Goal: Contribute content: Contribute content

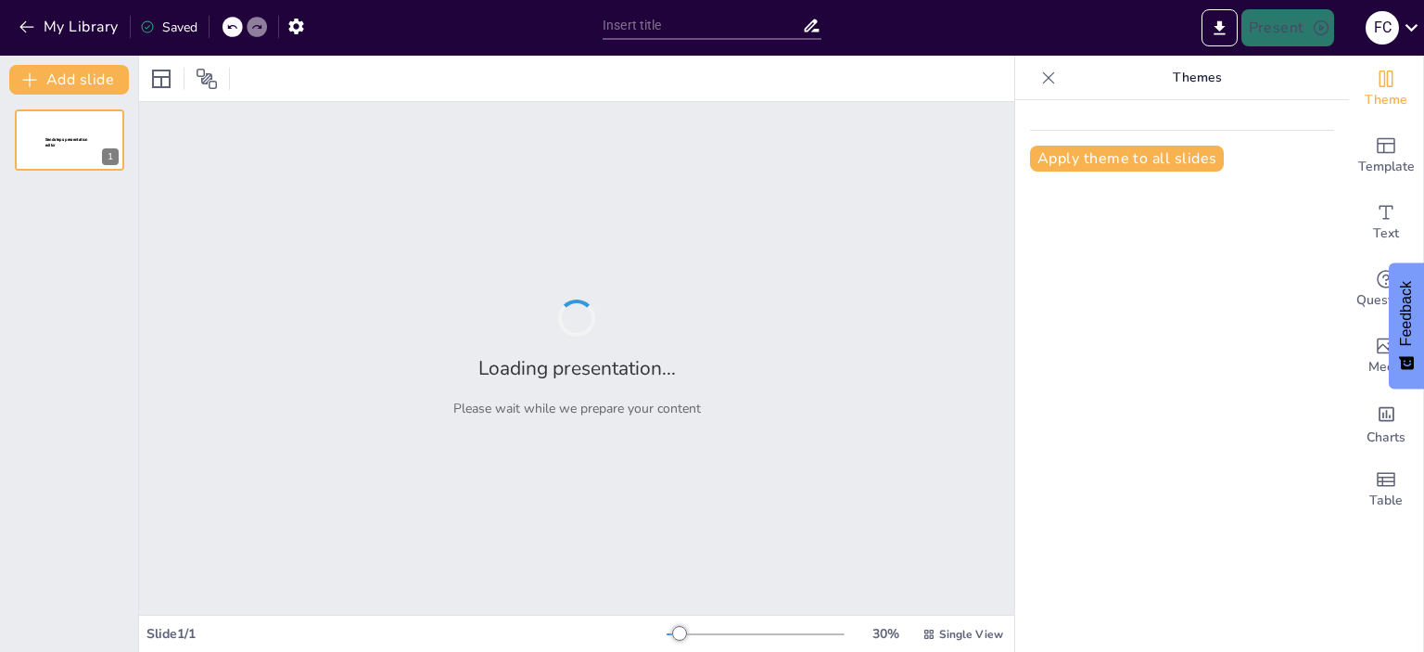
type input "Mega Plásticos: una industria de maquila, verticalmente integrada."
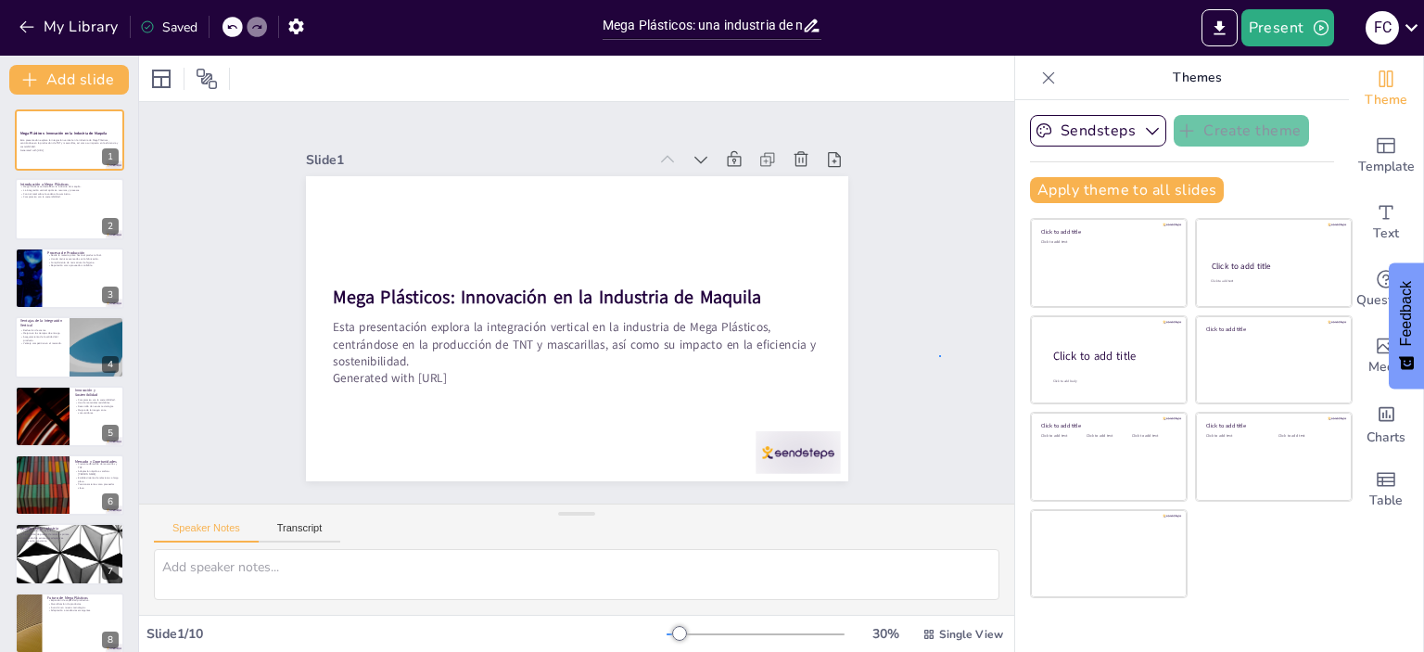
drag, startPoint x: 0, startPoint y: 0, endPoint x: 939, endPoint y: 348, distance: 1001.4
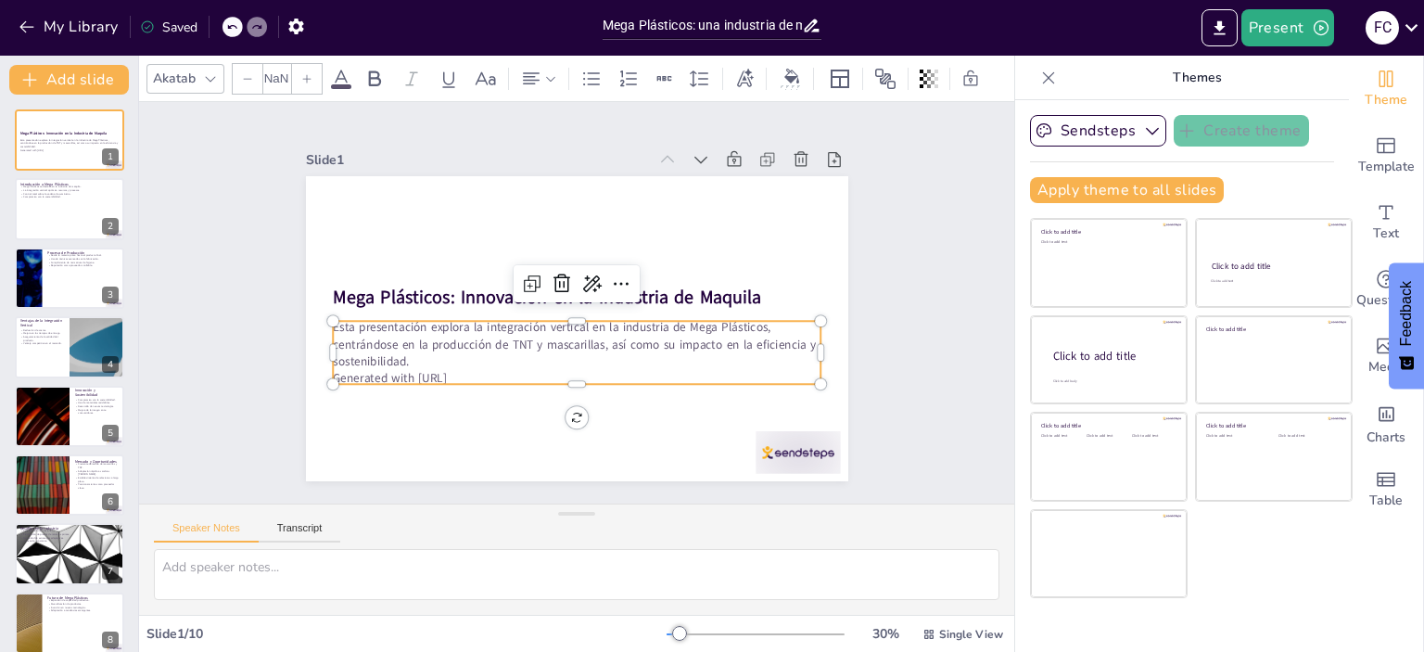
type input "32"
click at [586, 361] on p "Esta presentación explora la integración vertical en la industria de Mega Plást…" at bounding box center [535, 307] width 101 height 490
click at [481, 366] on p "Generated with [URL]" at bounding box center [599, 373] width 469 height 167
click at [481, 366] on p "Generated with [URL]" at bounding box center [538, 237] width 431 height 259
click at [416, 371] on icon at bounding box center [404, 383] width 24 height 24
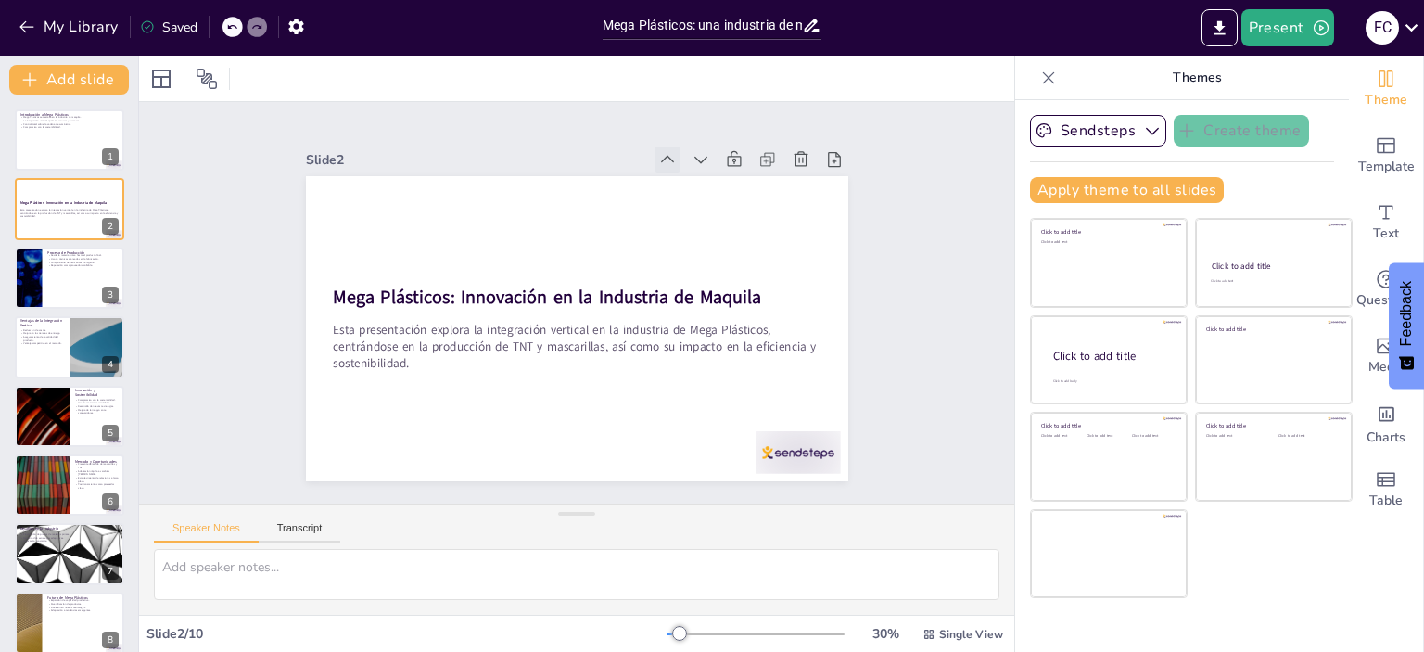
click at [447, 384] on icon at bounding box center [435, 396] width 24 height 24
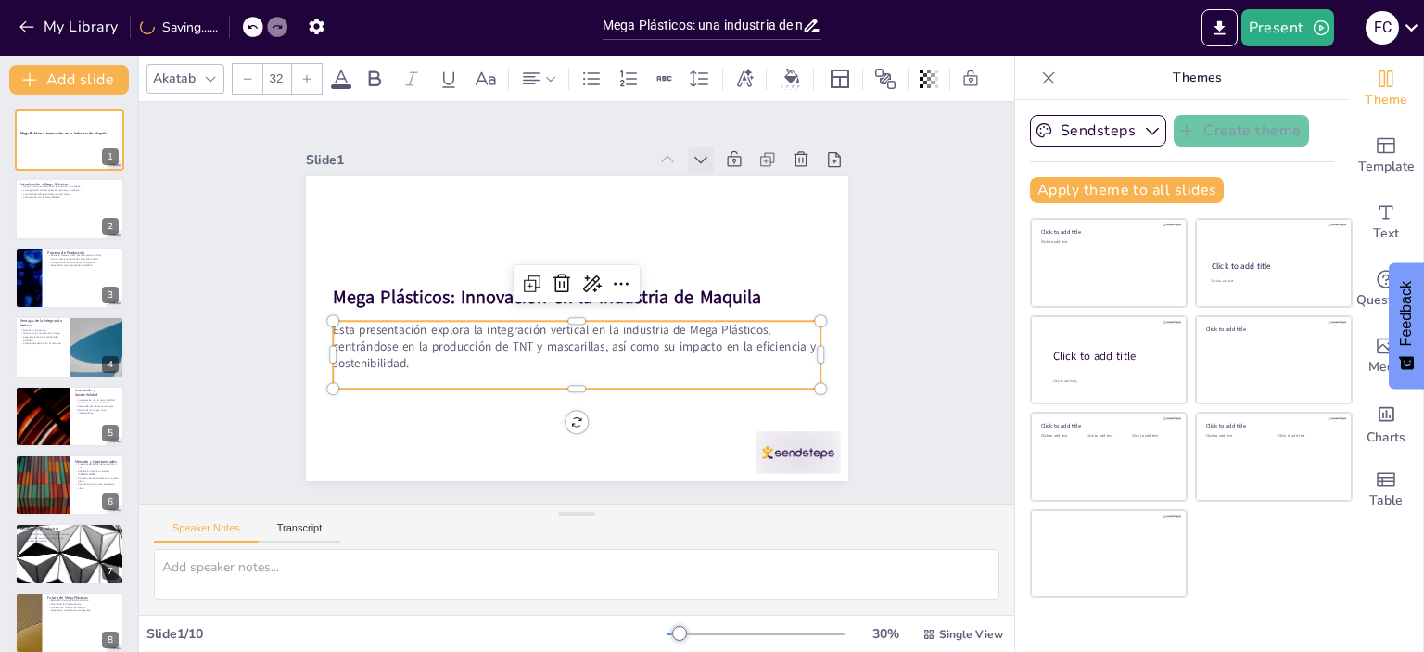
click at [401, 312] on icon at bounding box center [388, 325] width 26 height 26
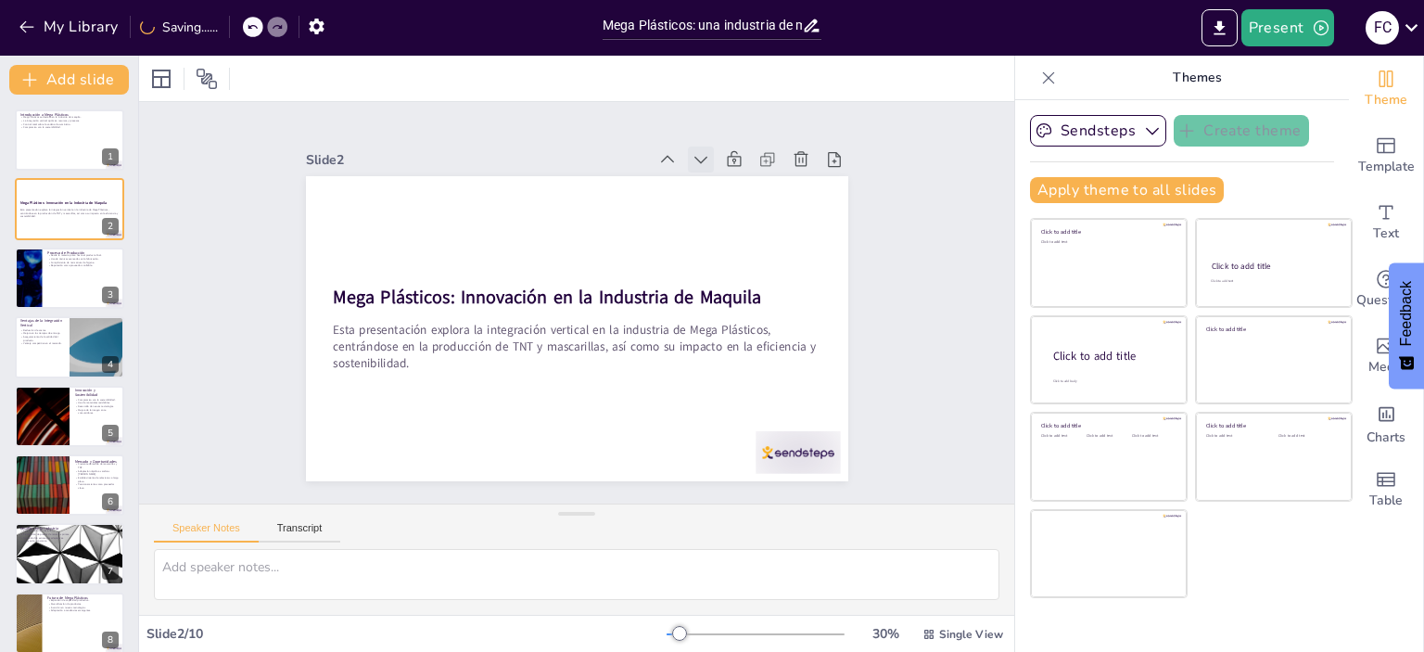
click at [753, 286] on icon at bounding box center [766, 299] width 26 height 26
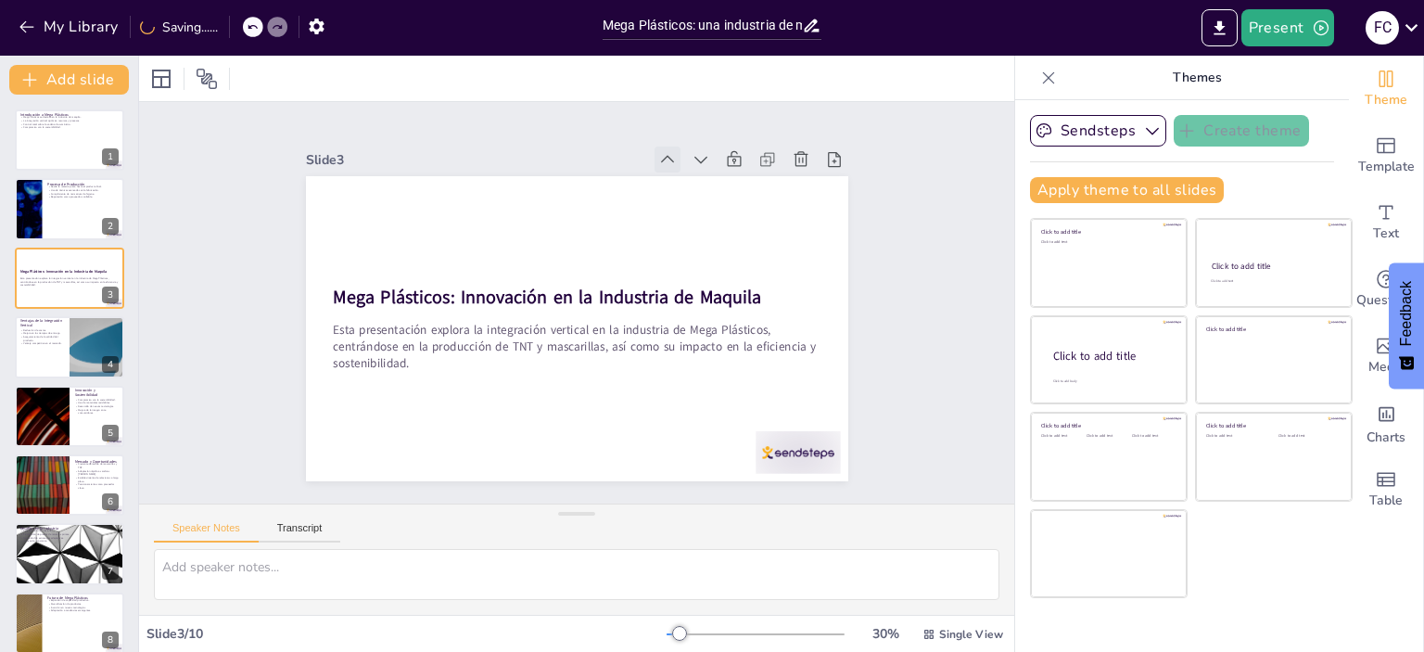
click at [725, 351] on icon at bounding box center [736, 362] width 22 height 22
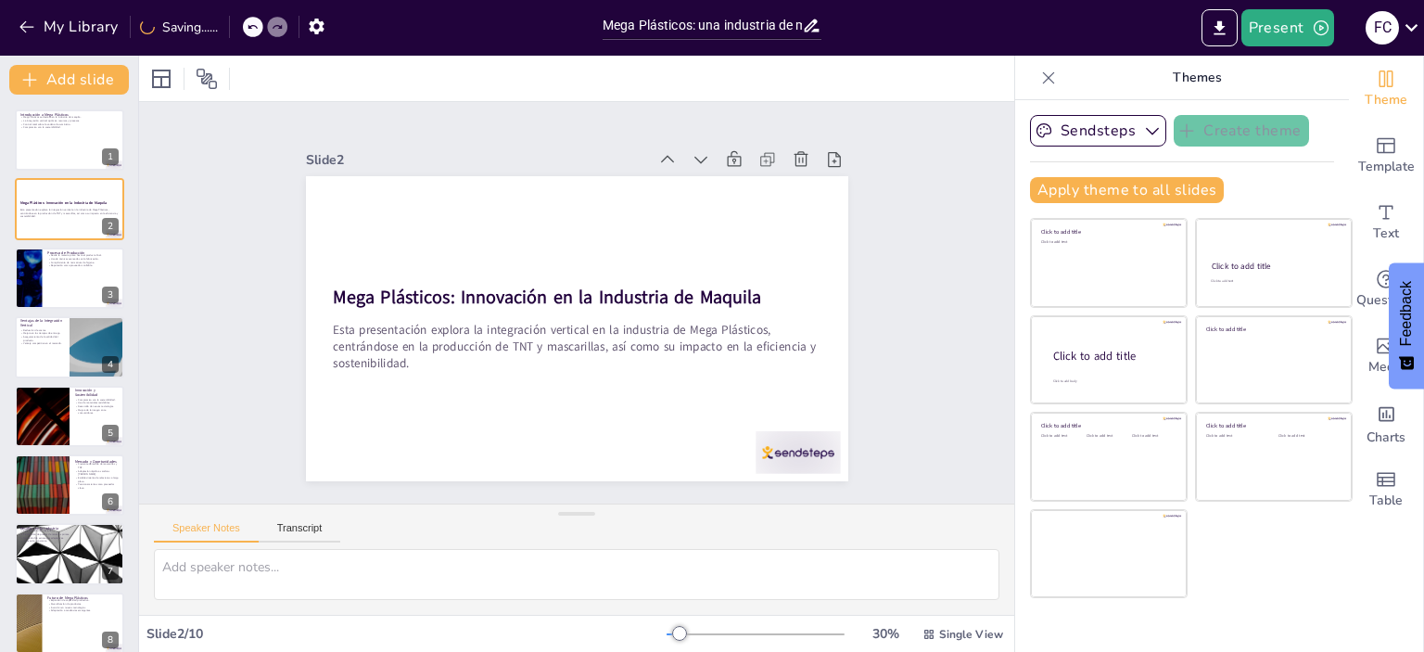
click at [731, 261] on icon at bounding box center [744, 274] width 26 height 26
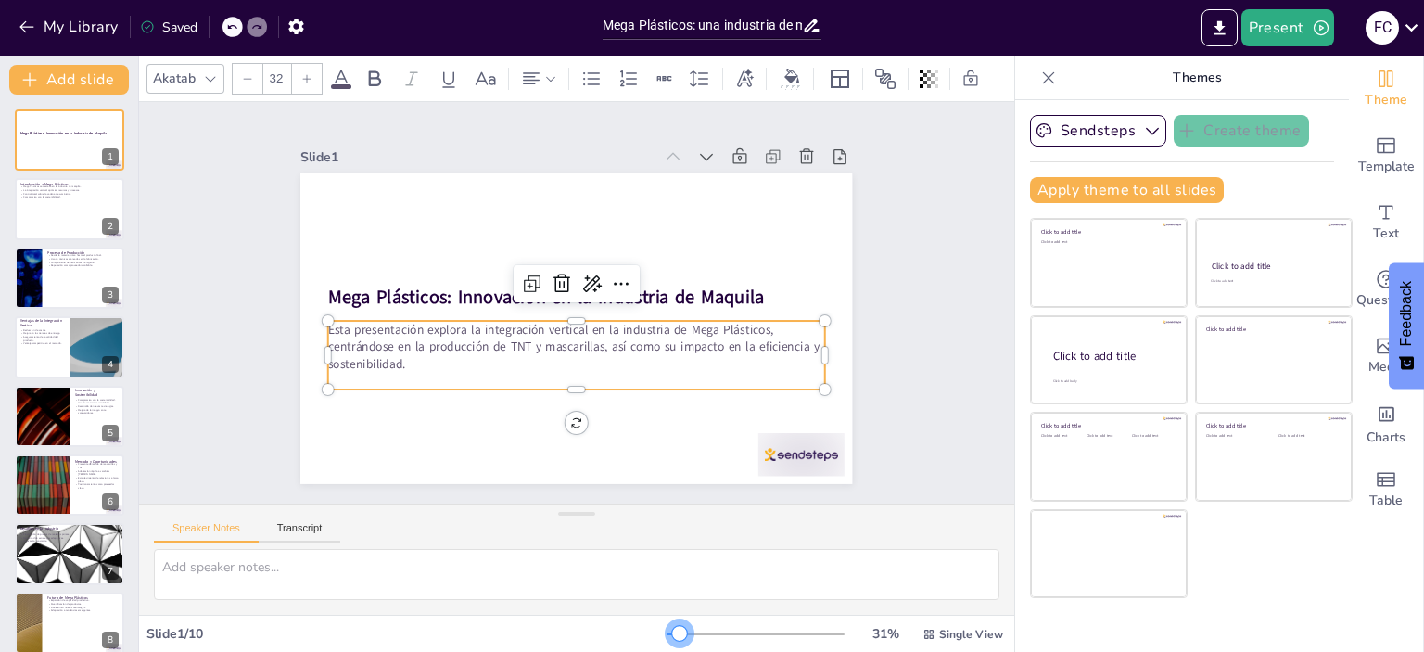
click at [672, 629] on div at bounding box center [679, 633] width 15 height 15
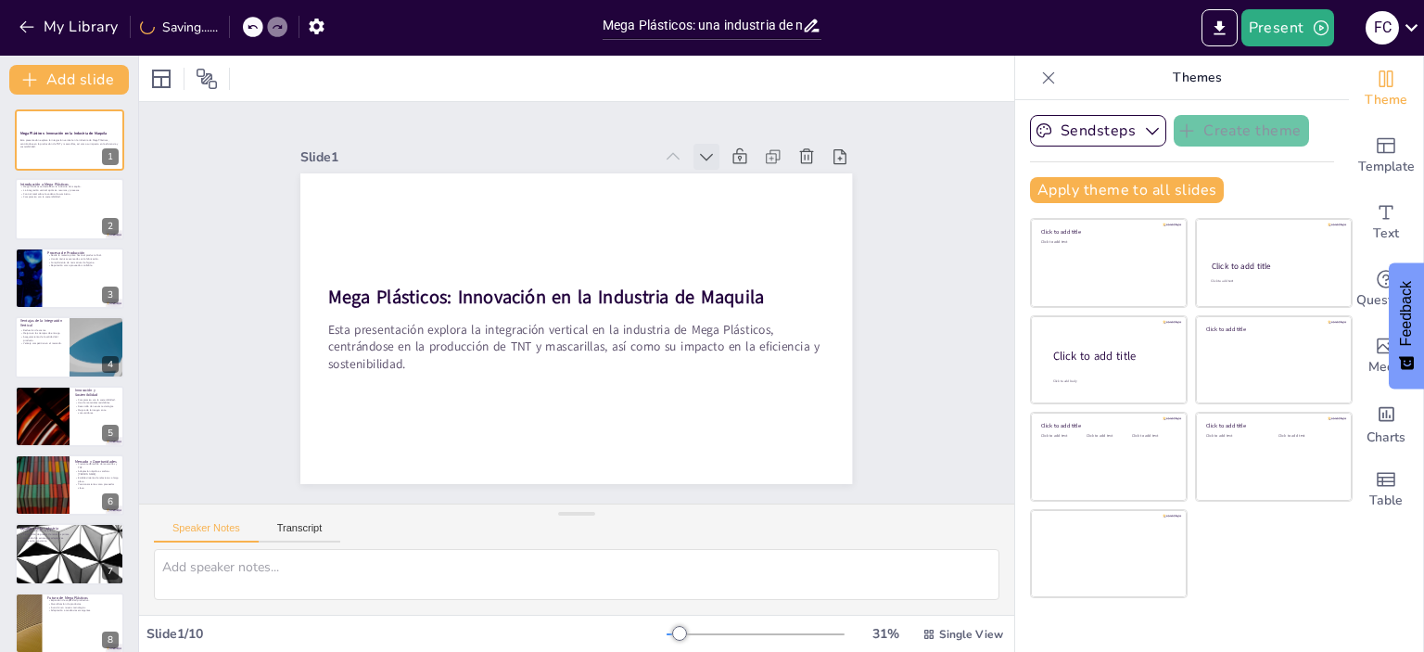
click at [605, 489] on icon at bounding box center [598, 496] width 14 height 14
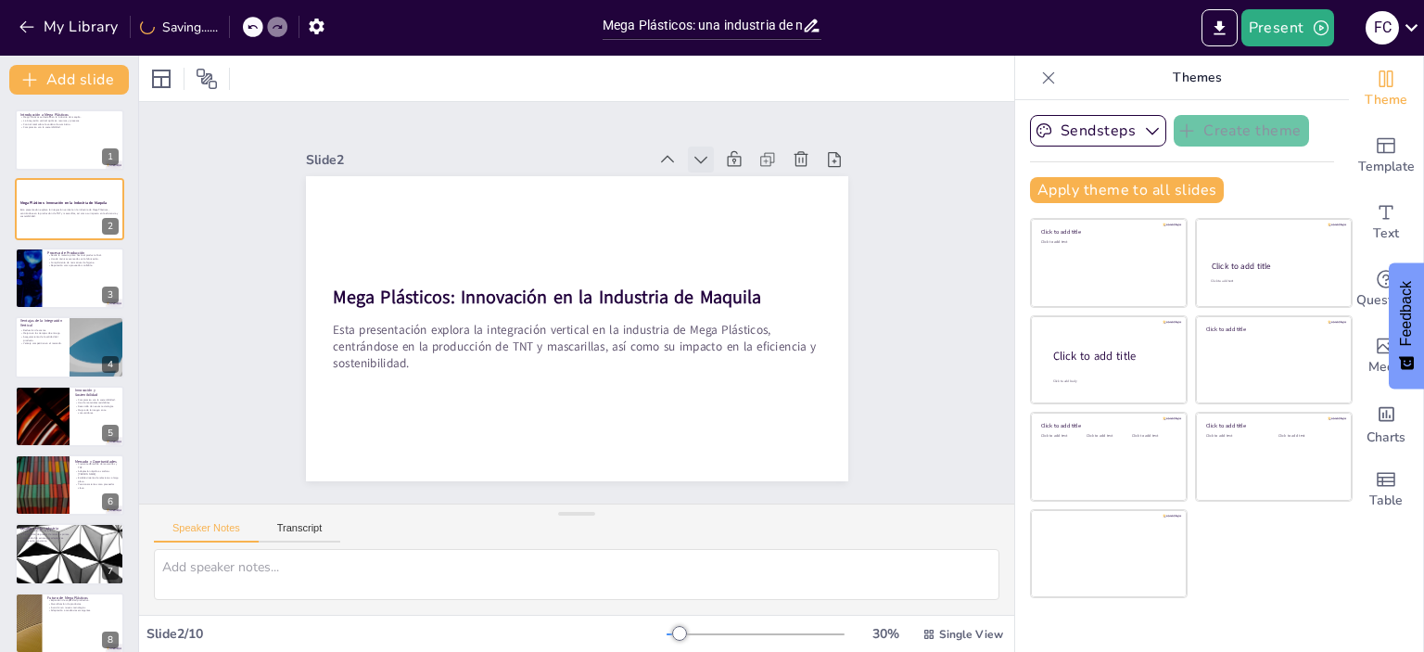
click at [632, 475] on icon at bounding box center [619, 488] width 26 height 26
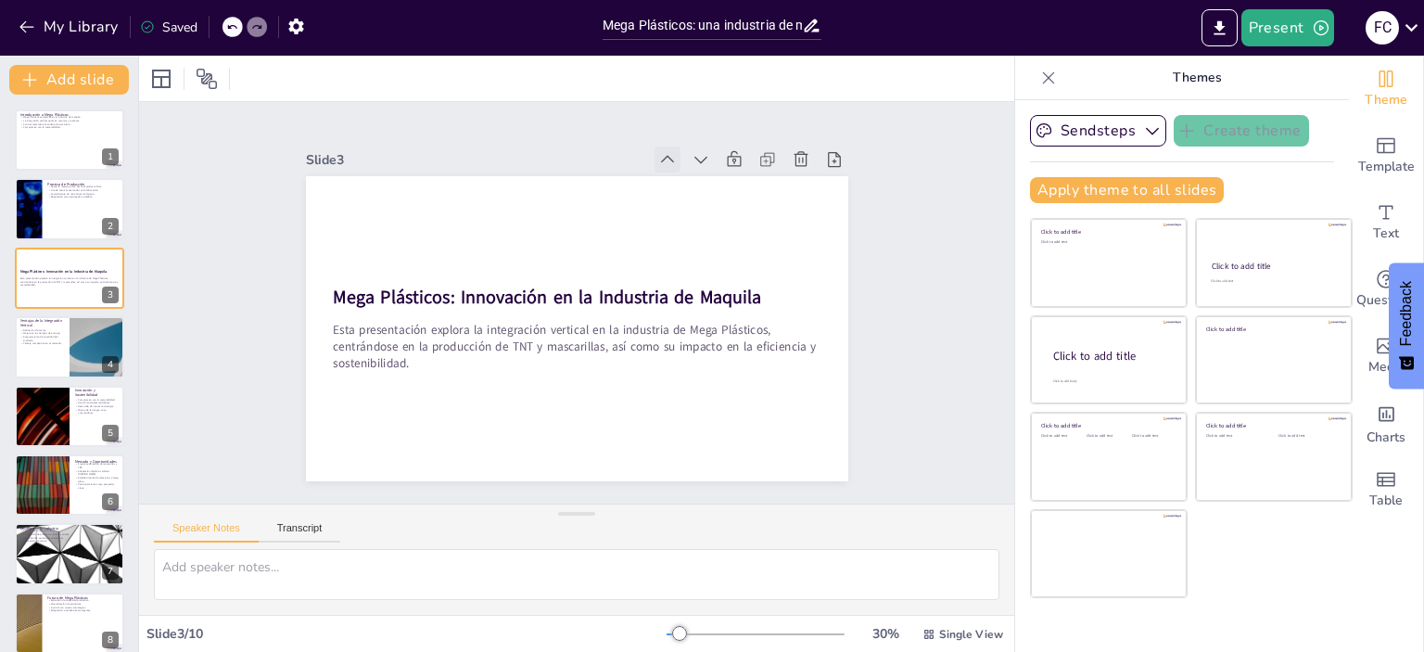
click at [617, 457] on icon at bounding box center [604, 470] width 26 height 26
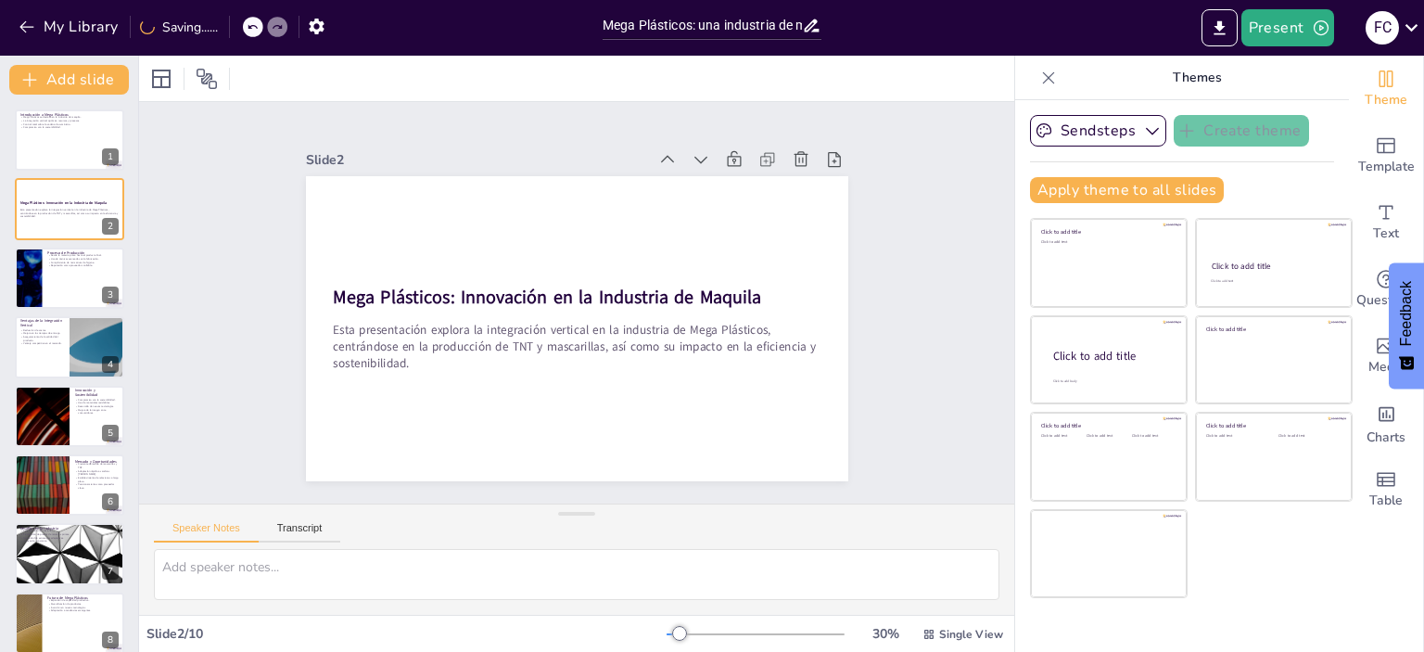
click at [435, 217] on icon at bounding box center [424, 227] width 20 height 20
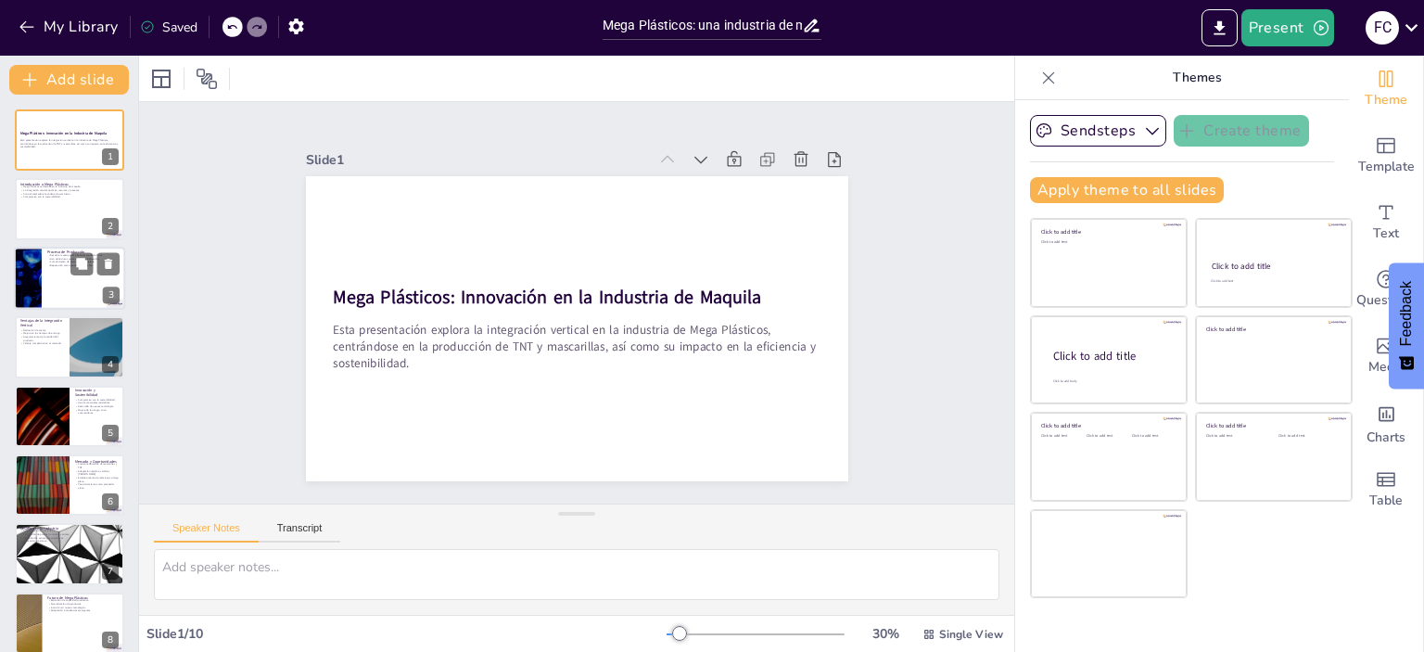
click at [69, 272] on div at bounding box center [69, 278] width 111 height 63
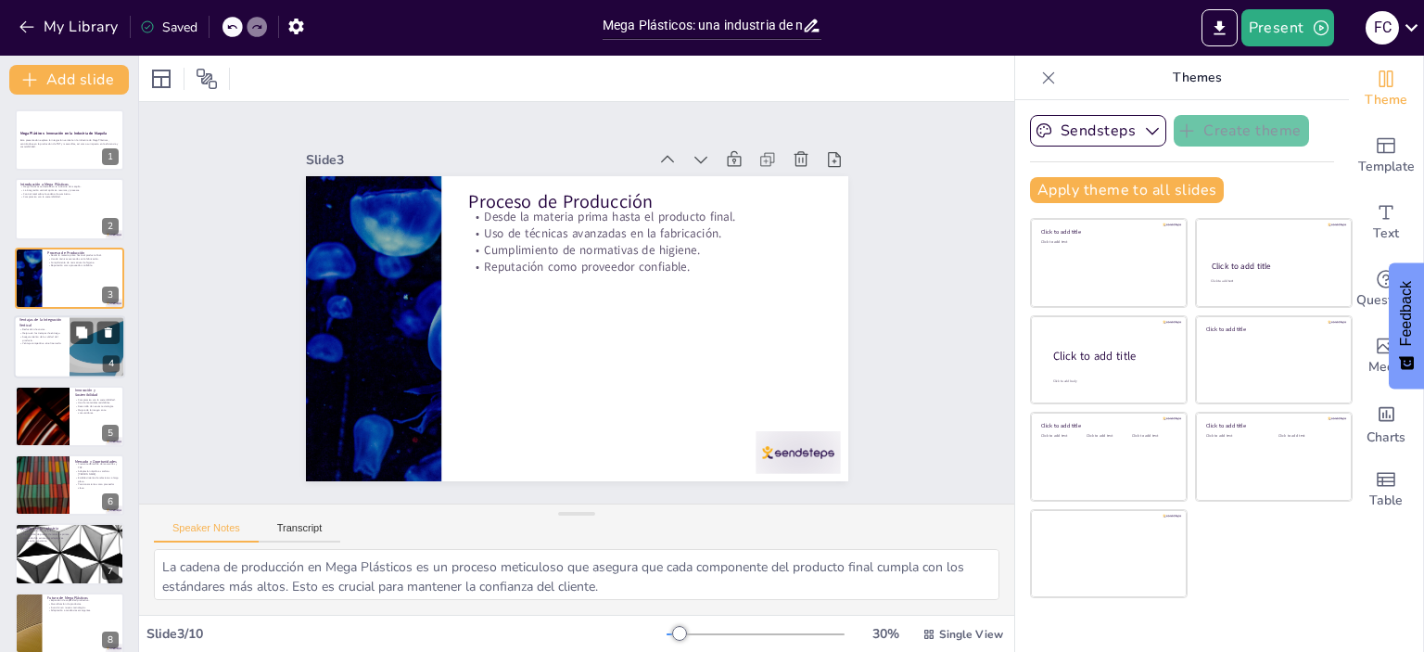
click at [53, 342] on p "Ventaja competitiva en el mercado." at bounding box center [41, 344] width 44 height 4
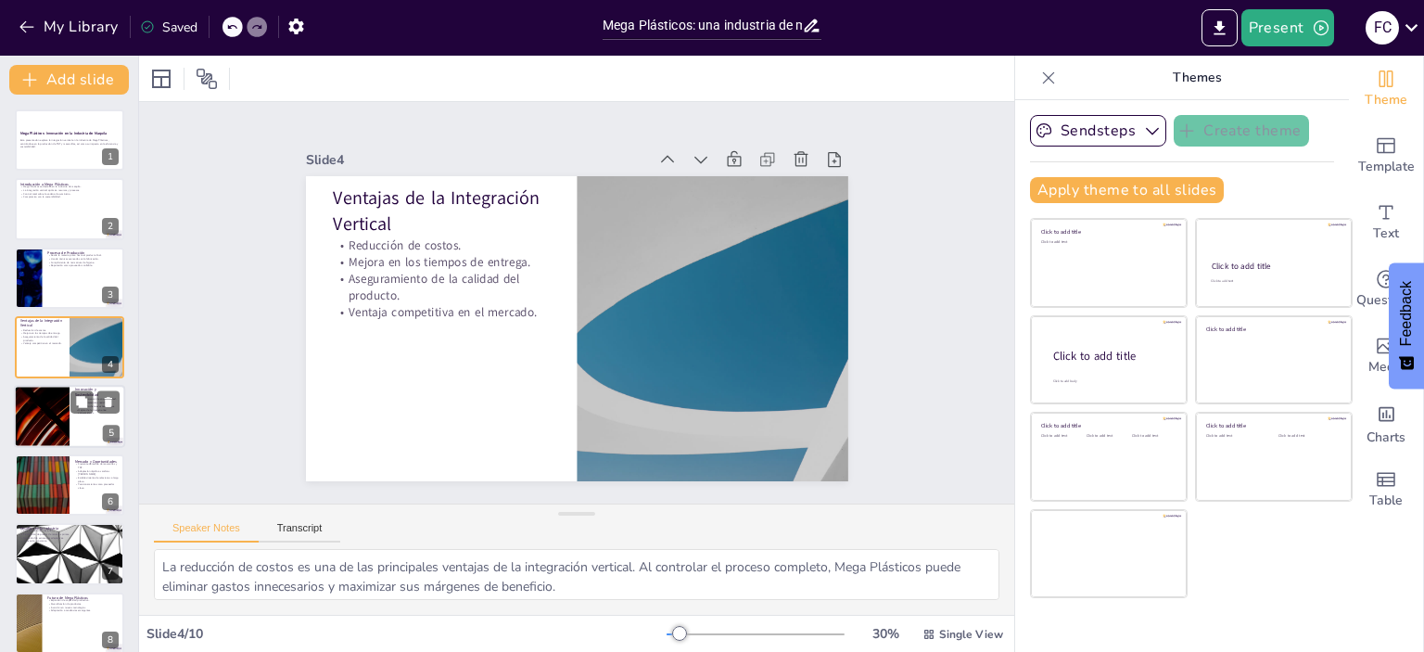
click at [39, 418] on div at bounding box center [41, 416] width 111 height 63
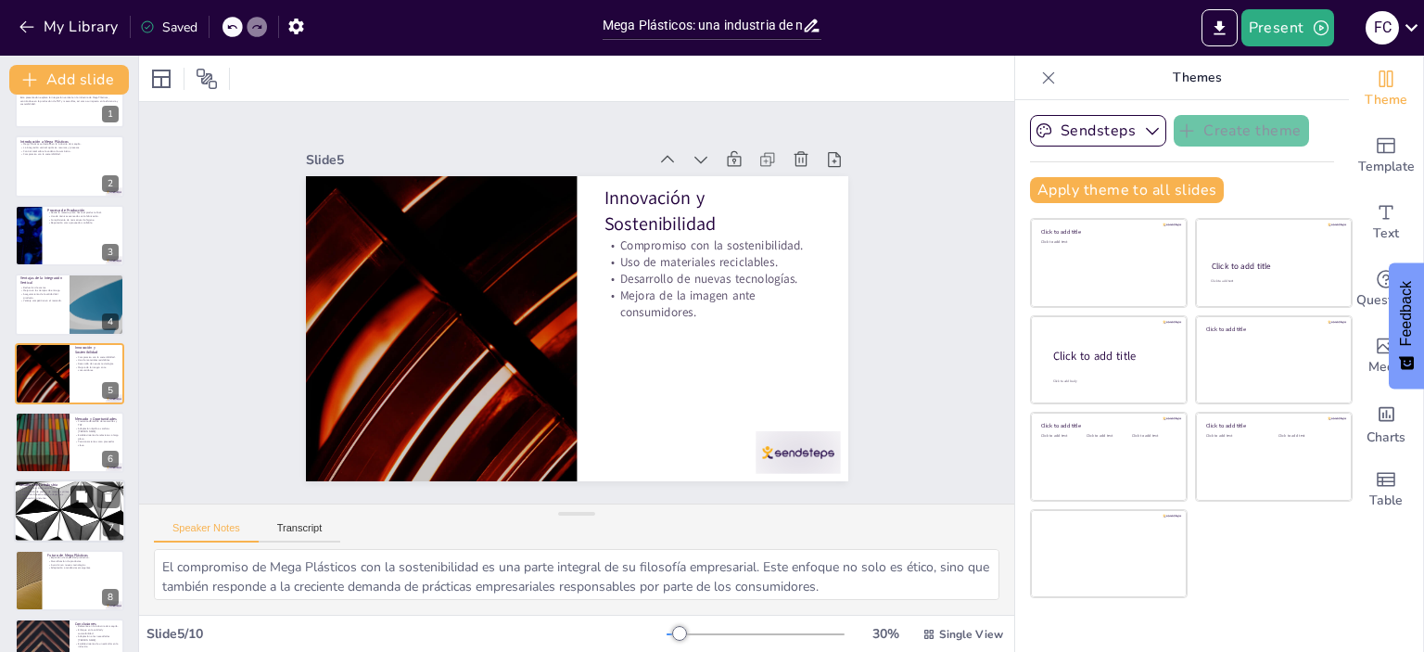
click at [75, 498] on icon at bounding box center [81, 496] width 13 height 13
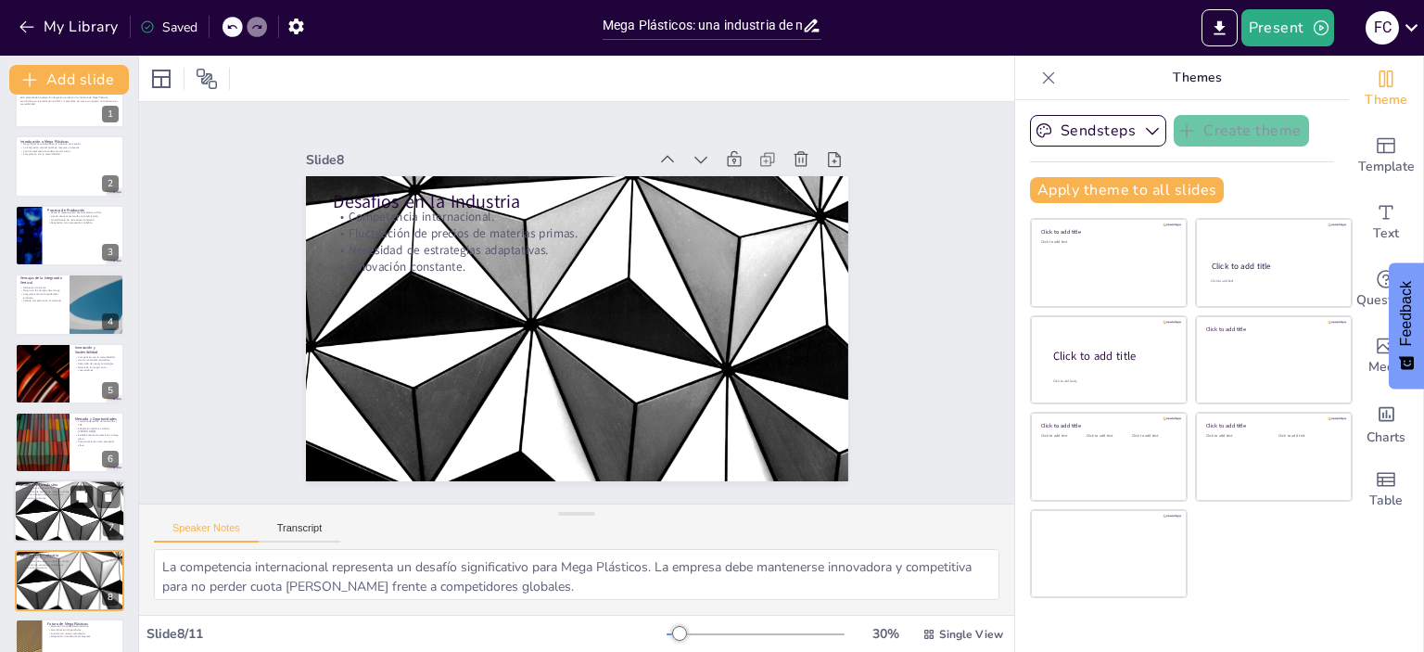
scroll to position [223, 0]
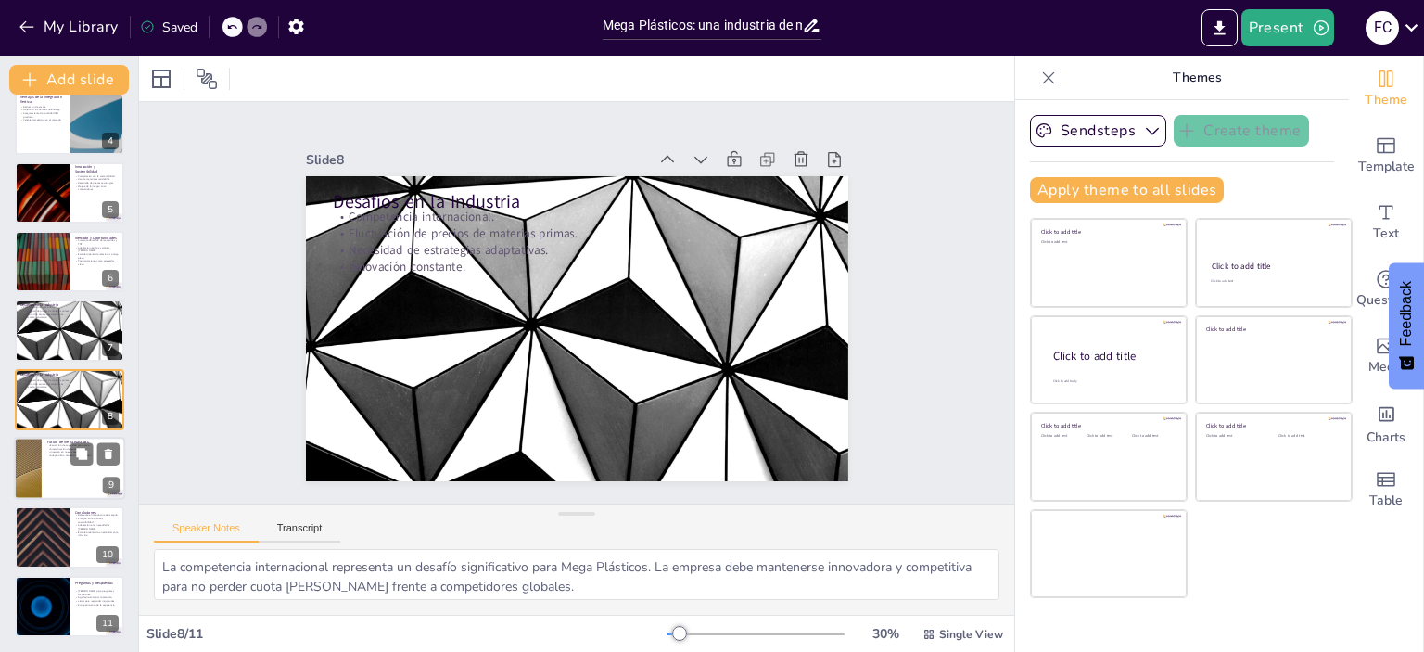
click at [61, 476] on div at bounding box center [69, 468] width 111 height 63
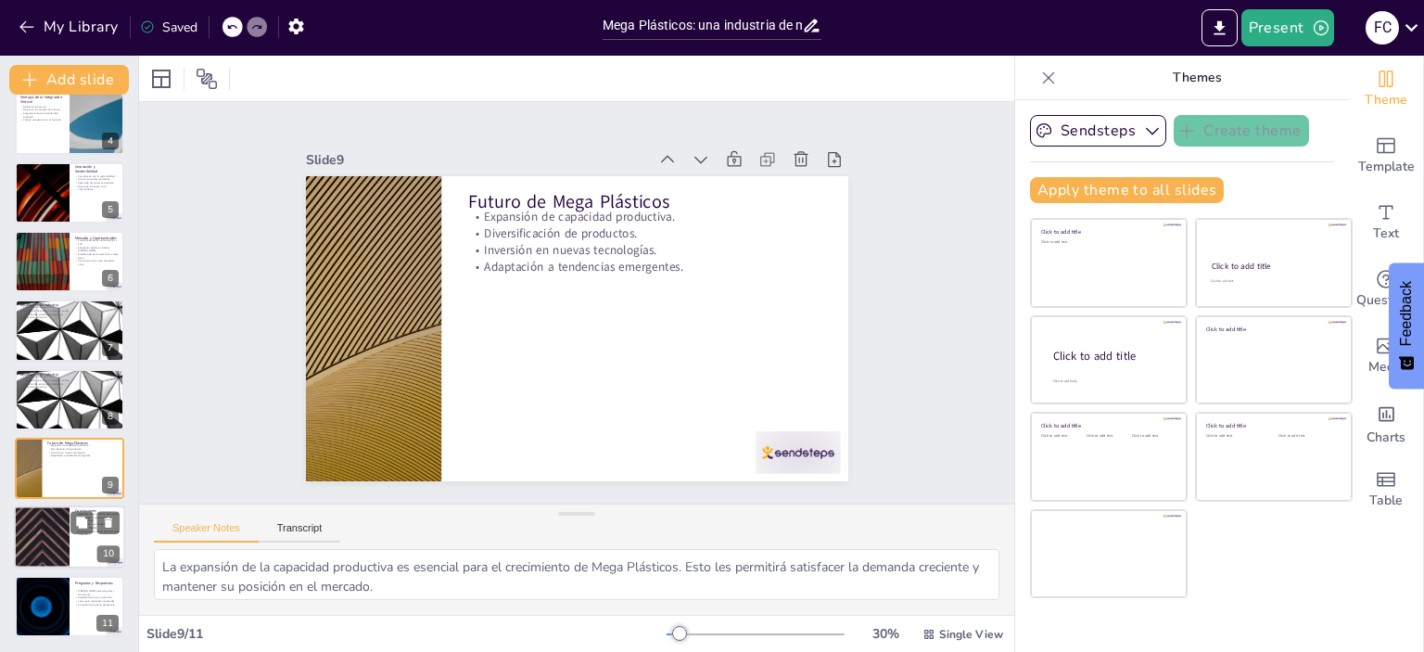
click at [77, 540] on div at bounding box center [69, 537] width 111 height 63
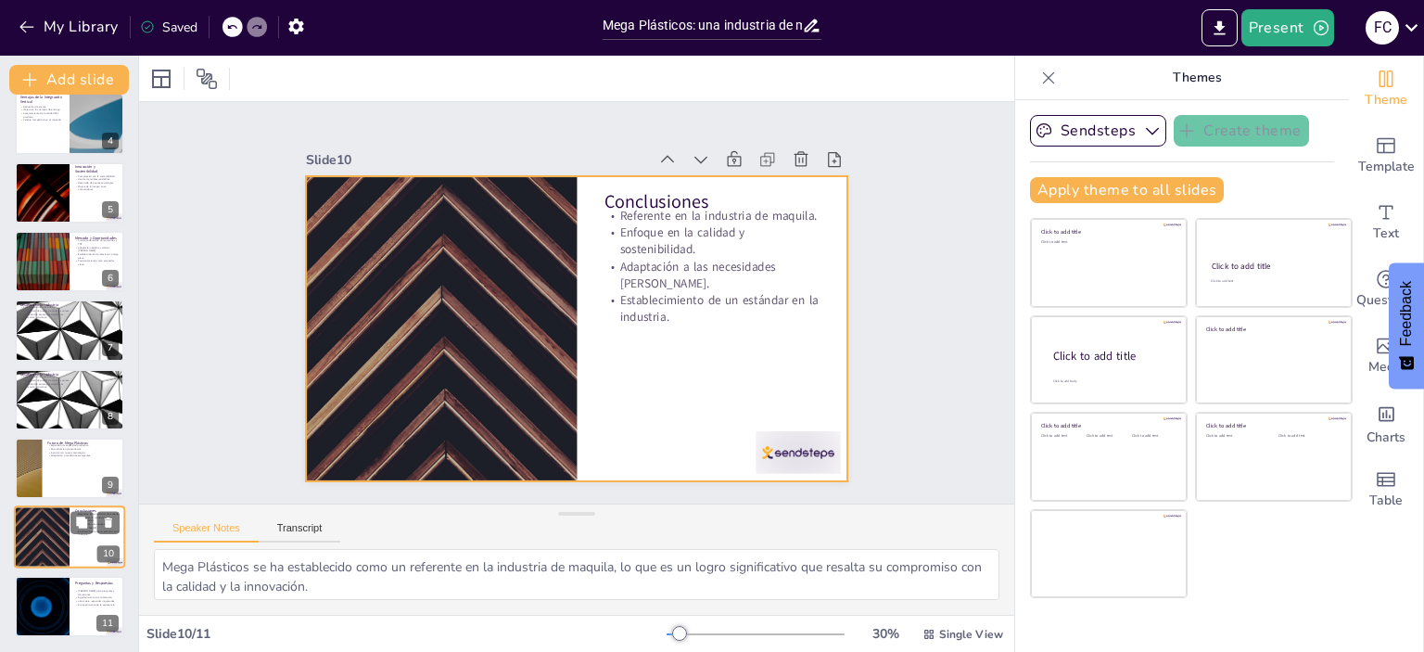
click at [82, 541] on div at bounding box center [69, 537] width 111 height 63
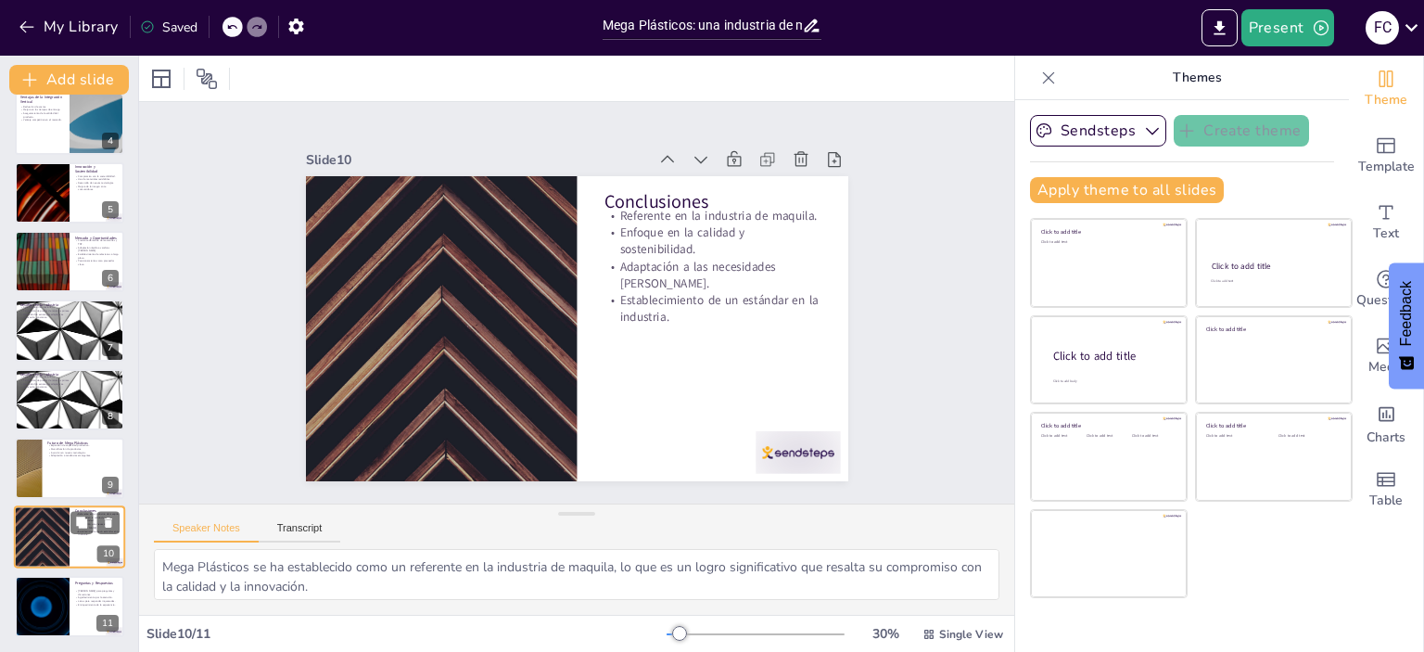
scroll to position [222, 0]
click at [83, 612] on div at bounding box center [69, 607] width 111 height 63
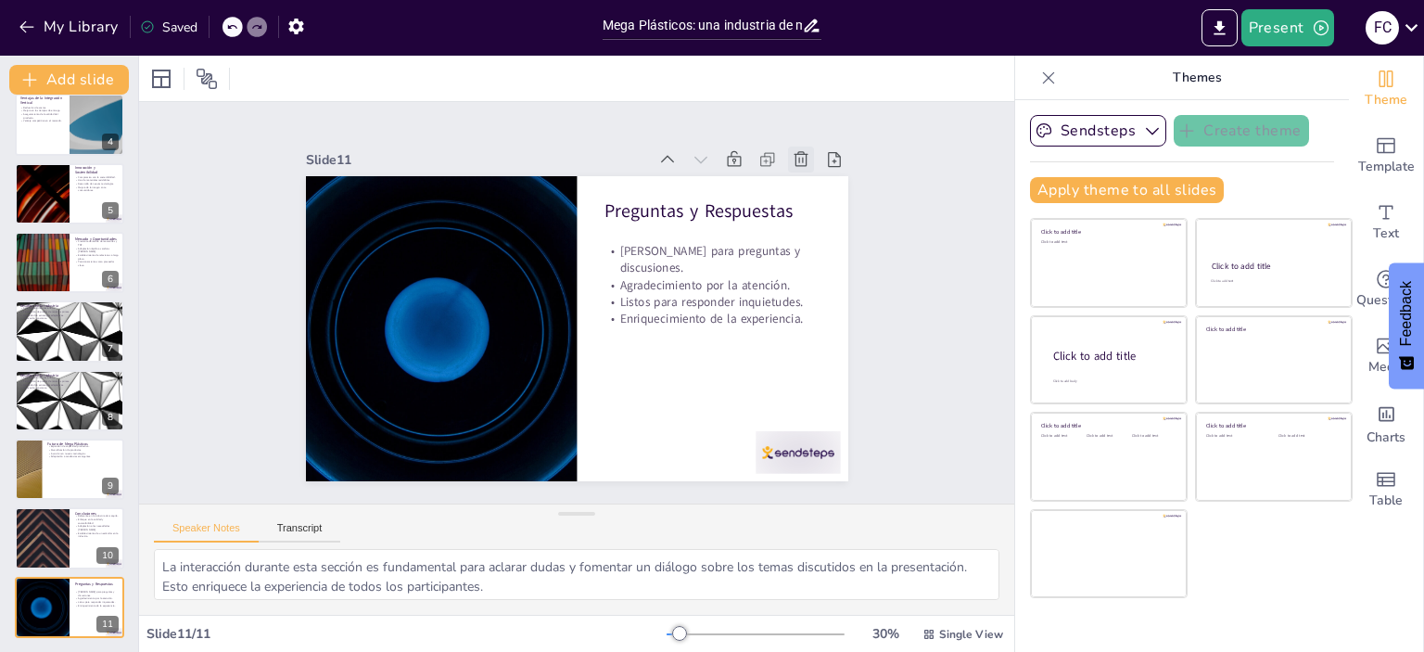
click at [753, 500] on icon at bounding box center [742, 510] width 20 height 20
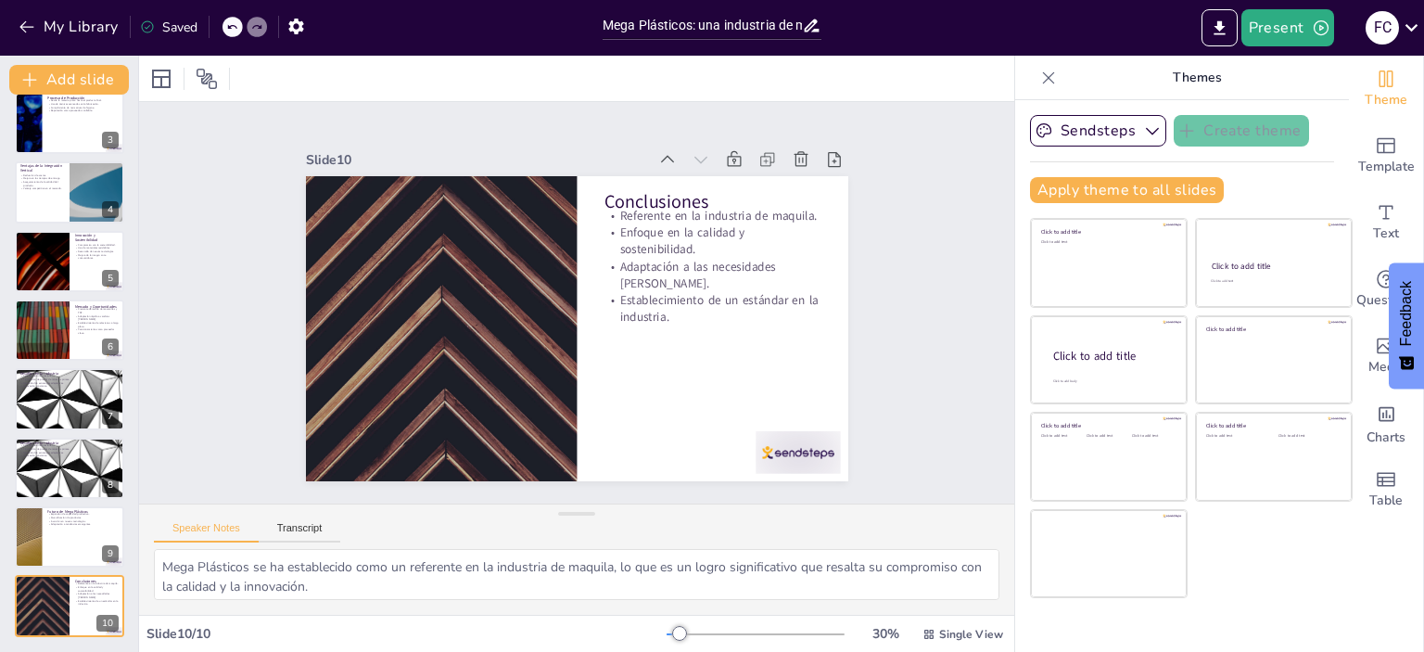
scroll to position [155, 0]
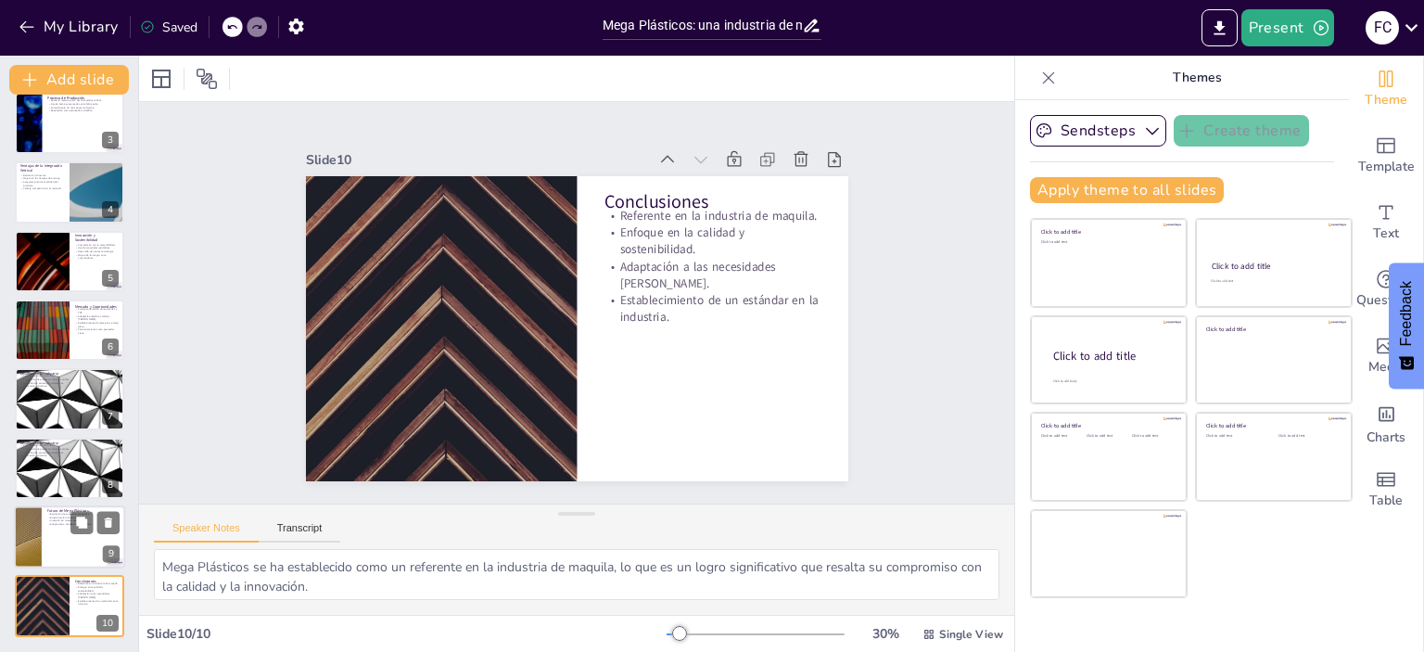
click at [67, 545] on div at bounding box center [69, 536] width 111 height 63
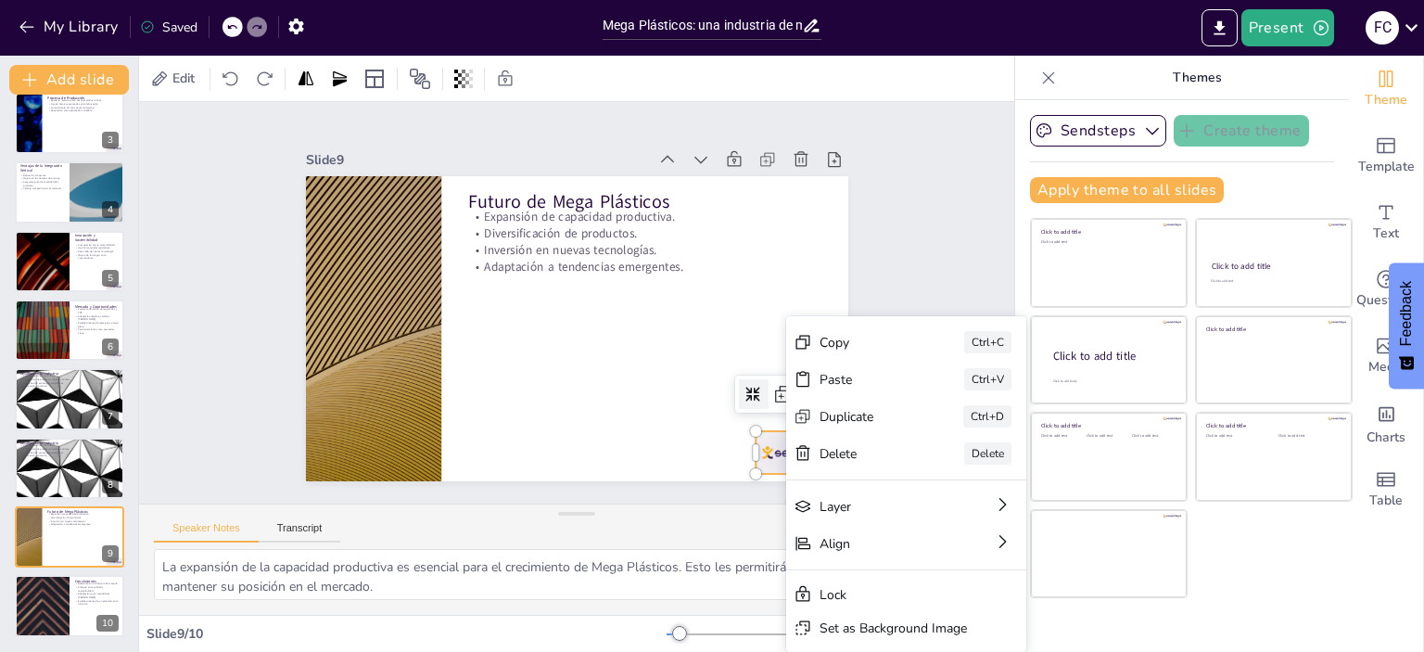
click at [171, 454] on icon at bounding box center [158, 450] width 26 height 26
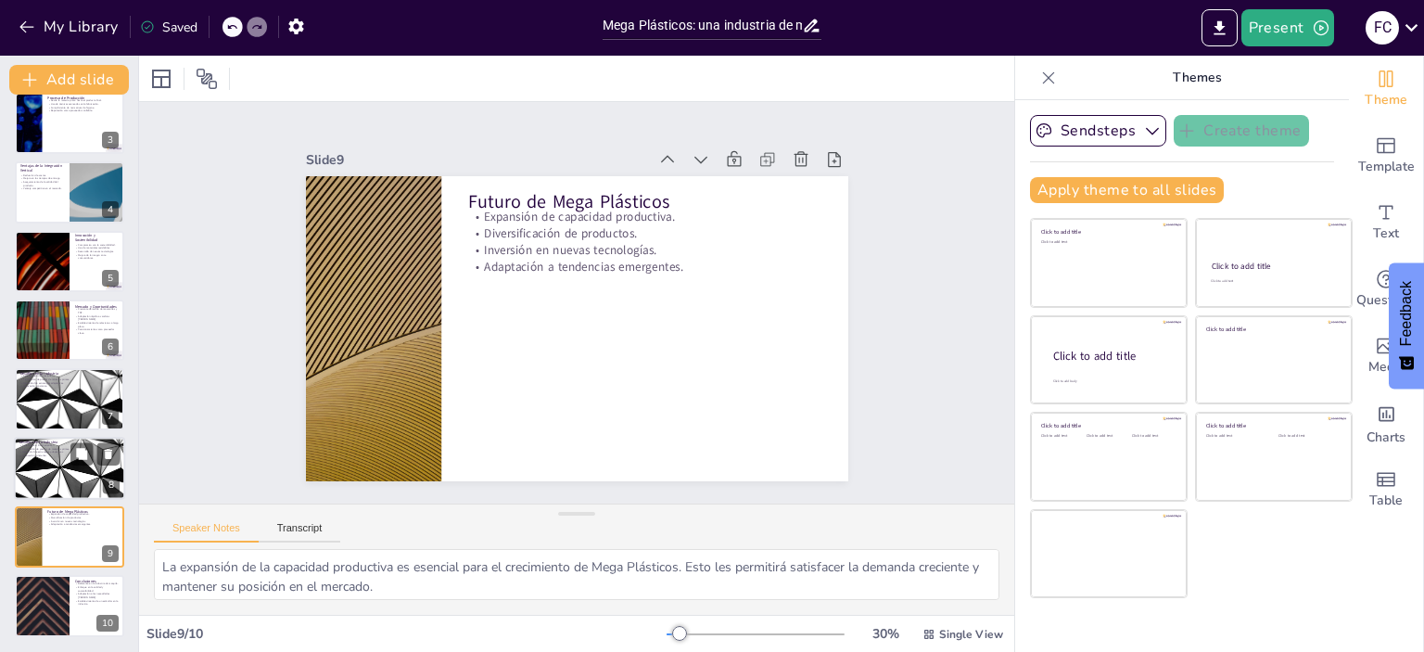
click at [72, 468] on div at bounding box center [69, 468] width 111 height 63
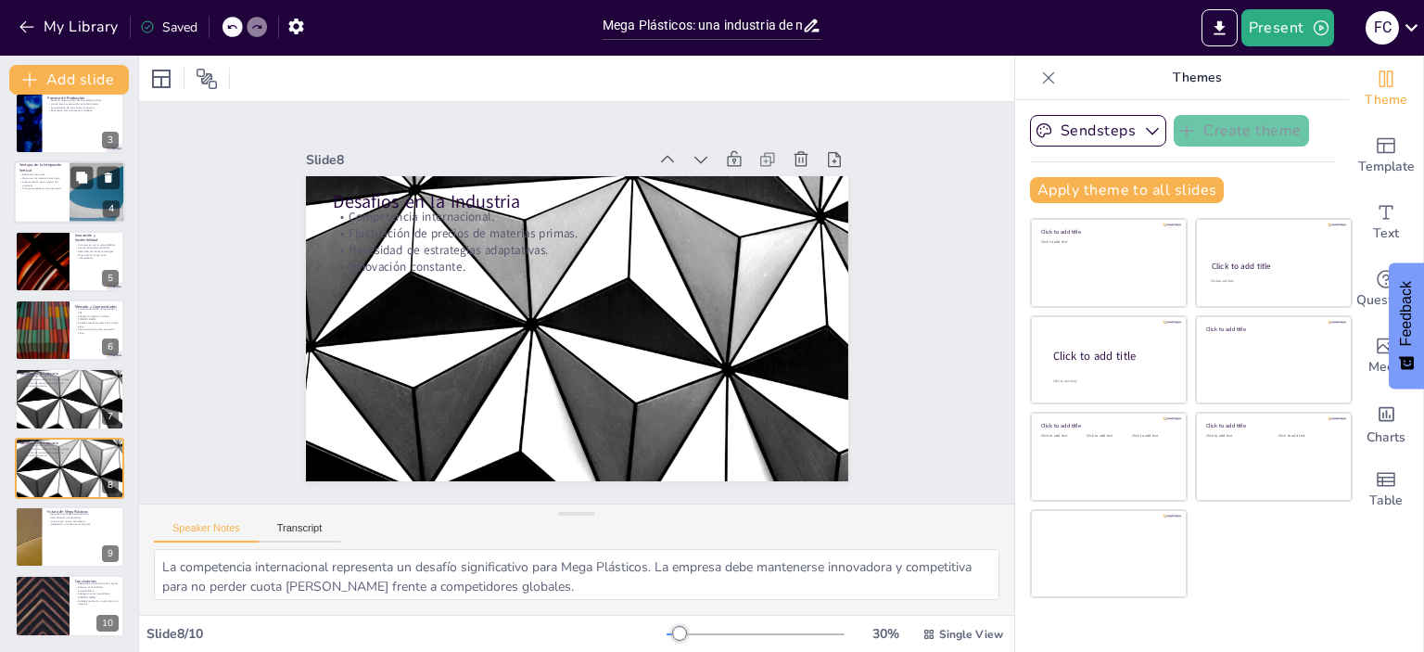
scroll to position [0, 0]
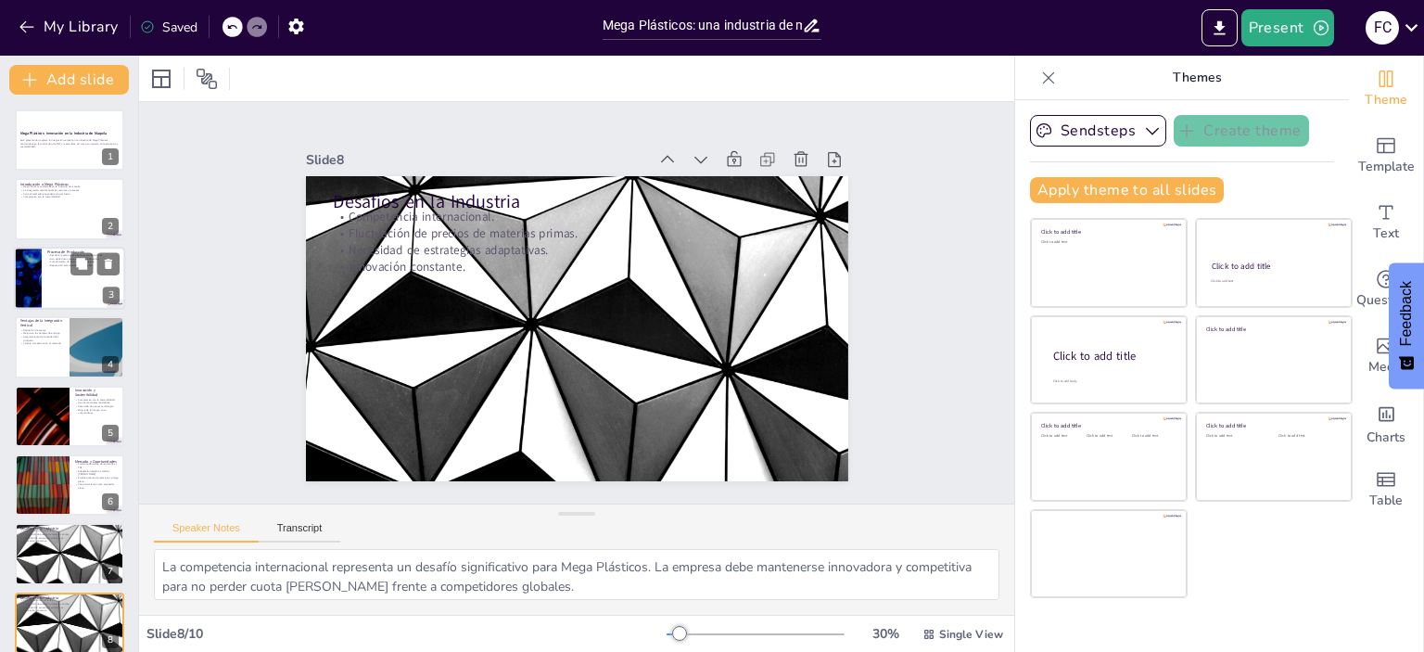
click at [52, 291] on div at bounding box center [69, 278] width 111 height 63
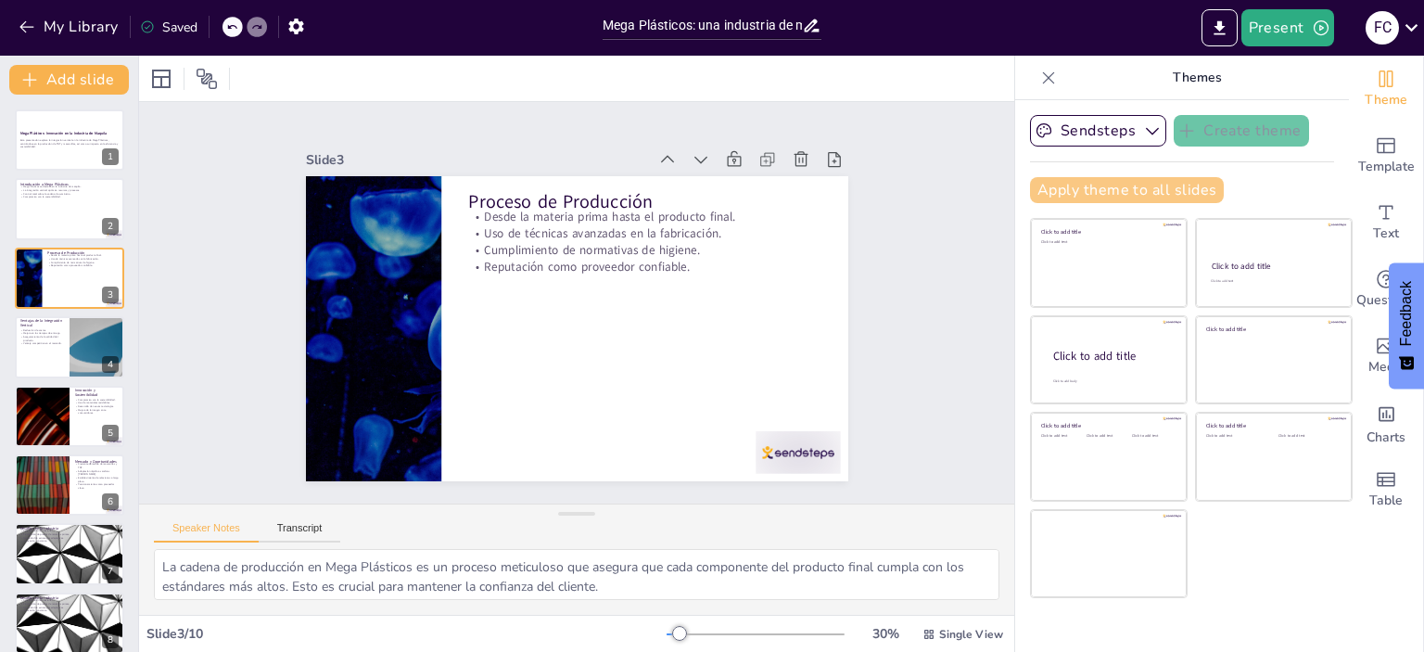
click at [1081, 186] on button "Apply theme to all slides" at bounding box center [1127, 190] width 194 height 26
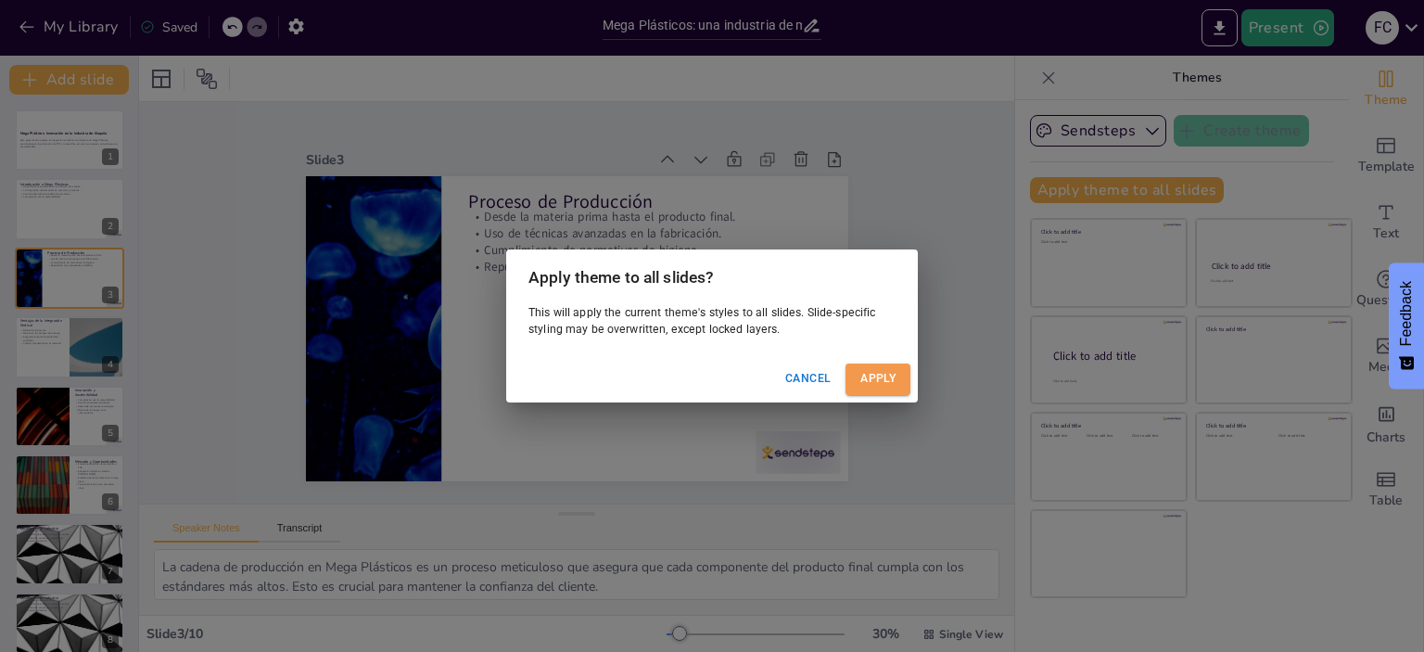
click at [878, 377] on button "Apply" at bounding box center [877, 378] width 65 height 31
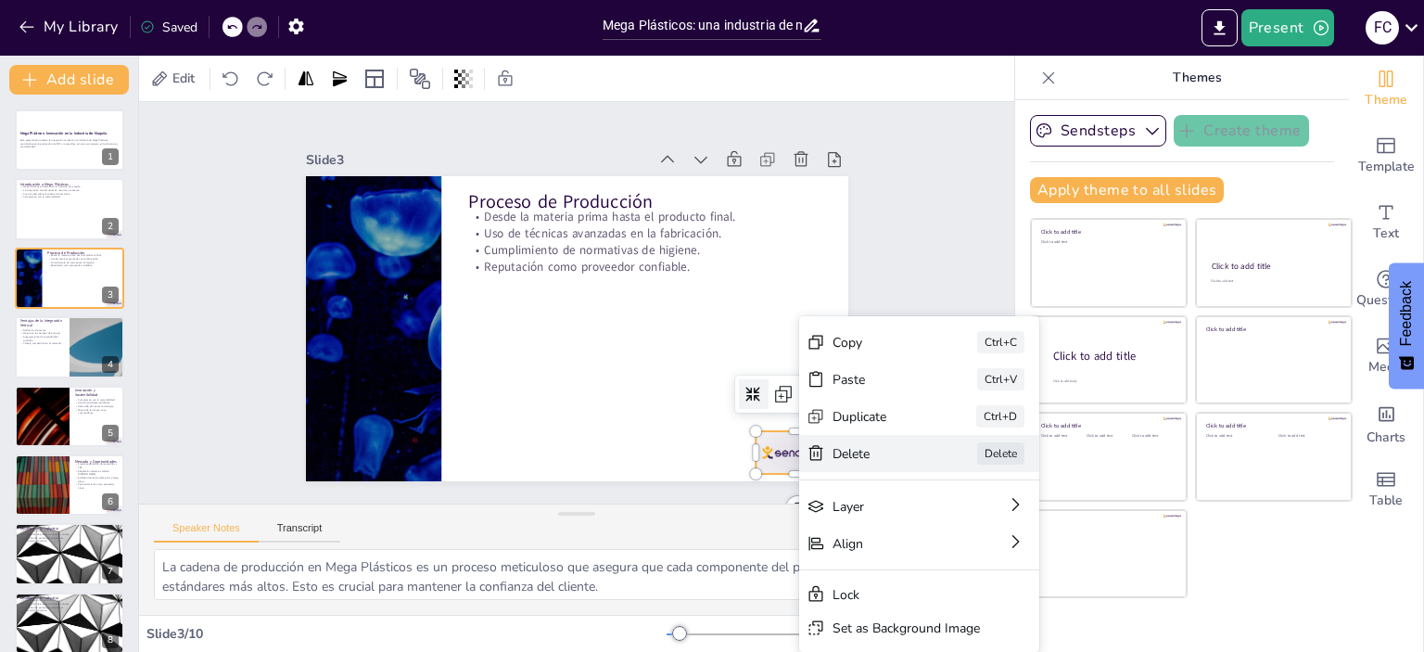
click at [126, 222] on div "Delete" at bounding box center [79, 198] width 94 height 45
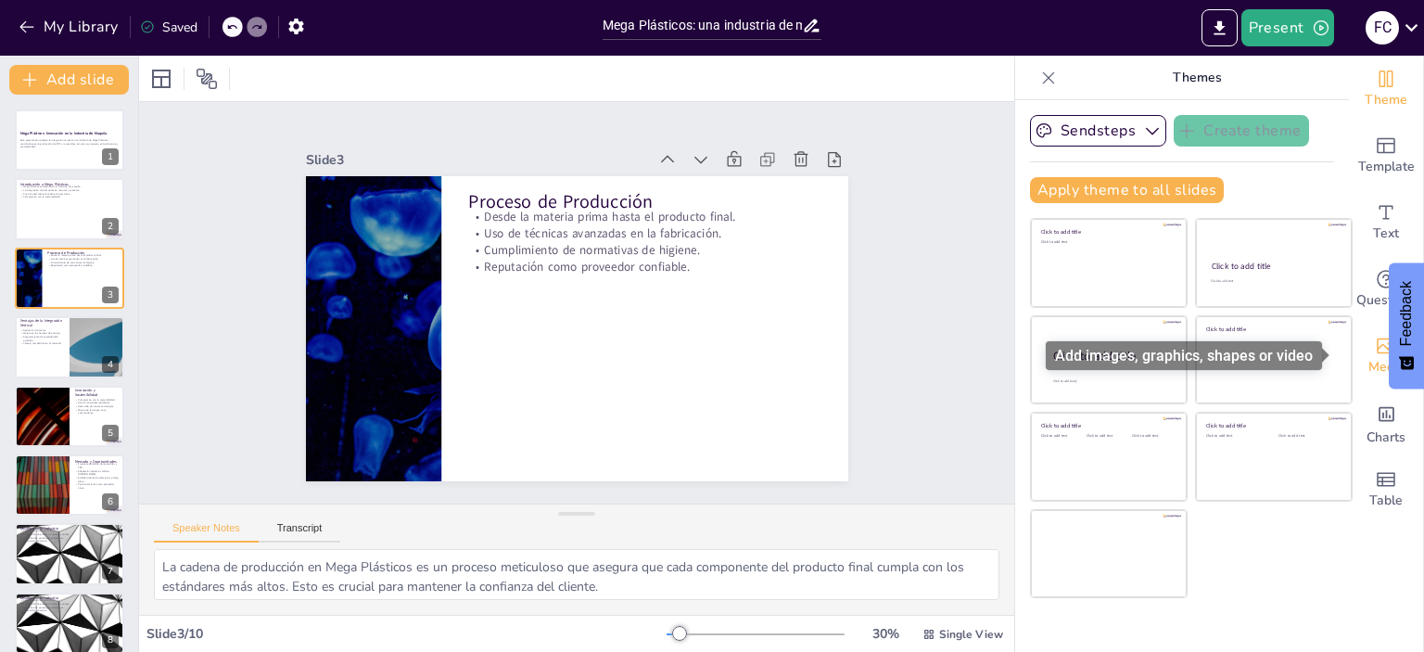
click at [1376, 349] on icon "Add images, graphics, shapes or video" at bounding box center [1385, 346] width 19 height 16
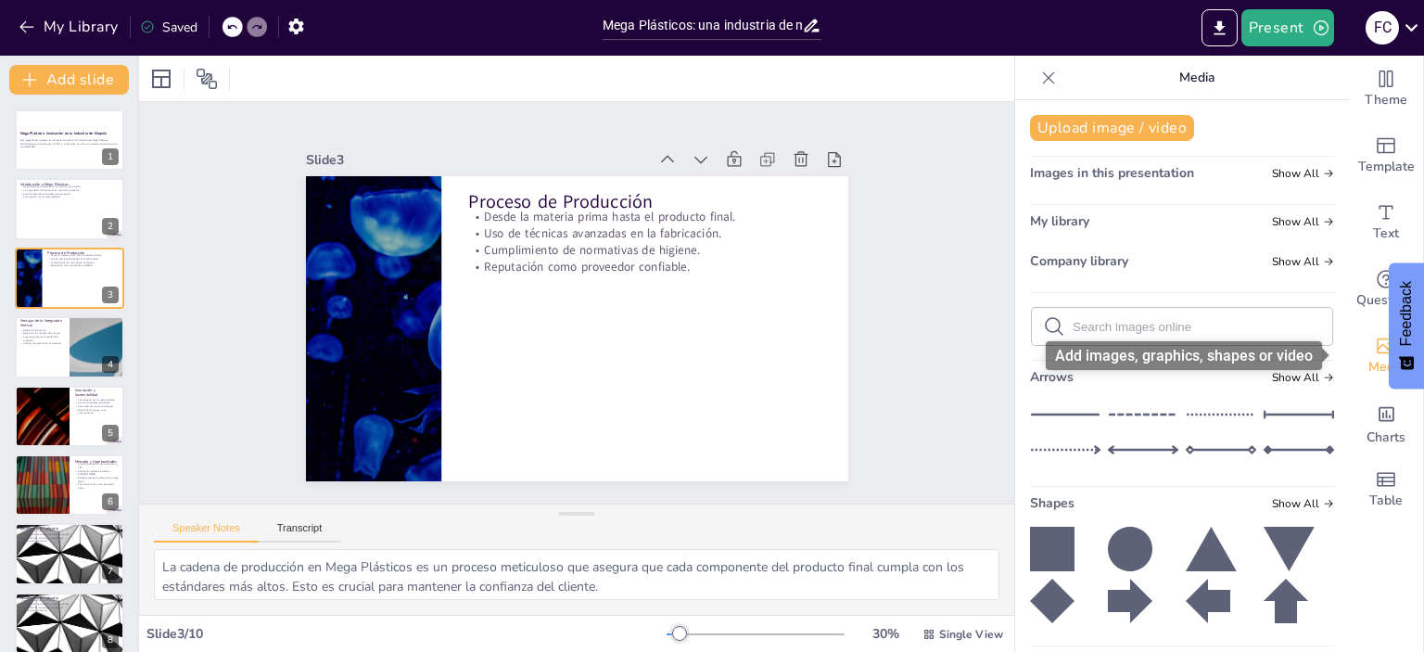
click at [1376, 352] on icon "Add images, graphics, shapes or video" at bounding box center [1385, 346] width 19 height 16
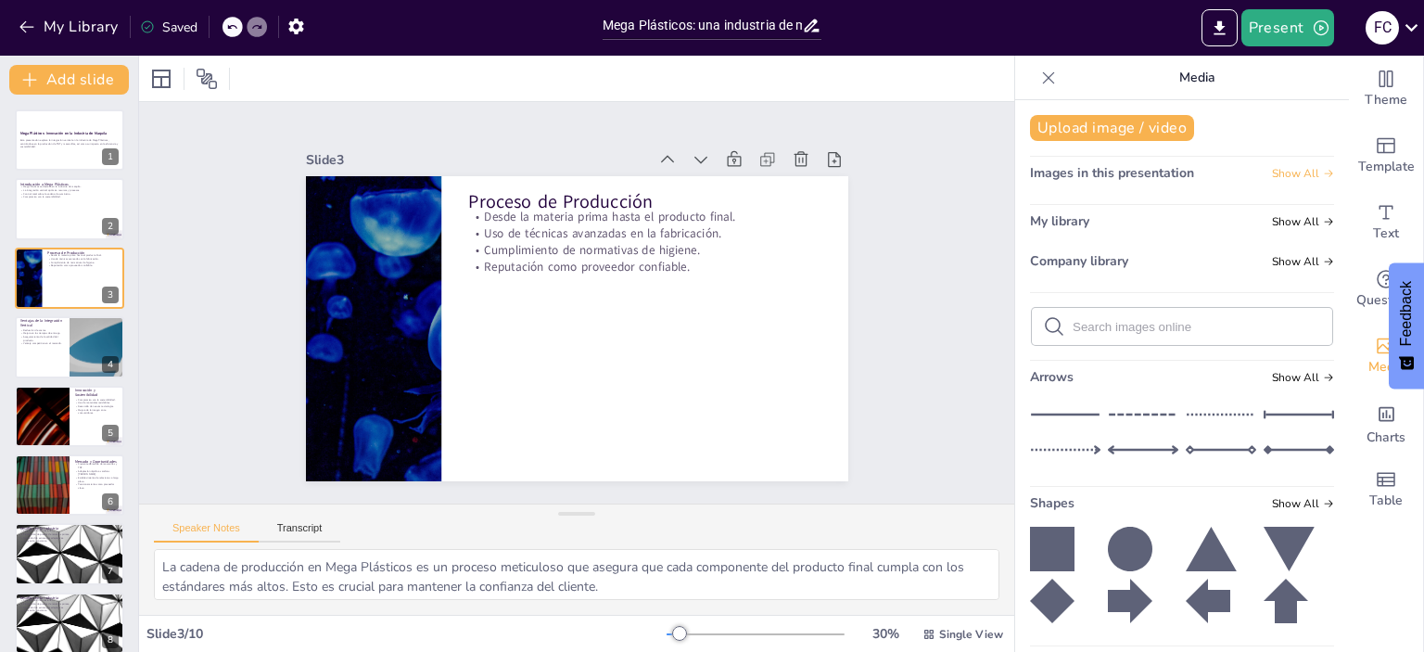
click at [1272, 172] on span "Show All" at bounding box center [1303, 173] width 62 height 13
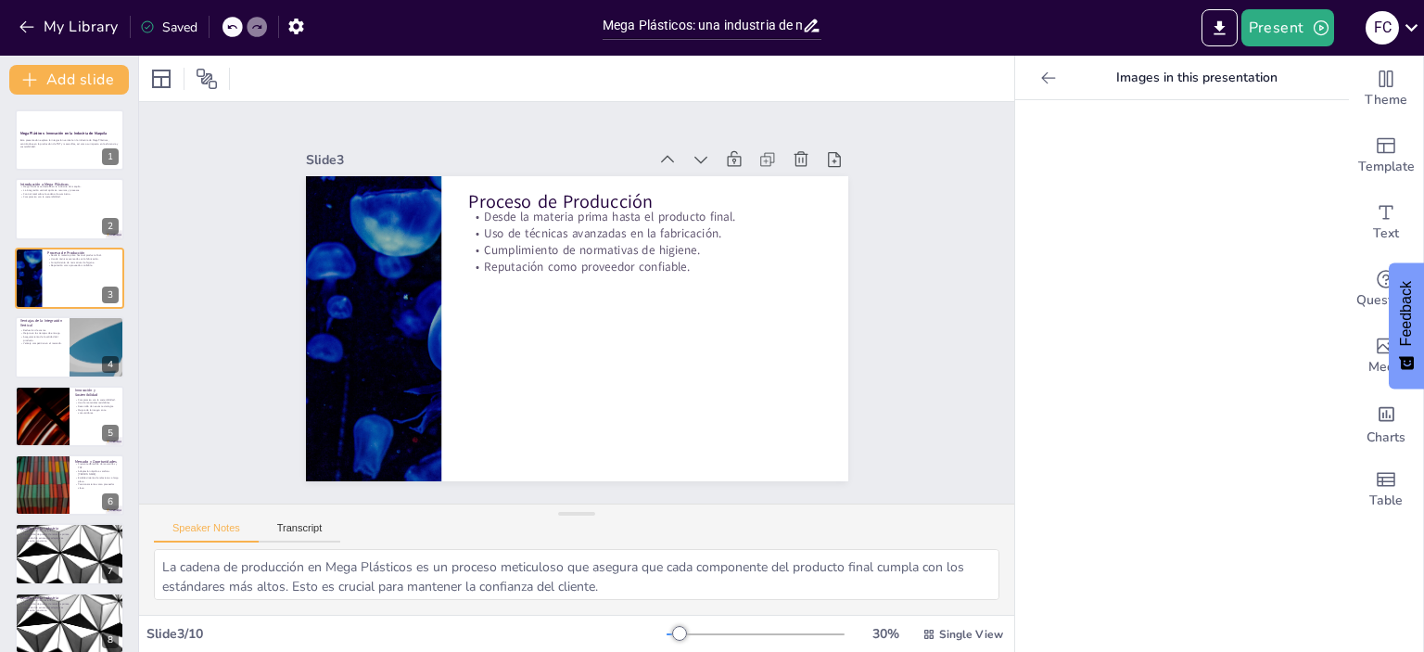
click at [1039, 78] on icon at bounding box center [1048, 78] width 19 height 19
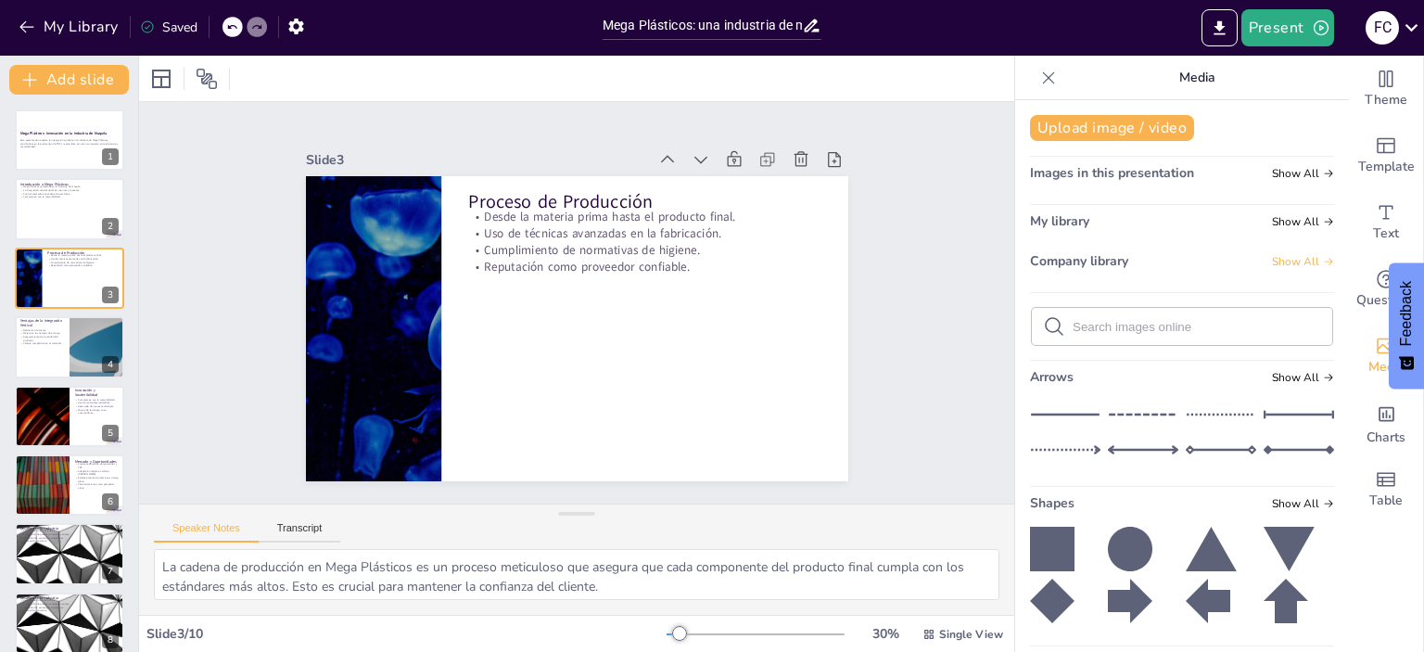
click at [1276, 260] on span "Show All" at bounding box center [1303, 261] width 62 height 13
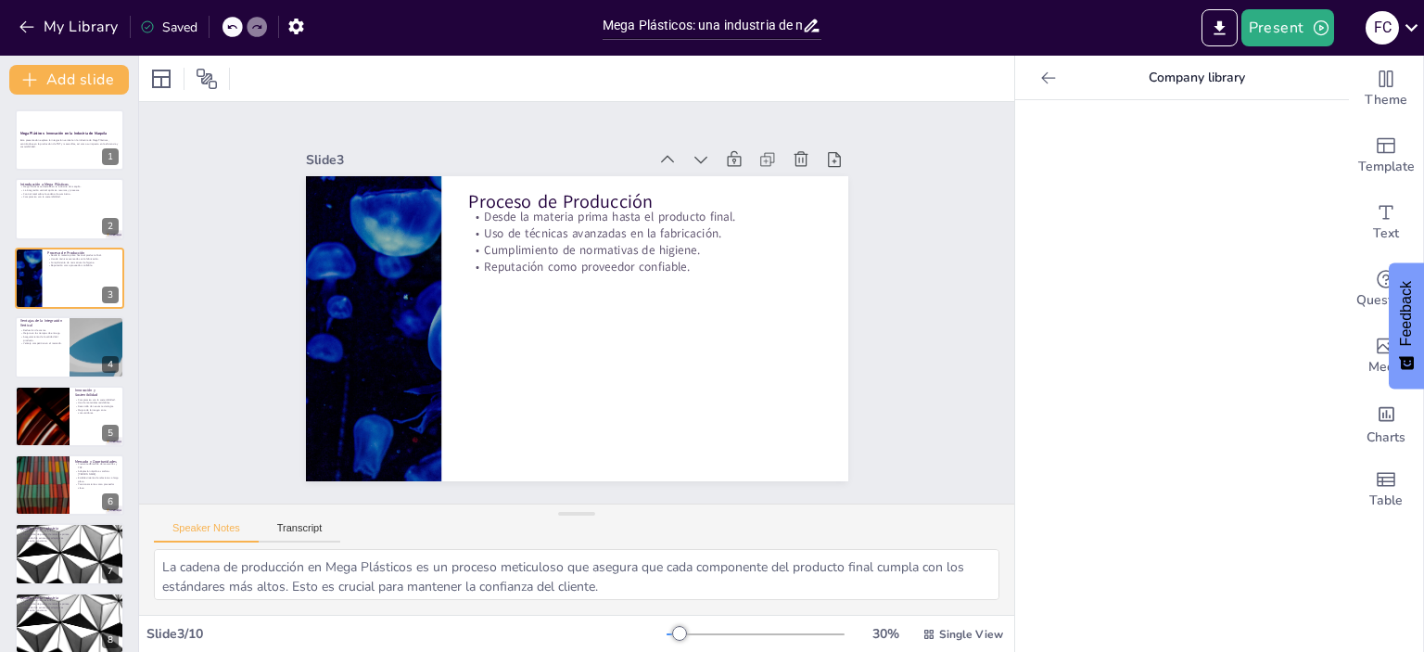
click at [1039, 78] on icon at bounding box center [1048, 78] width 19 height 19
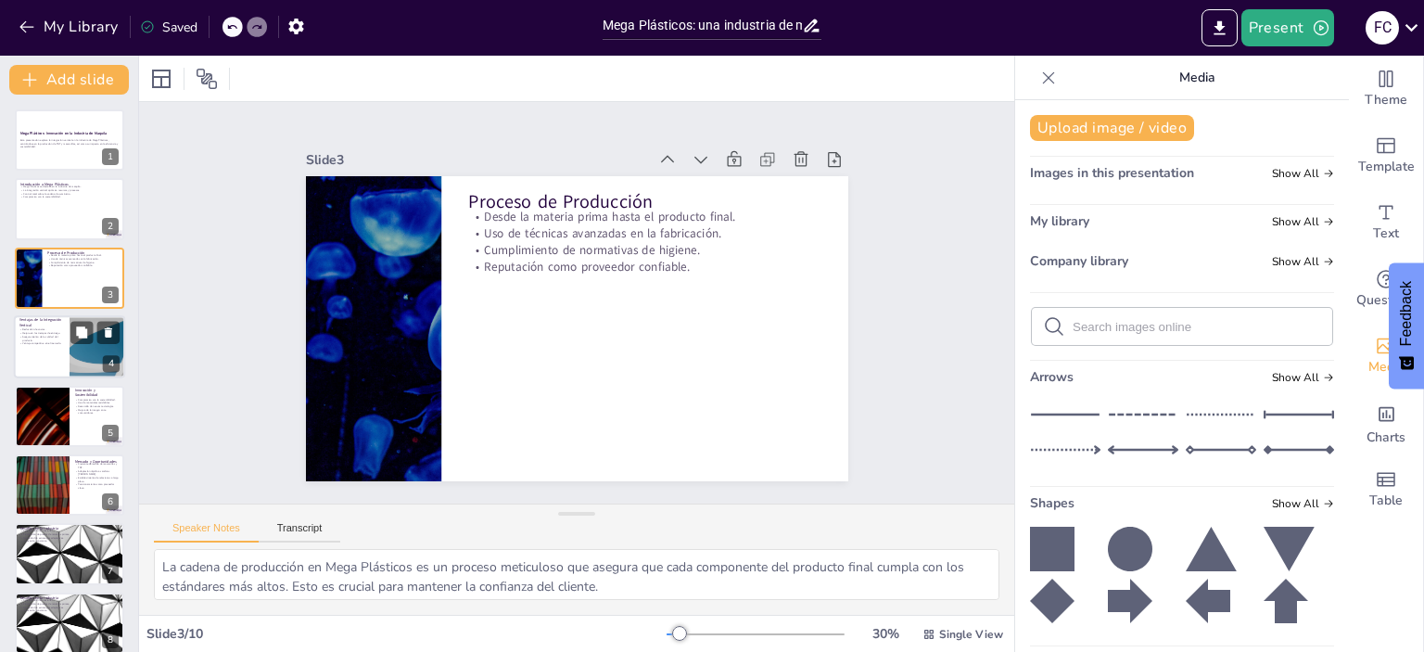
click at [54, 344] on p "Ventaja competitiva en el mercado." at bounding box center [41, 344] width 44 height 4
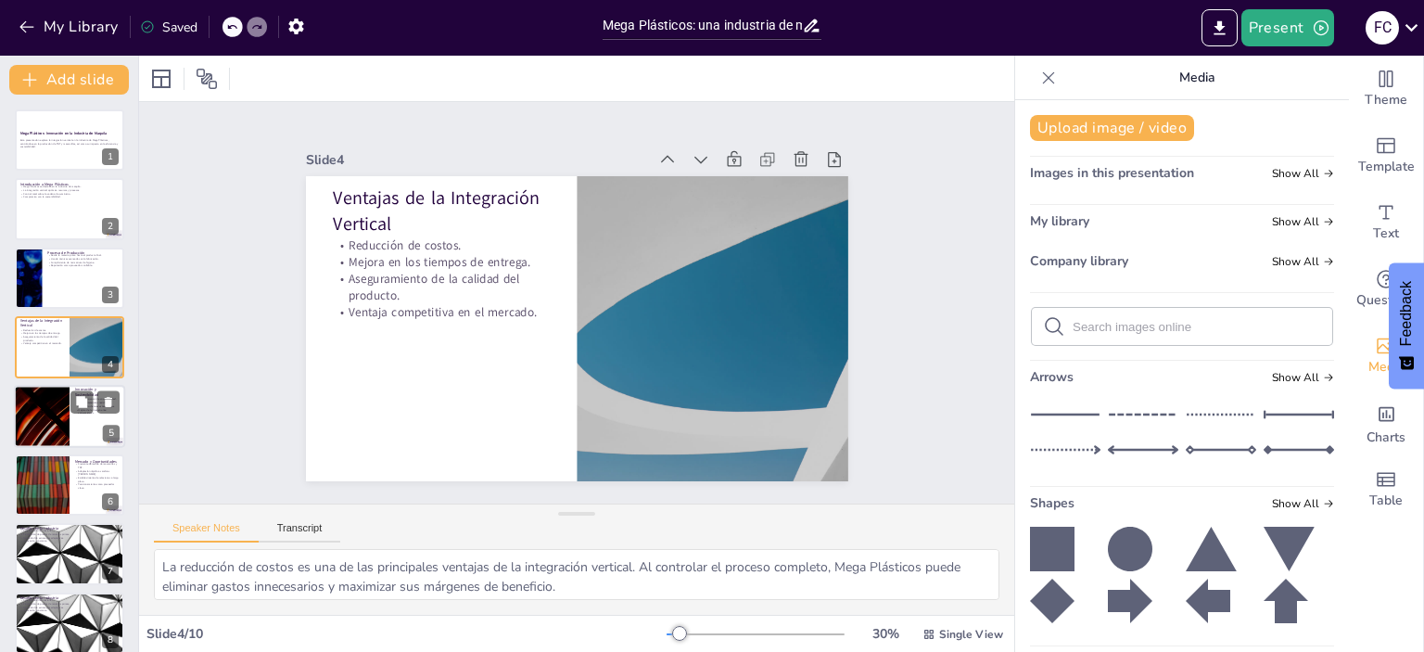
click at [50, 424] on div at bounding box center [41, 416] width 111 height 63
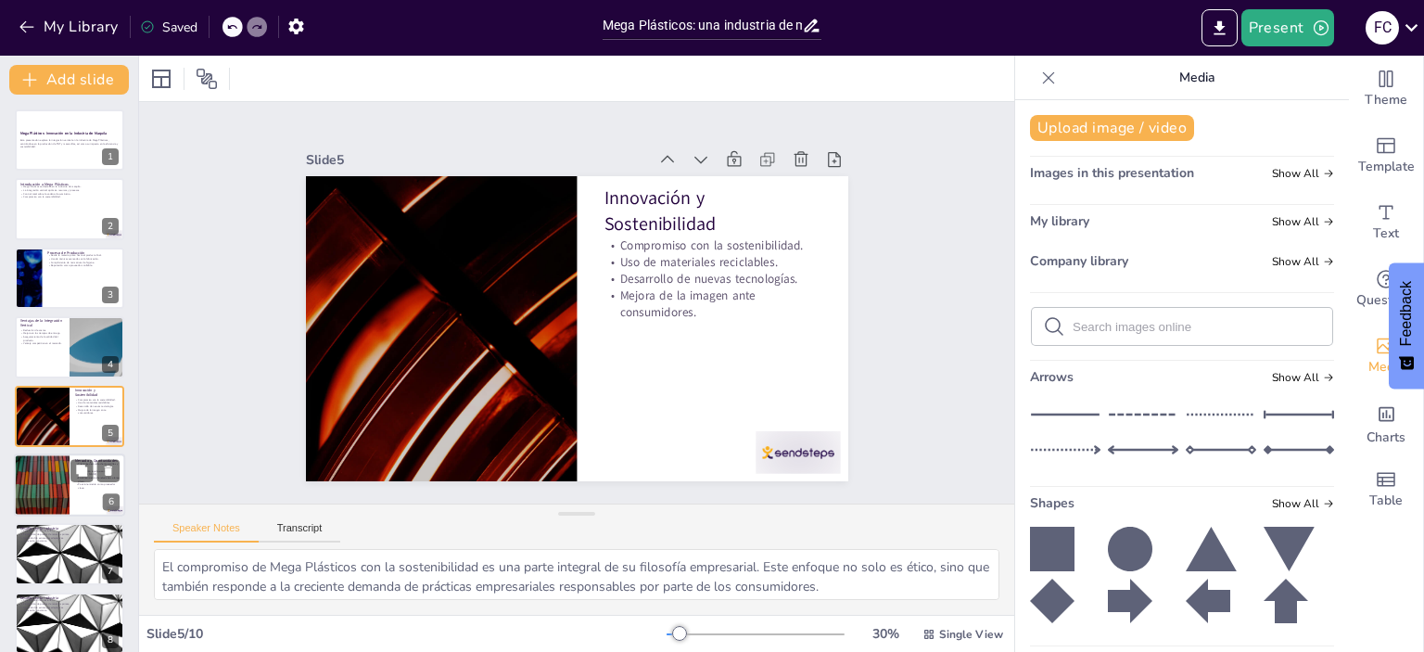
scroll to position [43, 0]
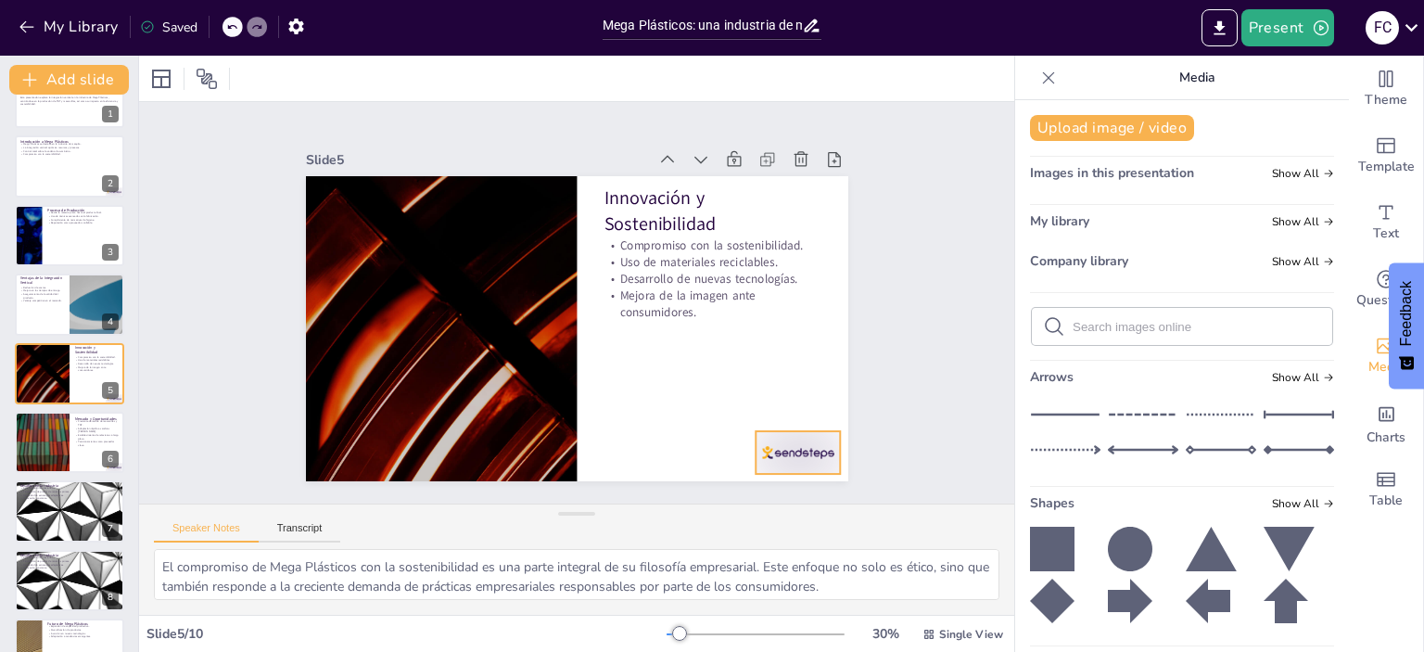
click at [792, 386] on div at bounding box center [839, 348] width 95 height 73
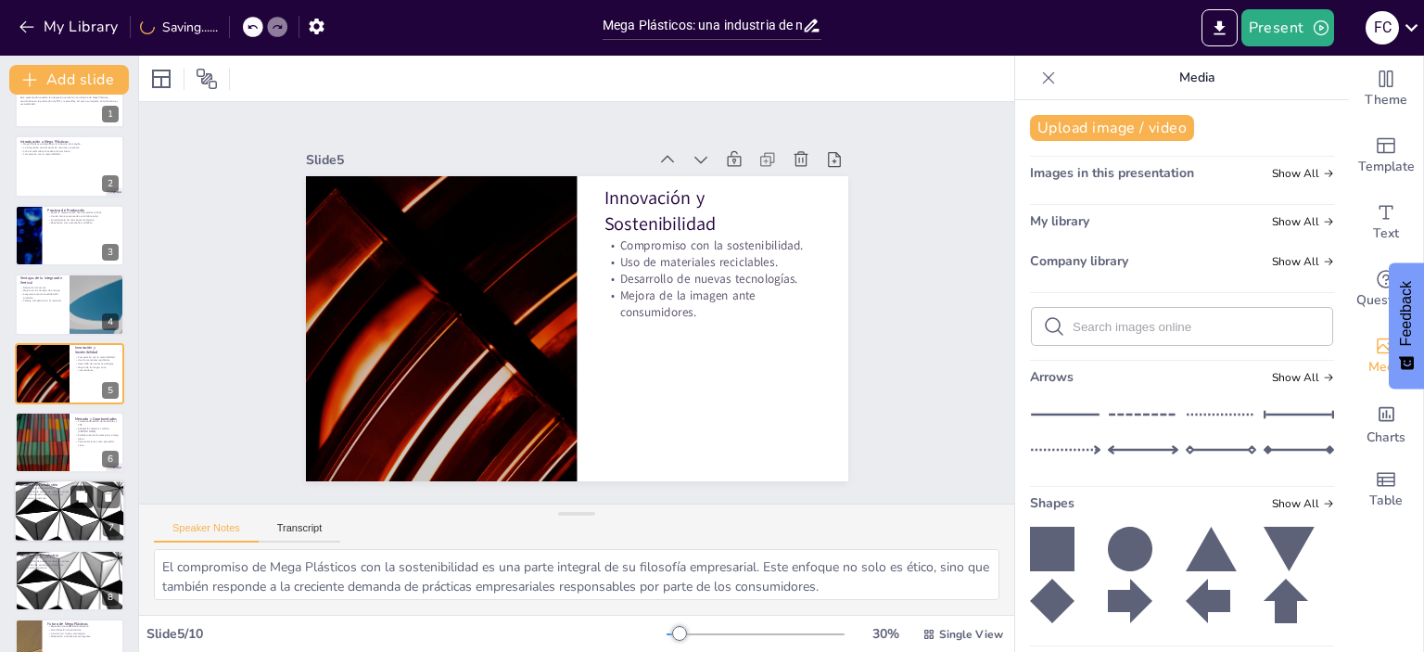
click at [90, 503] on button at bounding box center [81, 497] width 22 height 22
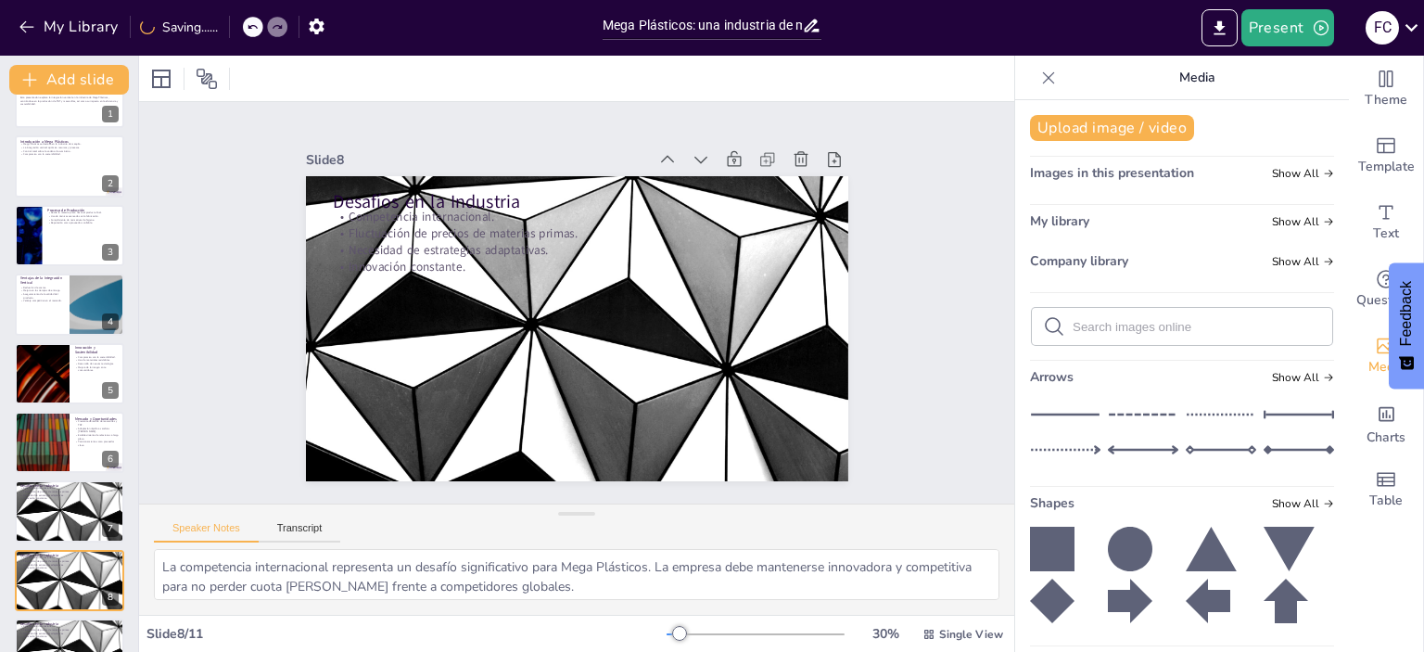
scroll to position [223, 0]
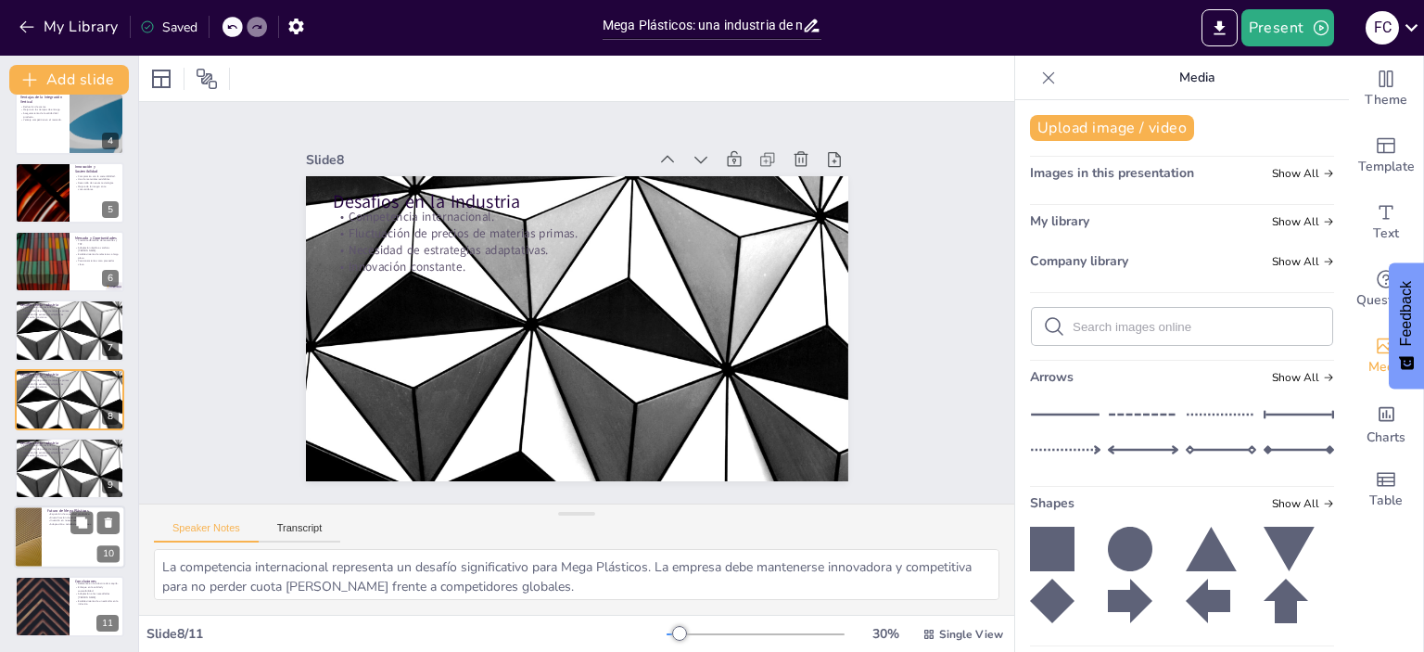
click at [84, 547] on div at bounding box center [69, 537] width 111 height 63
type textarea "La expansión de la capacidad productiva es esencial para el crecimiento de Mega…"
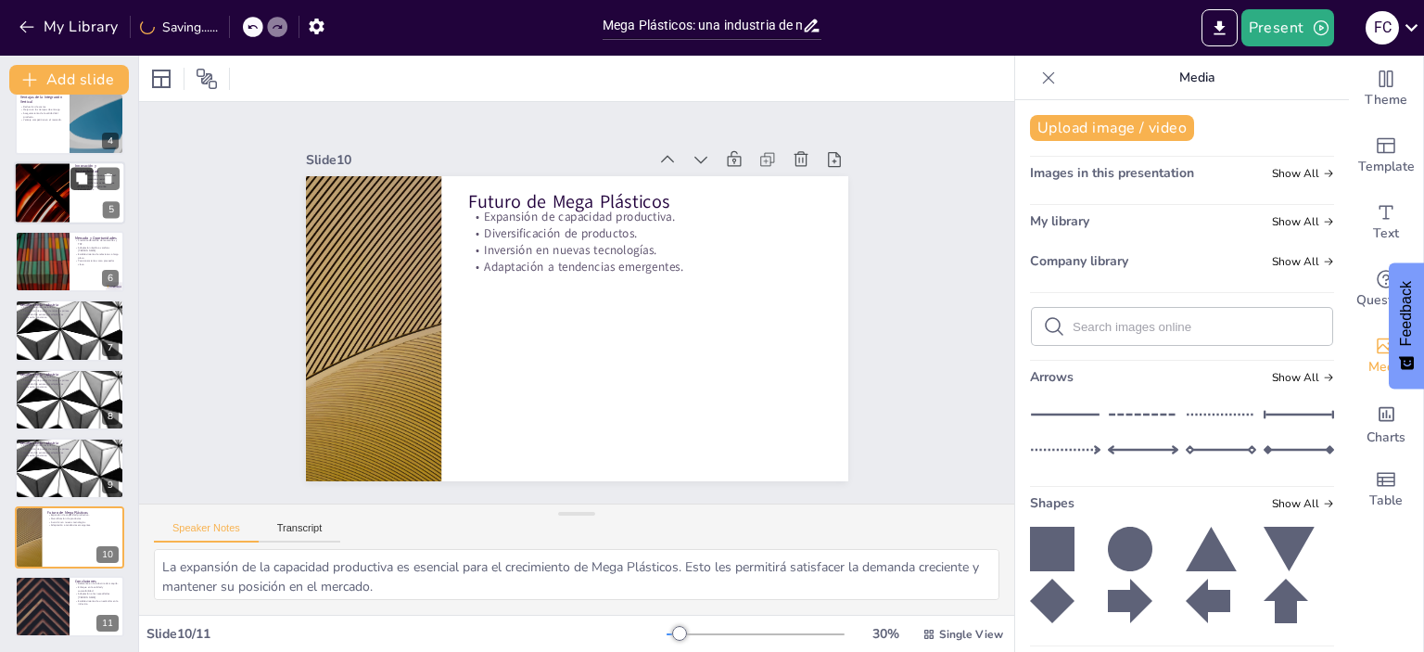
scroll to position [0, 0]
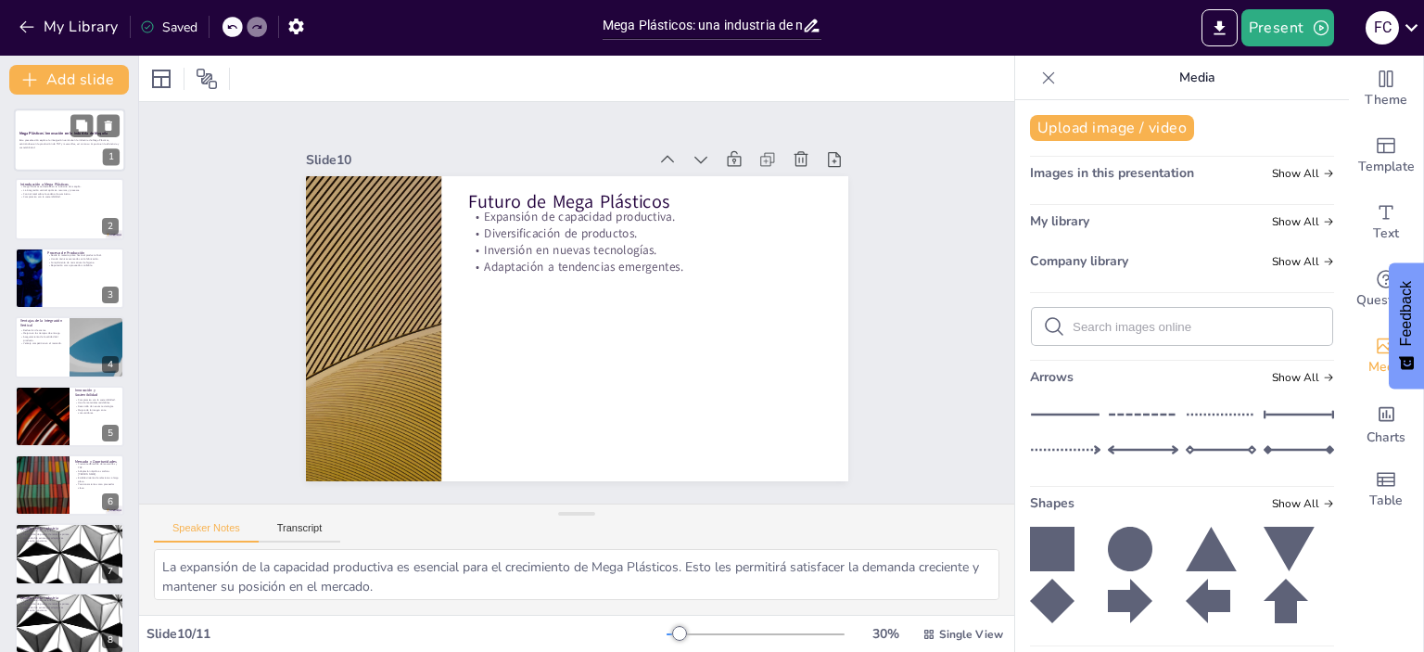
click at [70, 142] on p "Esta presentación explora la integración vertical en la industria de Mega Plást…" at bounding box center [69, 143] width 100 height 10
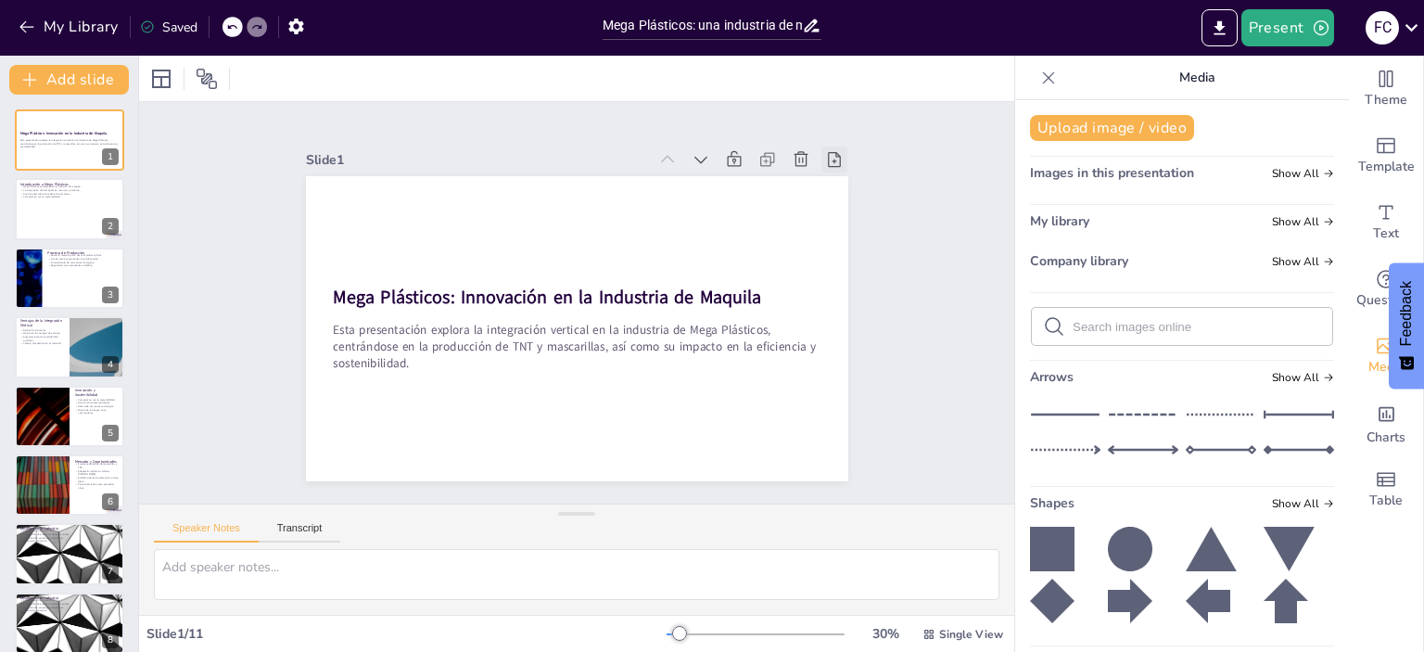
click at [291, 319] on icon at bounding box center [282, 328] width 18 height 19
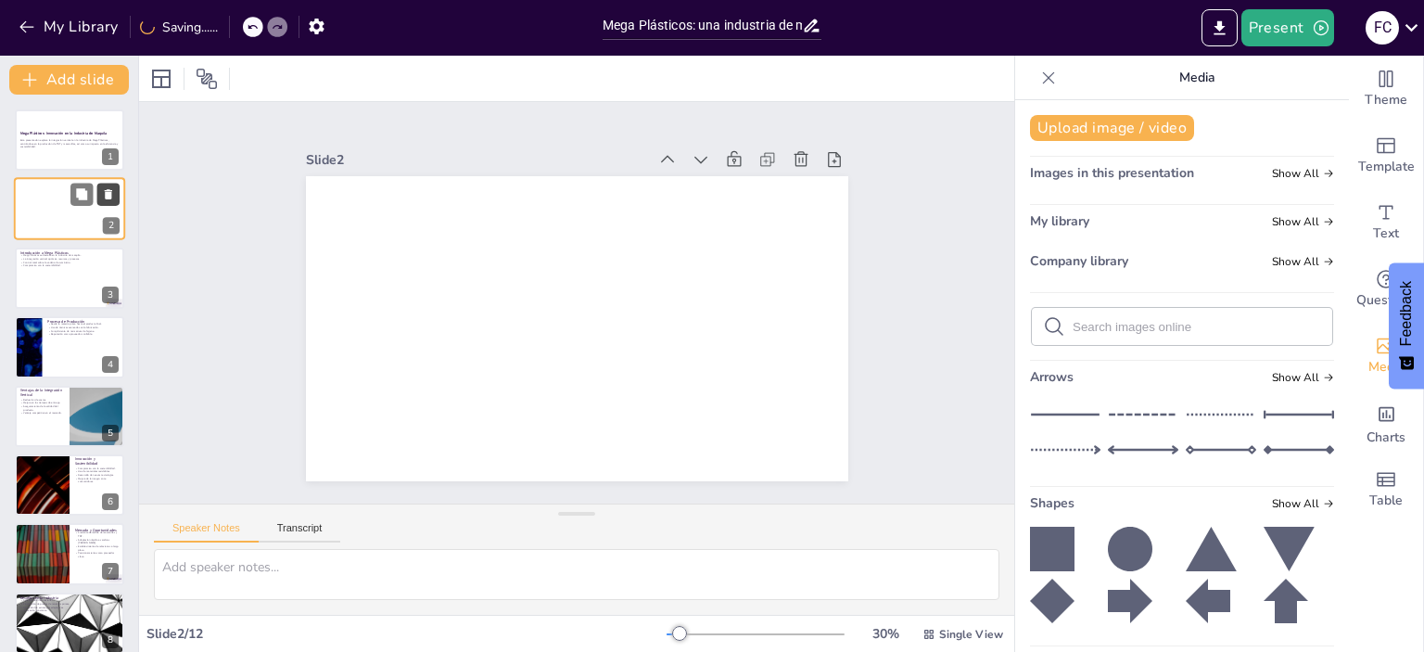
click at [111, 196] on icon at bounding box center [108, 194] width 13 height 13
type textarea "Mega Plásticos se ha consolidado como un líder en la industria de maquila, lo c…"
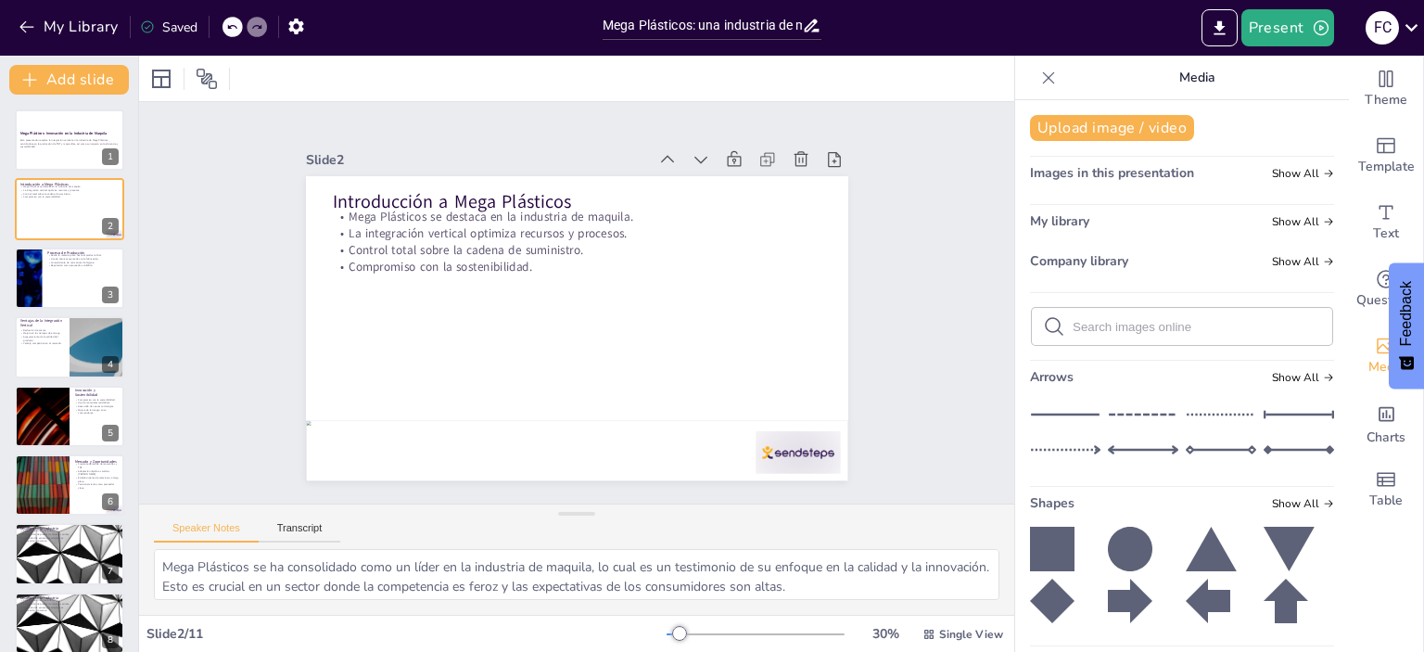
click at [1039, 81] on icon at bounding box center [1048, 78] width 19 height 19
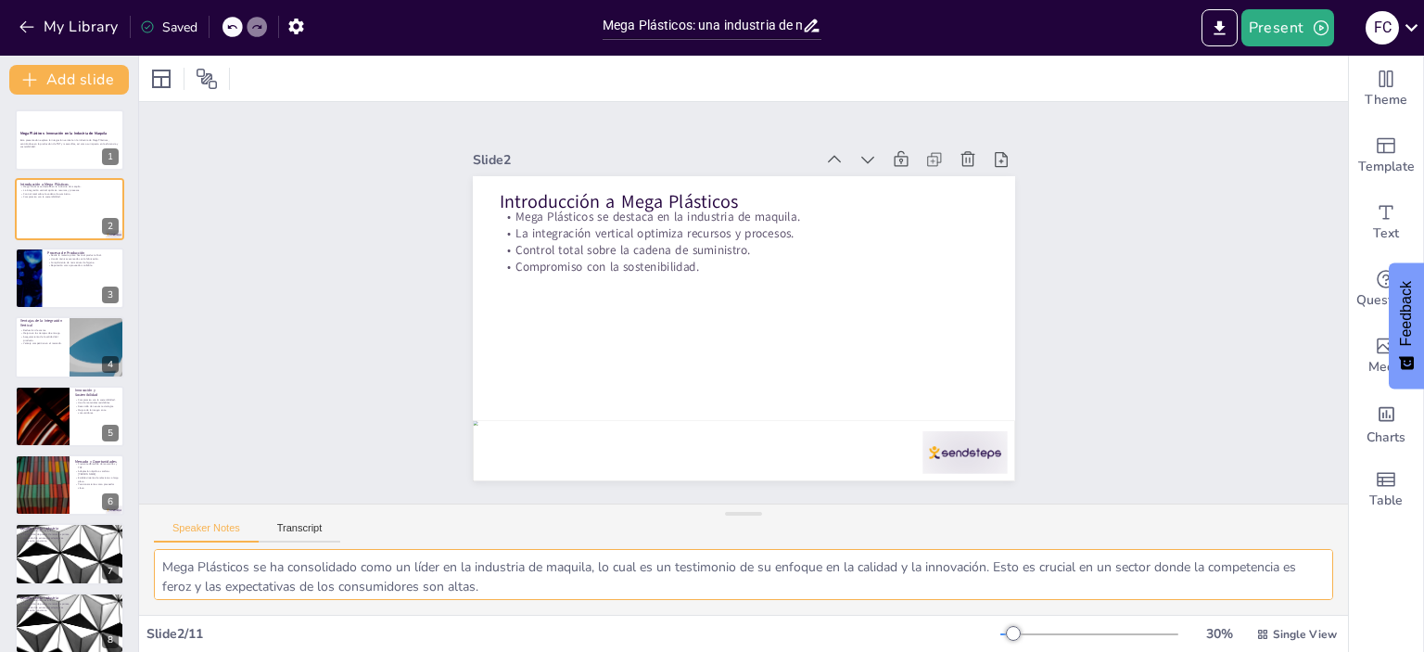
drag, startPoint x: 513, startPoint y: 578, endPoint x: 141, endPoint y: 546, distance: 373.1
click at [141, 546] on div "Speaker Notes Transcript" at bounding box center [743, 558] width 1209 height 111
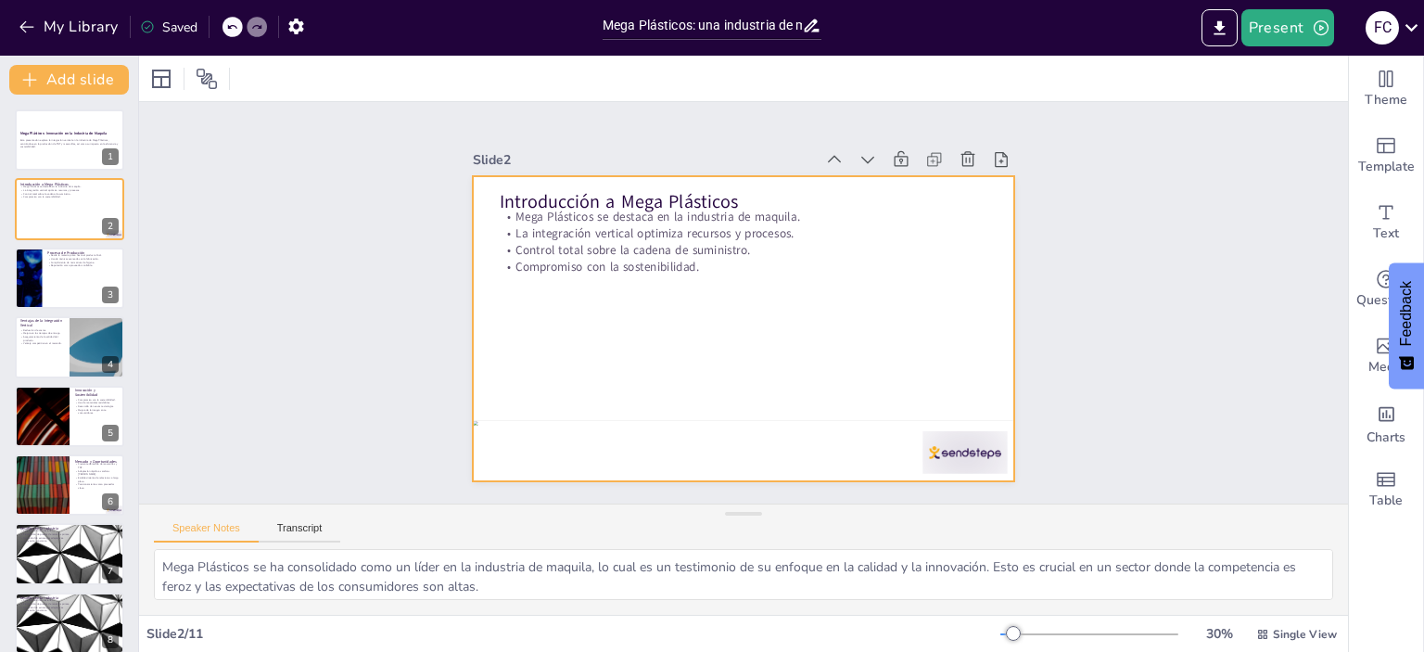
click at [530, 301] on div at bounding box center [718, 296] width 411 height 593
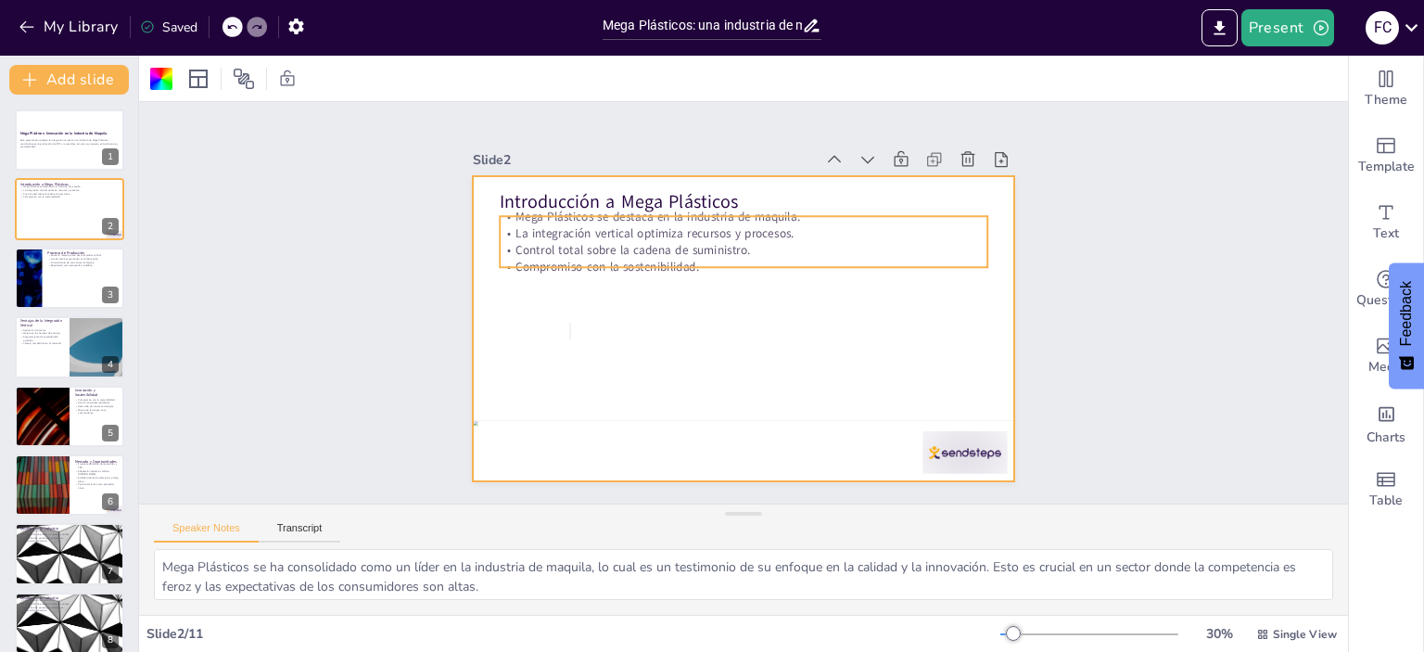
click at [601, 253] on p "Compromiso con la sostenibilidad." at bounding box center [770, 326] width 339 height 373
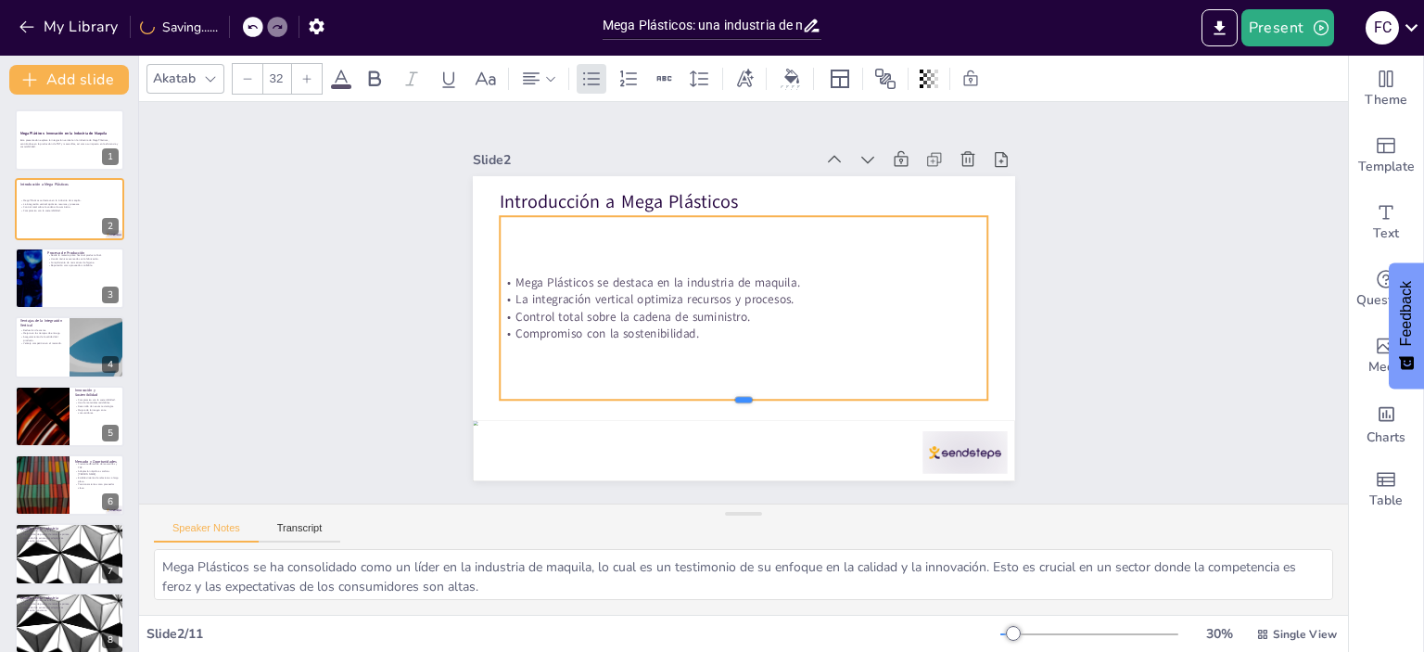
drag, startPoint x: 727, startPoint y: 260, endPoint x: 715, endPoint y: 393, distance: 133.0
click at [733, 393] on div at bounding box center [839, 345] width 212 height 451
click at [545, 349] on div "Mega Plásticos se destaca en la industria de maquila. La integración vertical o…" at bounding box center [744, 297] width 515 height 281
click at [525, 354] on div "Mega Plásticos se destaca en la industria de maquila. La integración vertical o…" at bounding box center [742, 297] width 515 height 281
click at [608, 354] on div "Mega Plásticos se destaca en la industria de maquila. La integración vertical o…" at bounding box center [748, 301] width 281 height 515
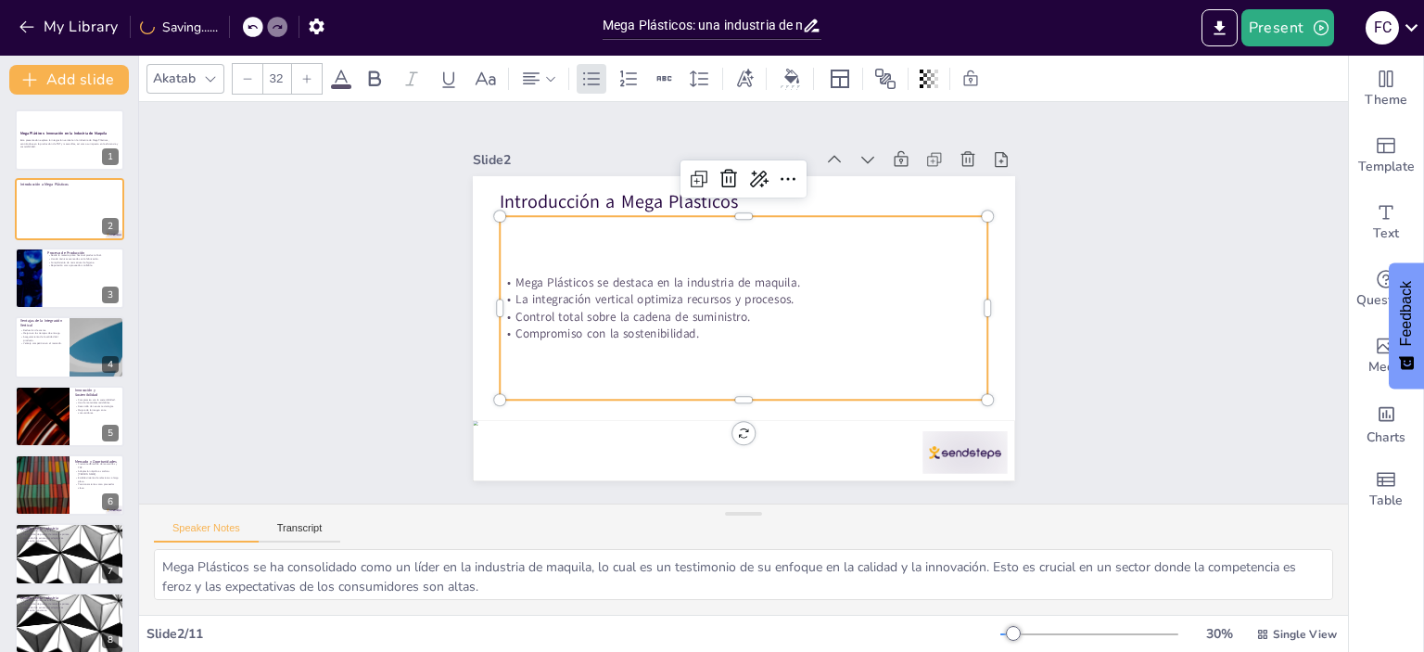
click at [704, 327] on p "Compromiso con la sostenibilidad." at bounding box center [712, 301] width 17 height 487
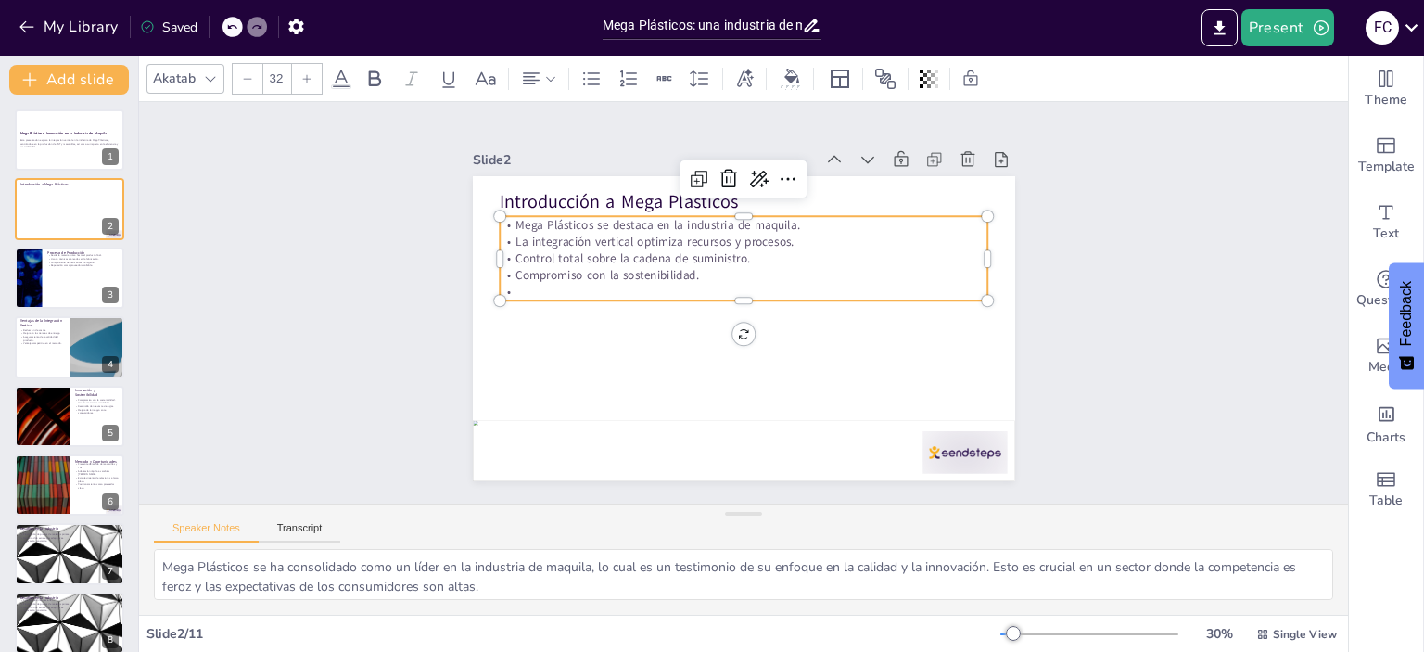
type input "--"
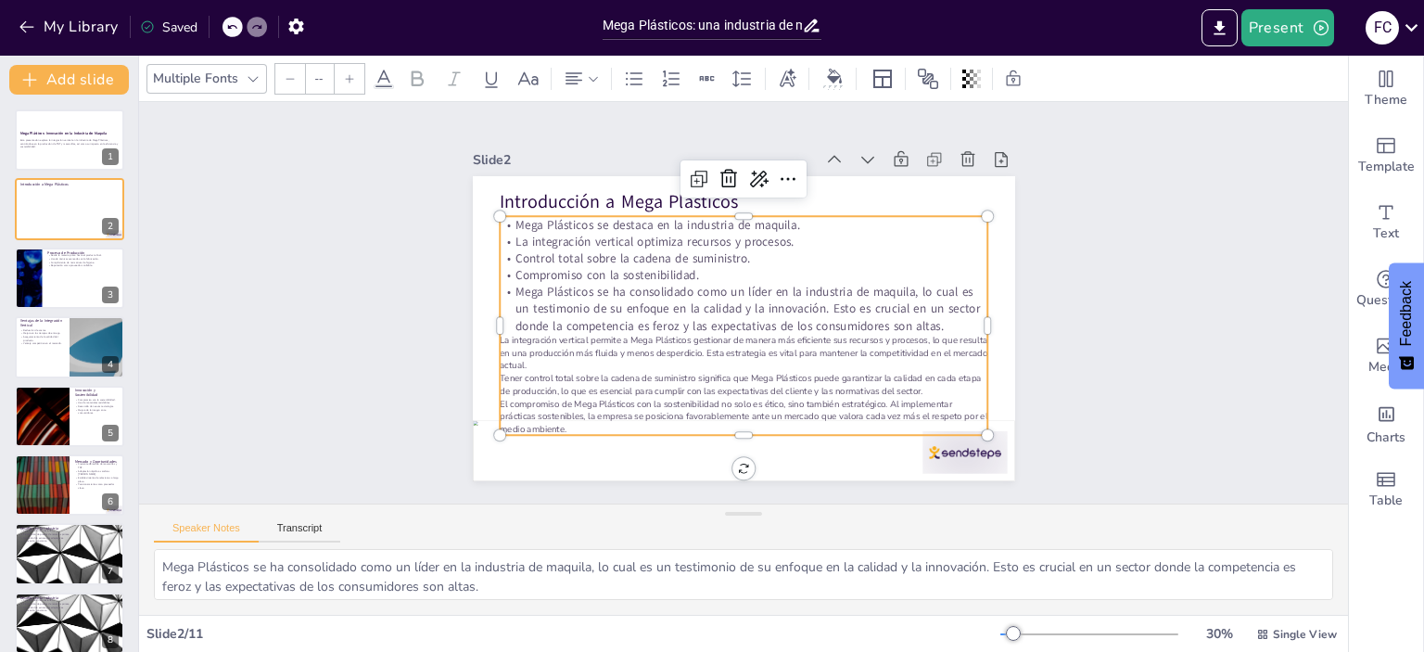
click at [234, 32] on icon at bounding box center [231, 26] width 11 height 11
click at [234, 29] on div "My Library Saving......" at bounding box center [167, 25] width 334 height 33
click at [234, 28] on icon at bounding box center [231, 26] width 11 height 11
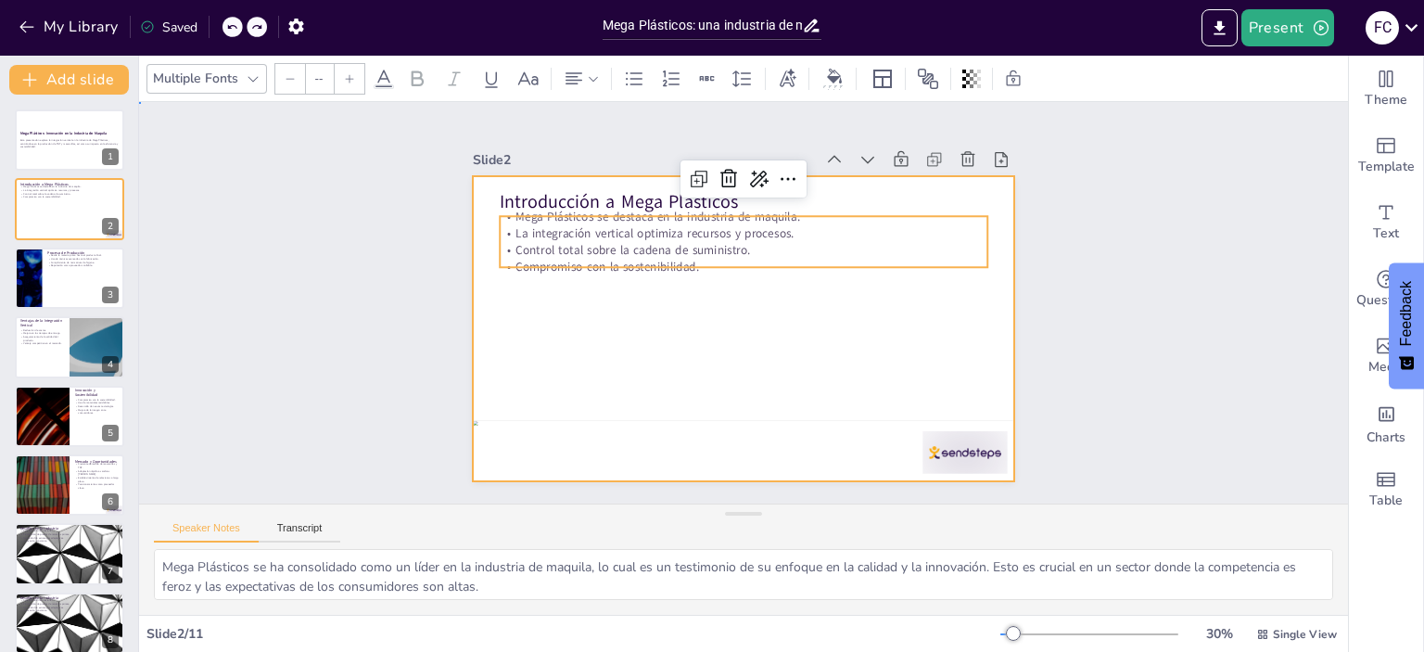
click at [564, 337] on div at bounding box center [746, 328] width 571 height 360
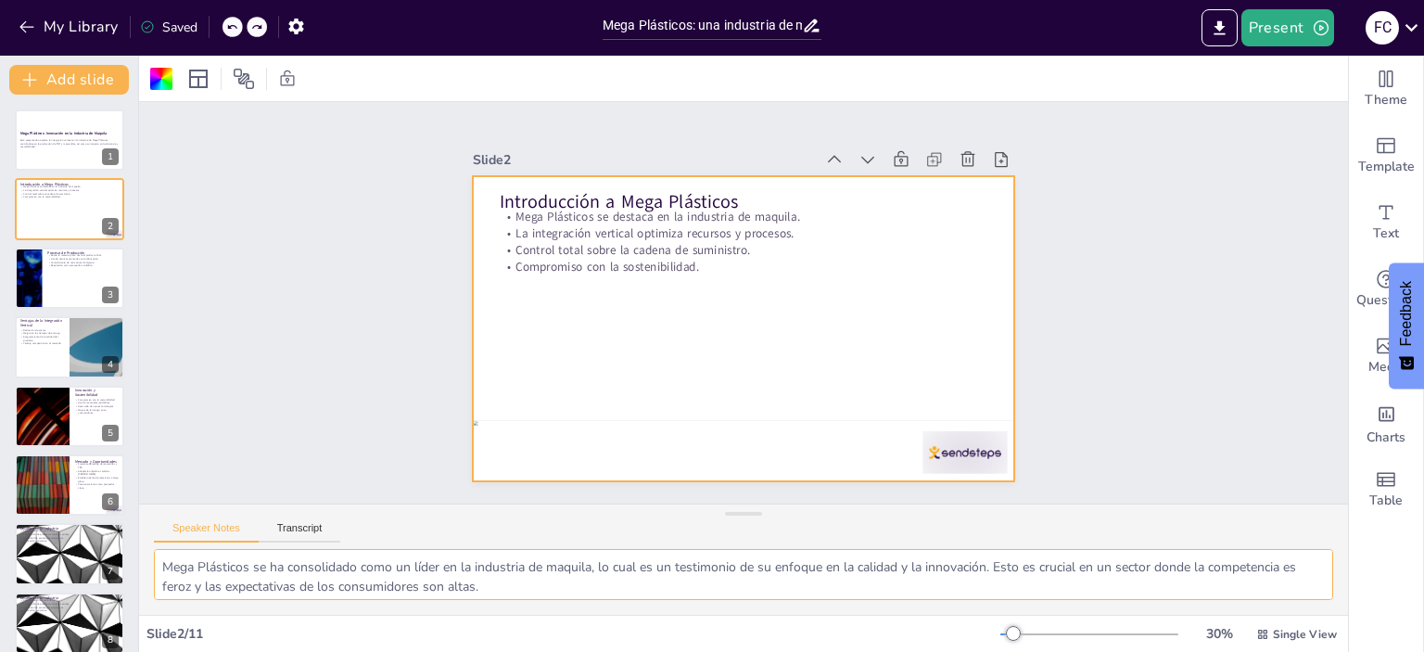
drag, startPoint x: 515, startPoint y: 585, endPoint x: 158, endPoint y: 562, distance: 358.5
click at [158, 562] on textarea "Mega Plásticos se ha consolidado como un líder en la industria de maquila, lo c…" at bounding box center [743, 574] width 1179 height 51
click at [89, 154] on div at bounding box center [69, 139] width 111 height 63
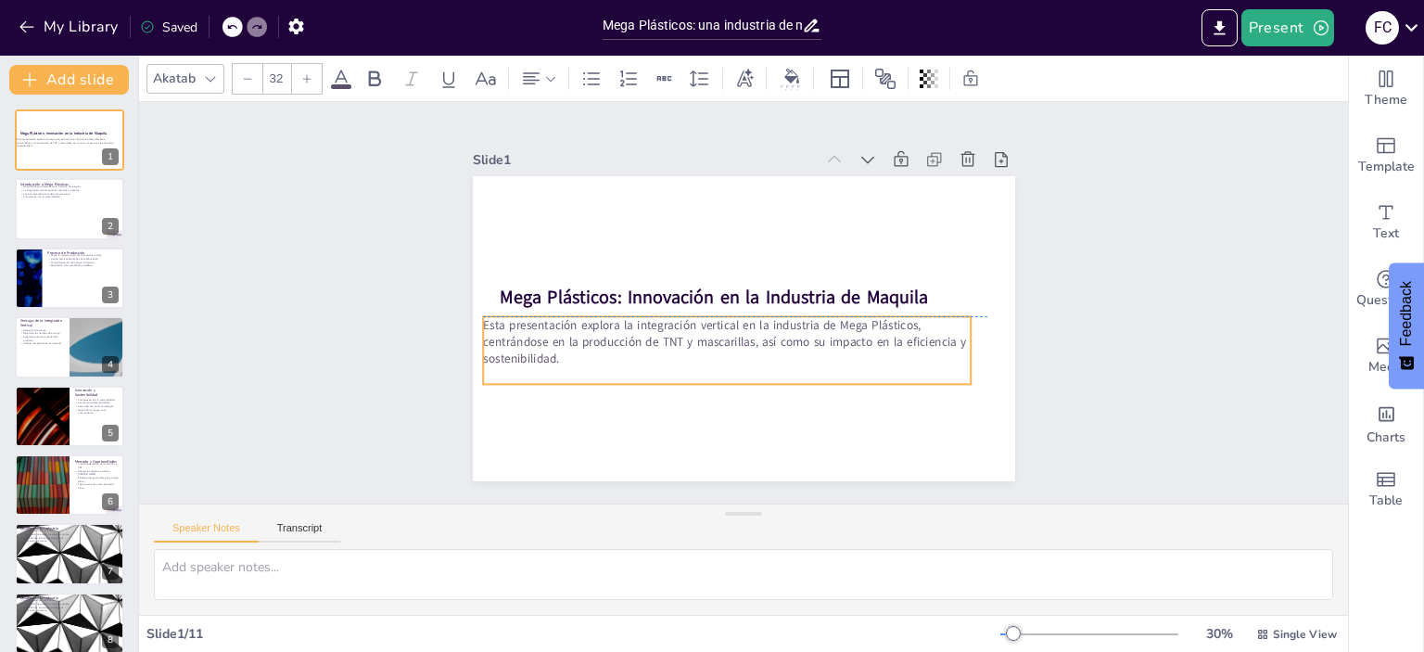
click at [601, 359] on div "Esta presentación explora la integración vertical en la industria de Mega Plást…" at bounding box center [789, 284] width 376 height 408
click at [755, 270] on icon at bounding box center [766, 260] width 22 height 22
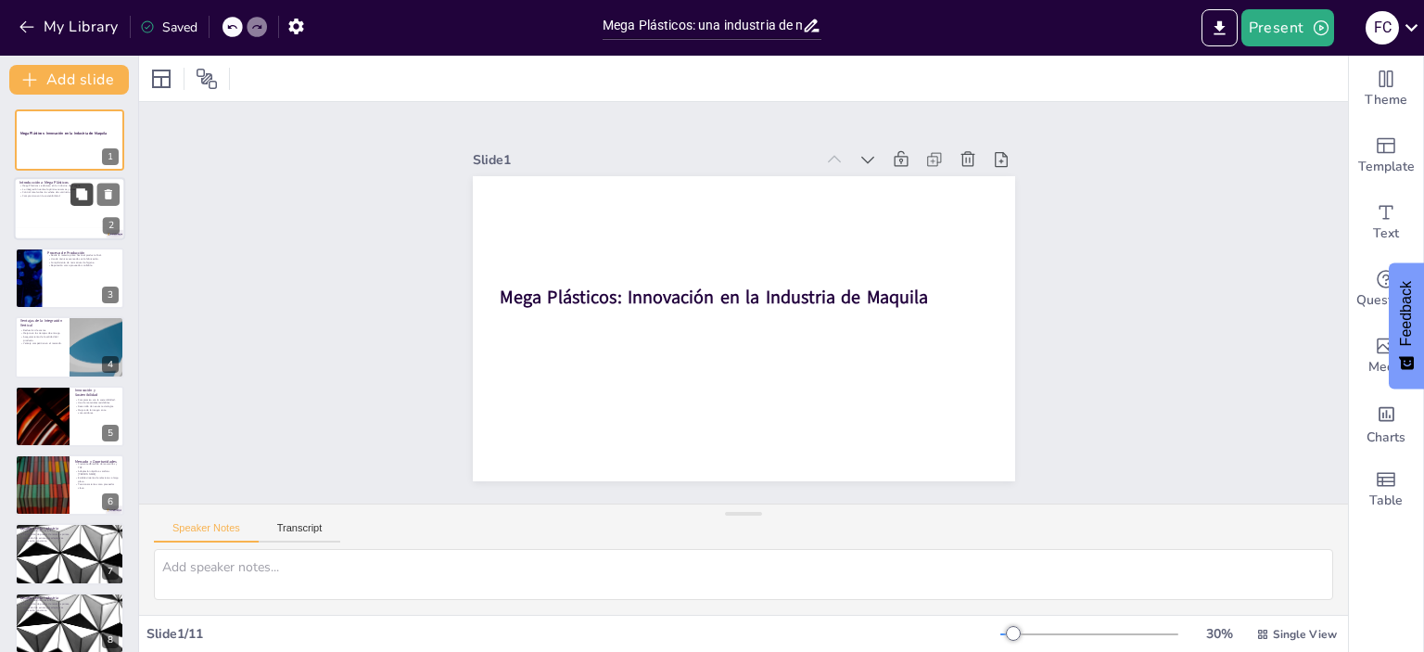
click at [90, 200] on button at bounding box center [81, 195] width 22 height 22
type textarea "Mega Plásticos se ha consolidado como un líder en la industria de maquila, lo c…"
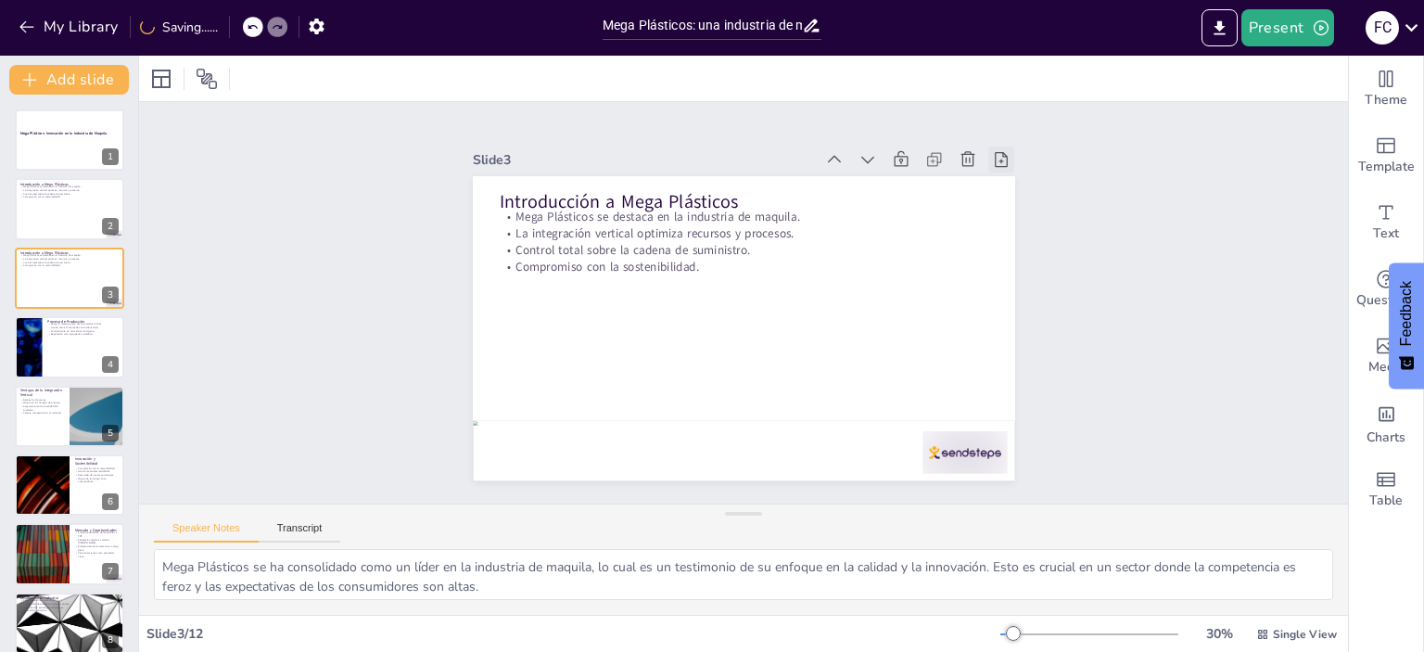
click at [992, 150] on icon at bounding box center [1001, 159] width 19 height 19
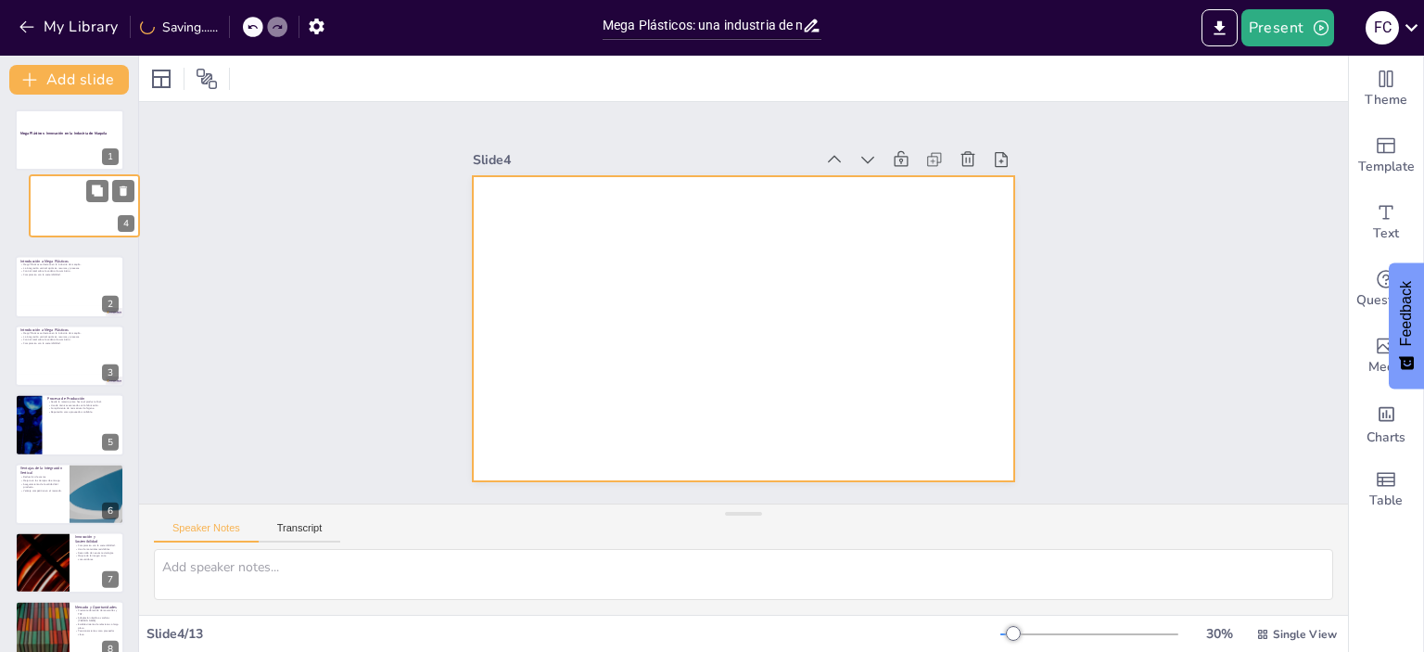
drag, startPoint x: 82, startPoint y: 329, endPoint x: 98, endPoint y: 177, distance: 152.9
click at [98, 177] on div "4" at bounding box center [84, 205] width 111 height 63
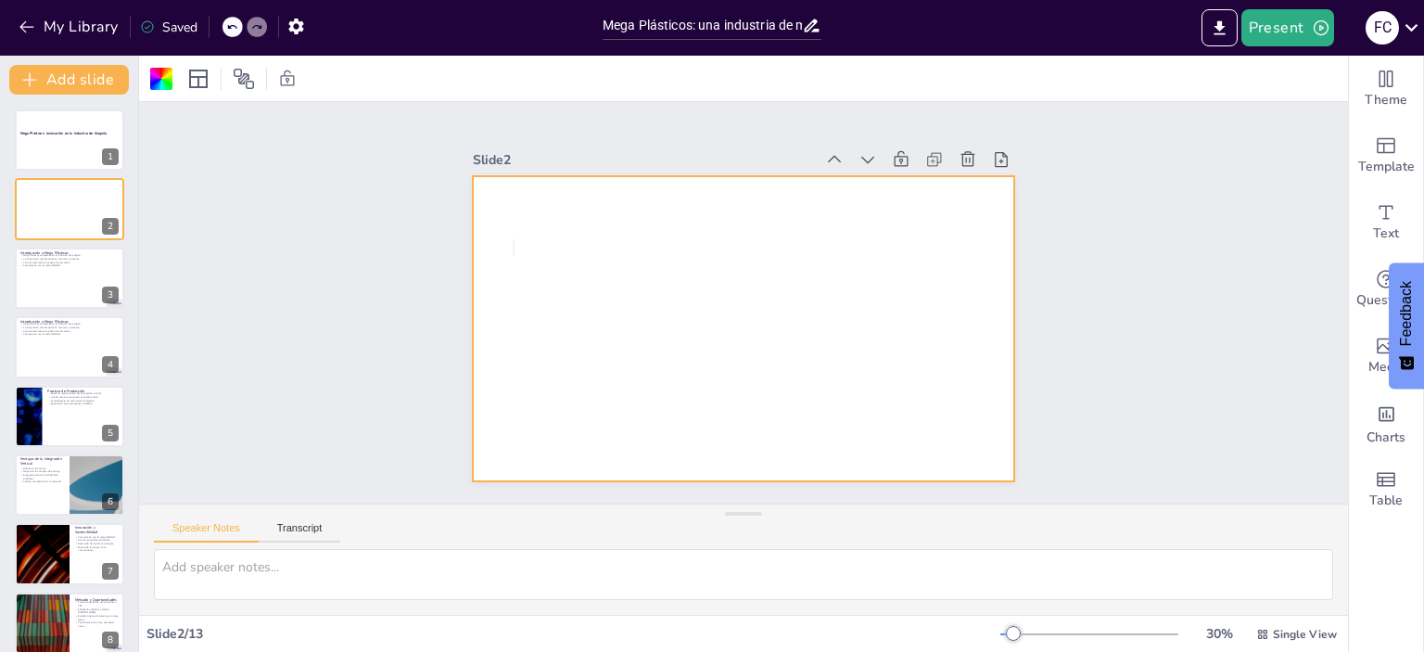
click at [616, 246] on div at bounding box center [768, 303] width 305 height 542
click at [532, 246] on div at bounding box center [760, 283] width 607 height 589
click at [556, 255] on div at bounding box center [721, 318] width 565 height 618
click at [556, 255] on div at bounding box center [718, 311] width 458 height 610
click at [1359, 215] on div "Text" at bounding box center [1385, 222] width 74 height 67
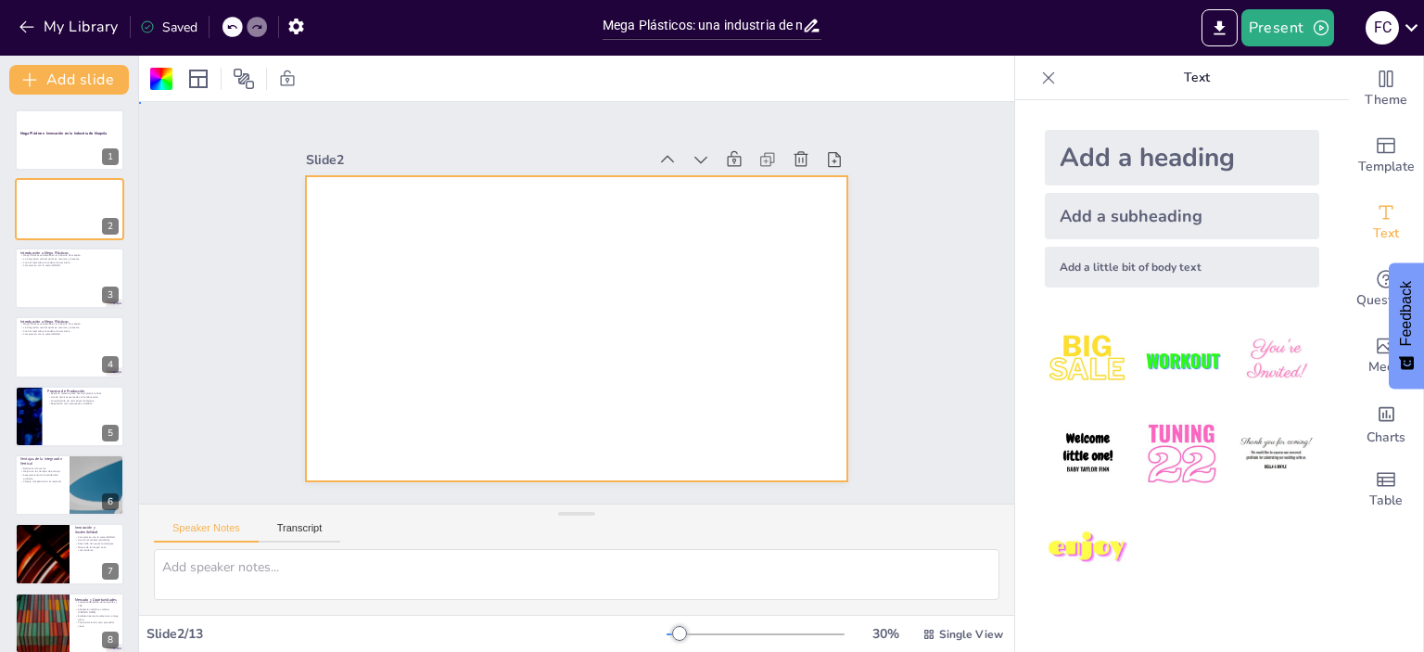
click at [416, 249] on div at bounding box center [586, 327] width 619 height 500
drag, startPoint x: 489, startPoint y: 272, endPoint x: 469, endPoint y: 270, distance: 20.6
click at [1103, 263] on div "Add a little bit of body text" at bounding box center [1181, 267] width 274 height 41
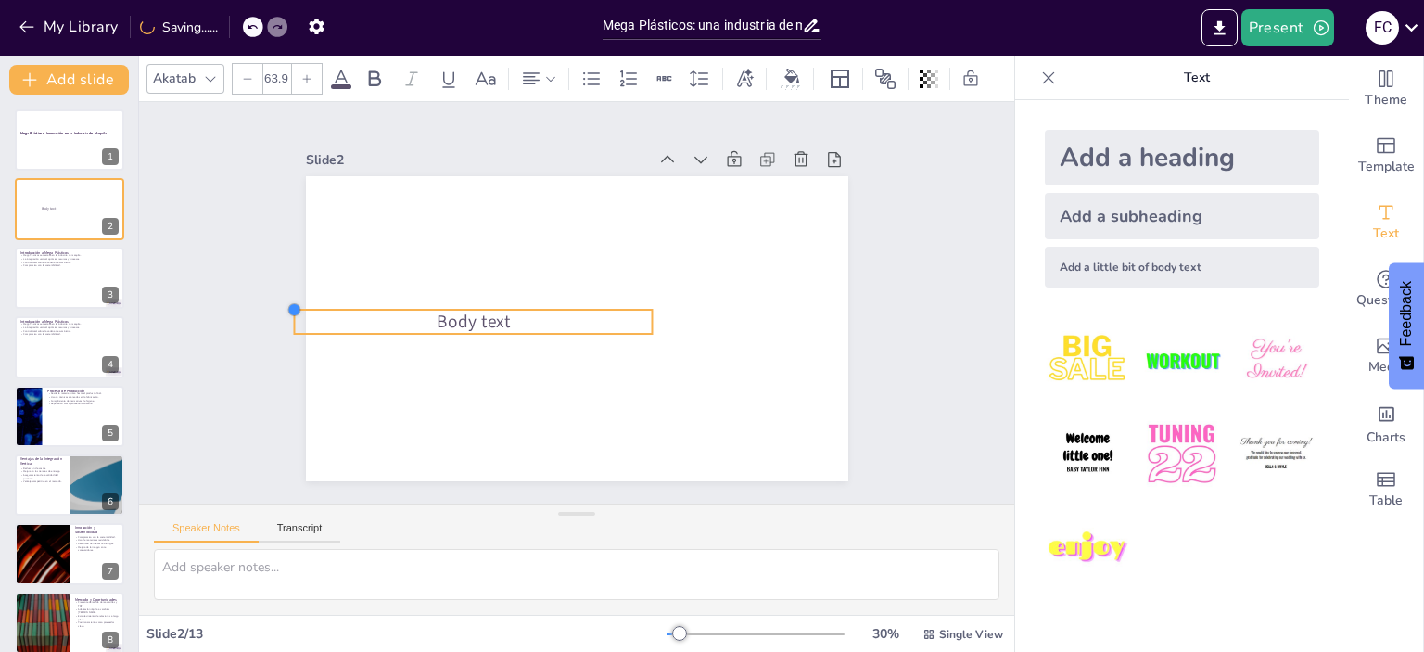
drag, startPoint x: 488, startPoint y: 316, endPoint x: 716, endPoint y: 301, distance: 228.5
click at [716, 301] on div "Body text" at bounding box center [570, 327] width 593 height 411
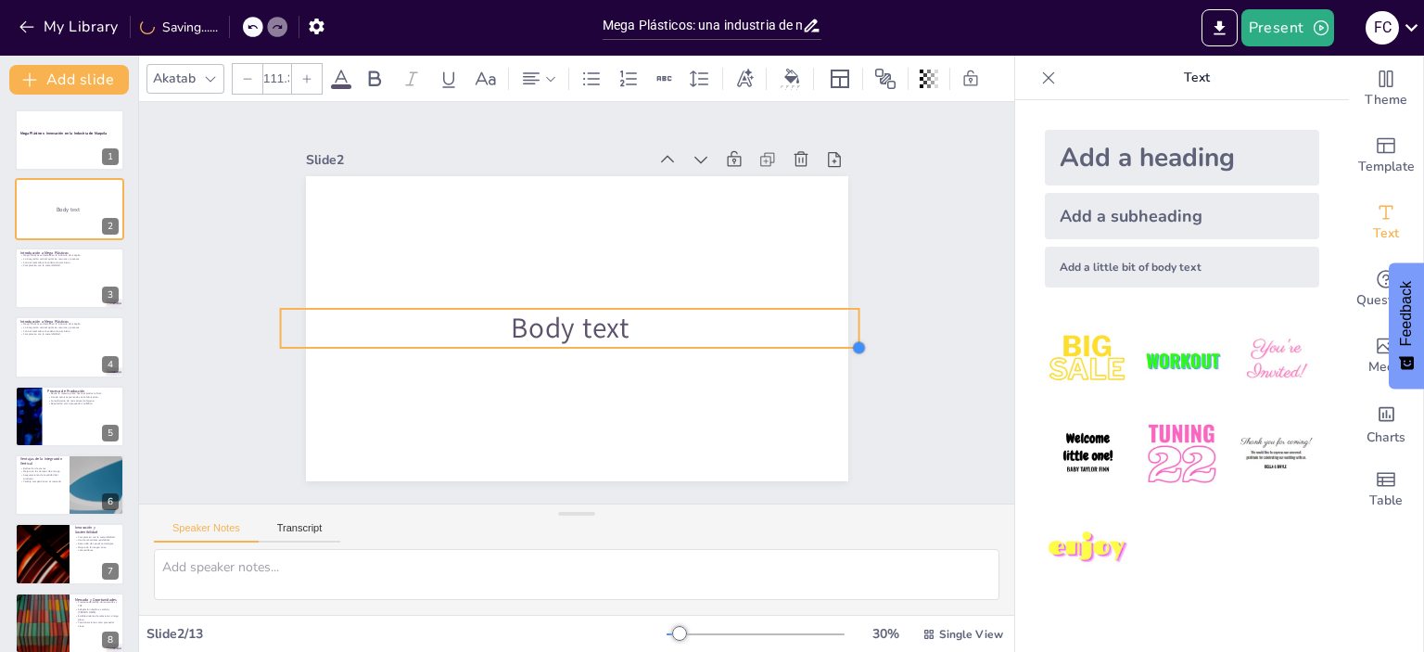
drag, startPoint x: 635, startPoint y: 325, endPoint x: 611, endPoint y: 344, distance: 30.4
click at [619, 344] on div "Body text" at bounding box center [571, 276] width 594 height 411
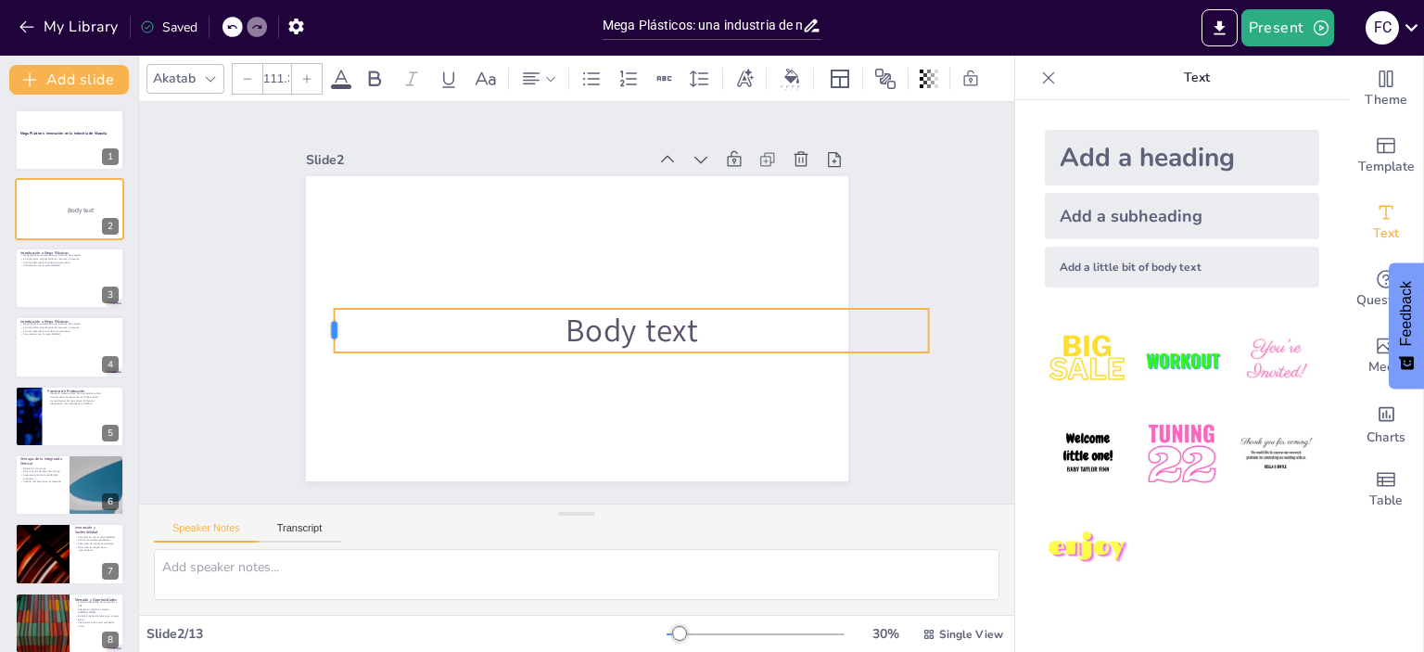
drag, startPoint x: 265, startPoint y: 322, endPoint x: 319, endPoint y: 325, distance: 53.9
click at [724, 470] on div at bounding box center [746, 489] width 44 height 38
drag, startPoint x: 917, startPoint y: 322, endPoint x: 804, endPoint y: 324, distance: 113.1
click at [720, 500] on div at bounding box center [699, 519] width 44 height 38
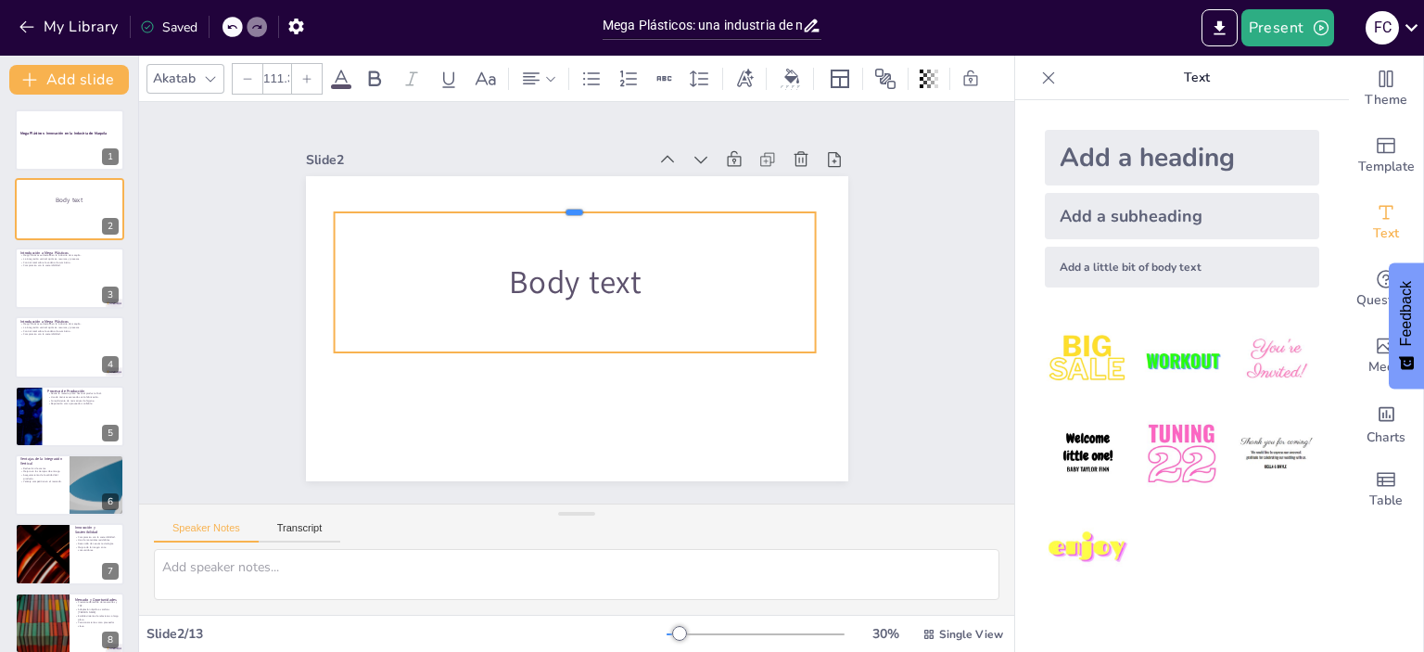
drag, startPoint x: 563, startPoint y: 299, endPoint x: 553, endPoint y: 203, distance: 96.8
click at [553, 203] on div at bounding box center [623, 216] width 424 height 253
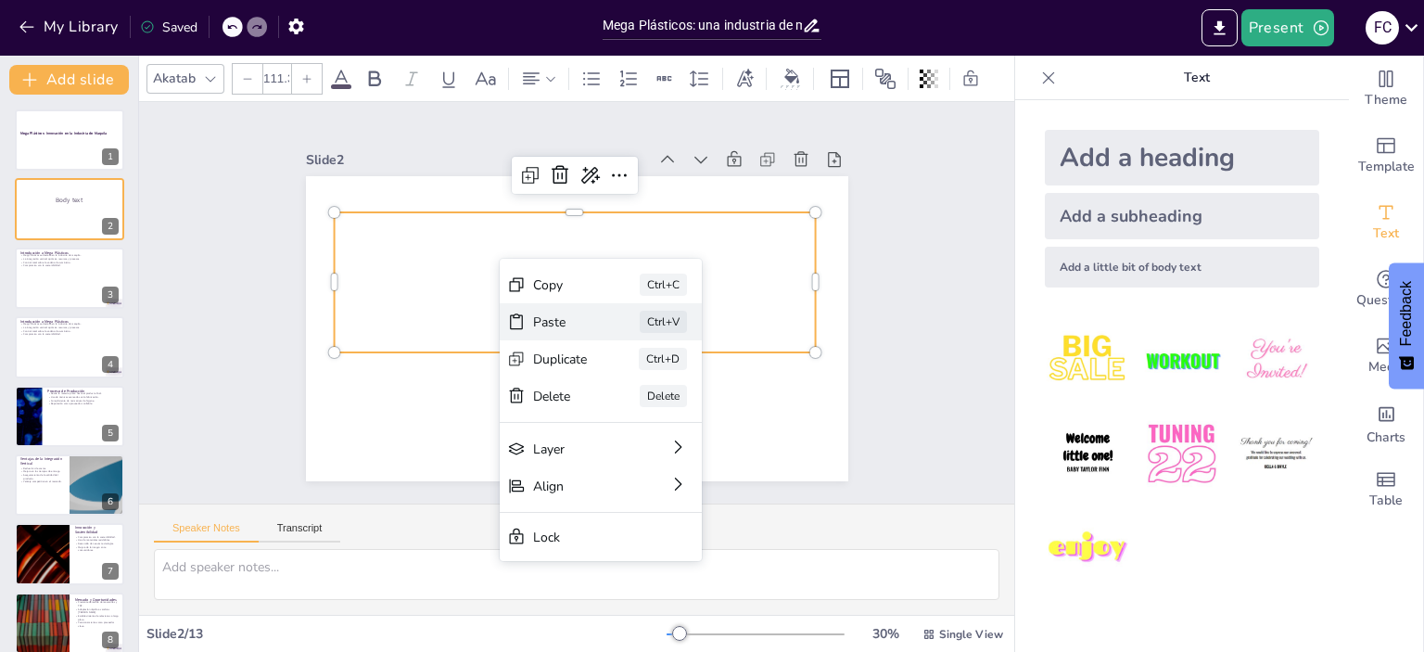
click at [435, 337] on div "Paste" at bounding box center [416, 365] width 38 height 57
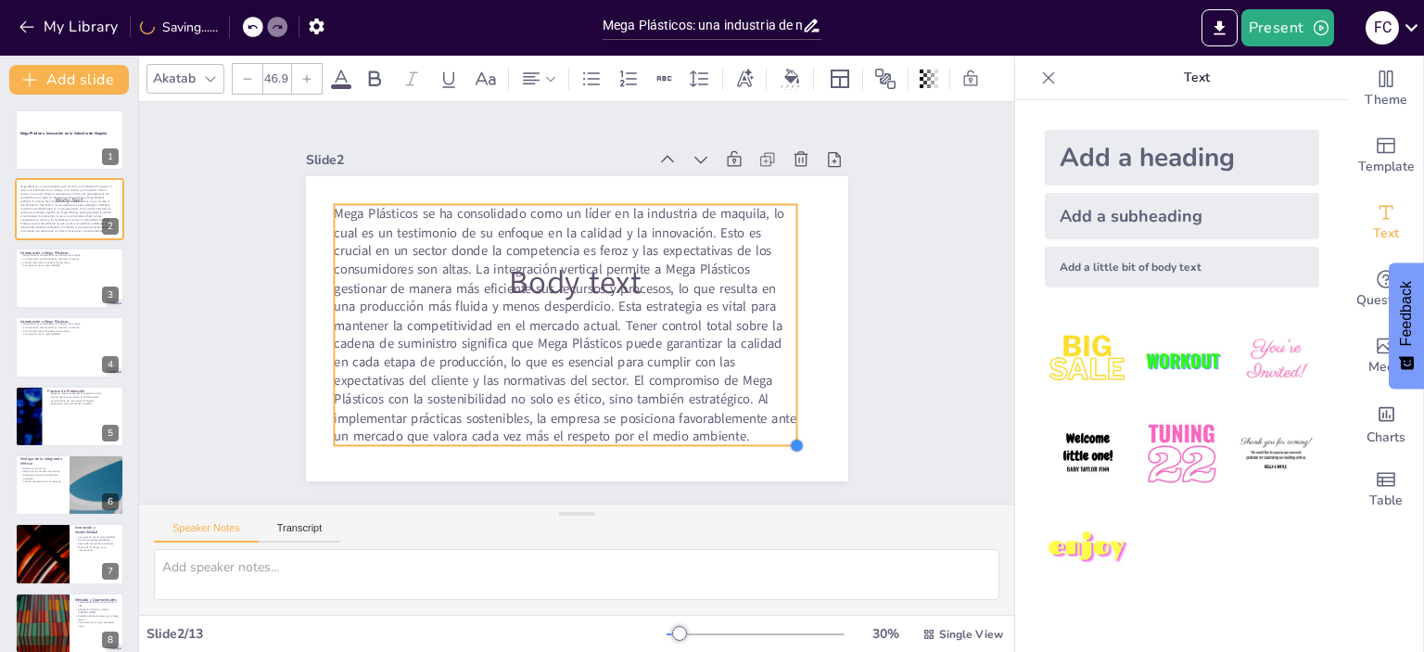
drag, startPoint x: 559, startPoint y: 318, endPoint x: 785, endPoint y: 423, distance: 249.2
click at [785, 423] on div "Body text Mega Plásticos se ha consolidado como un líder en la industria de maq…" at bounding box center [577, 328] width 542 height 305
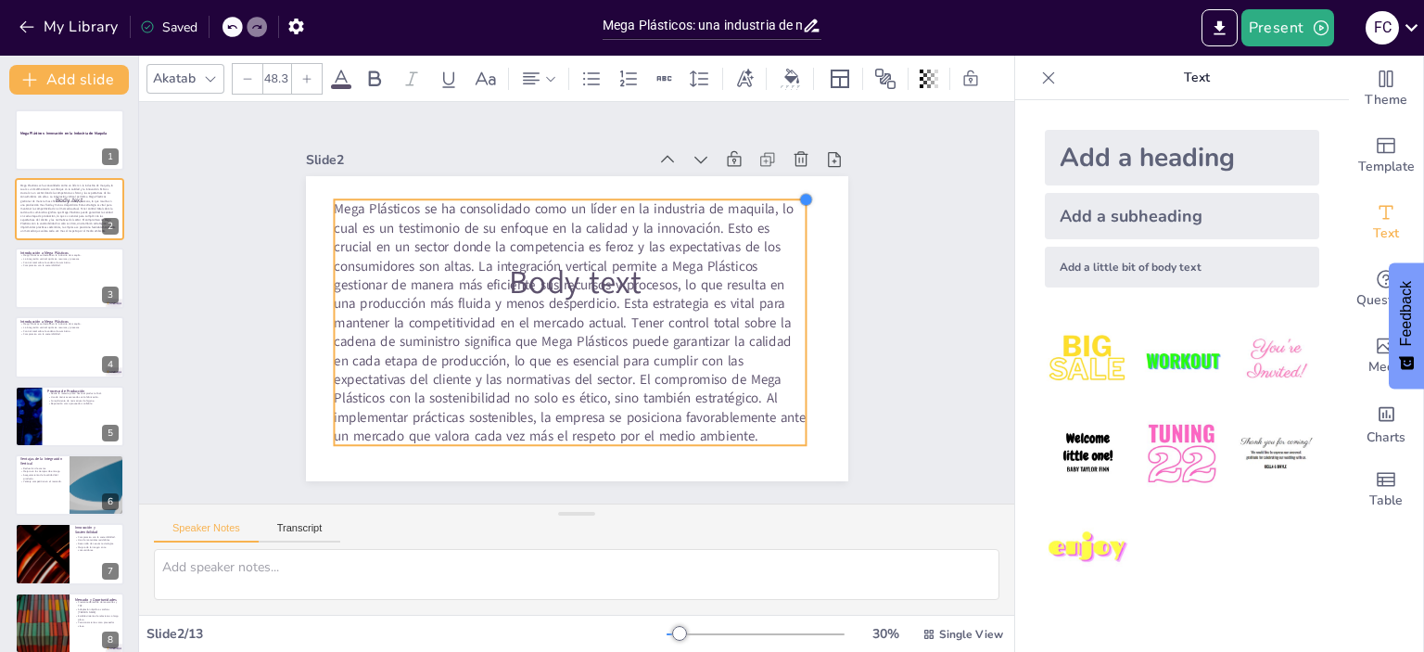
type input "48.4"
drag, startPoint x: 779, startPoint y: 196, endPoint x: 793, endPoint y: 206, distance: 18.0
click at [793, 206] on div "Body text Mega Plásticos se ha consolidado como un líder en la industria de maq…" at bounding box center [599, 316] width 535 height 622
click at [467, 258] on span "Mega Plásticos se ha consolidado como un líder en la industria de maquila, lo c…" at bounding box center [556, 305] width 495 height 508
click at [467, 258] on span "Mega Plásticos se ha consolidado como un líder en la industria de maquila, lo c…" at bounding box center [556, 302] width 448 height 527
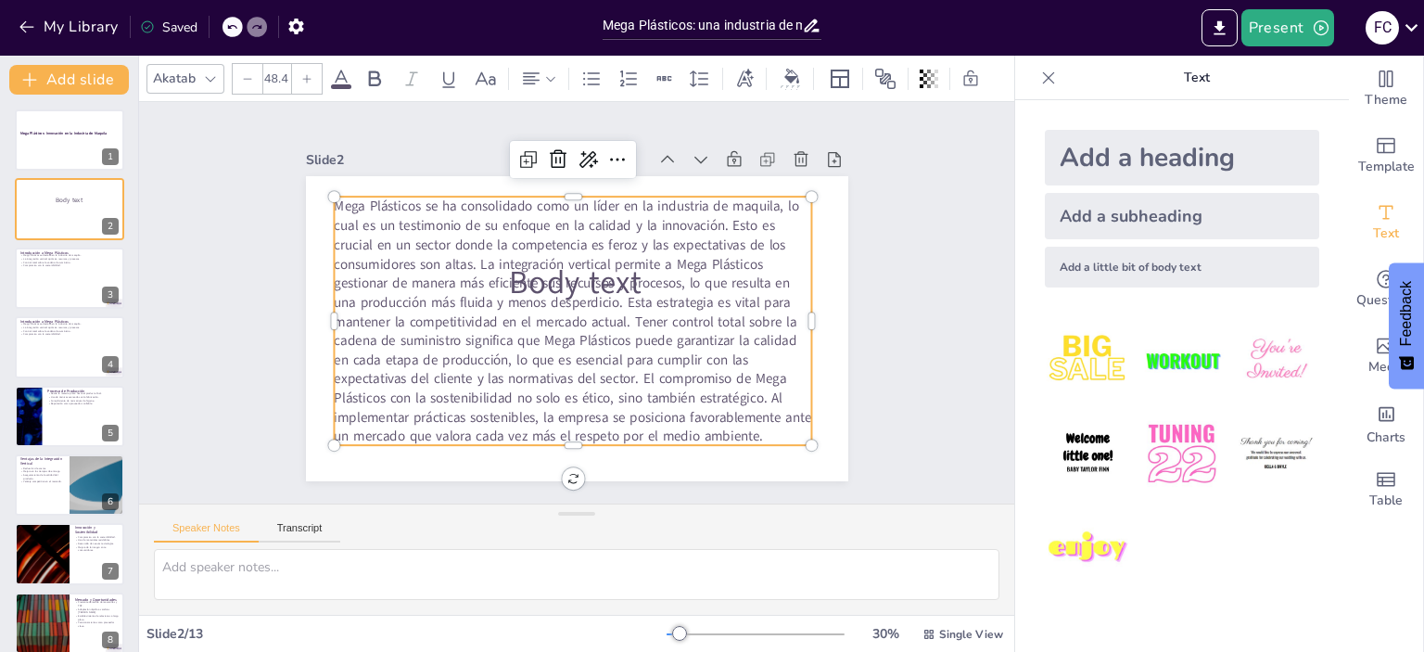
click at [469, 255] on span "Mega Plásticos se ha consolidado como un líder en la industria de maquila, lo c…" at bounding box center [568, 287] width 369 height 518
click at [893, 325] on div "Slide 1 Mega Plásticos: Innovación en la Industria de Maquila Slide 2 Body text…" at bounding box center [576, 302] width 875 height 401
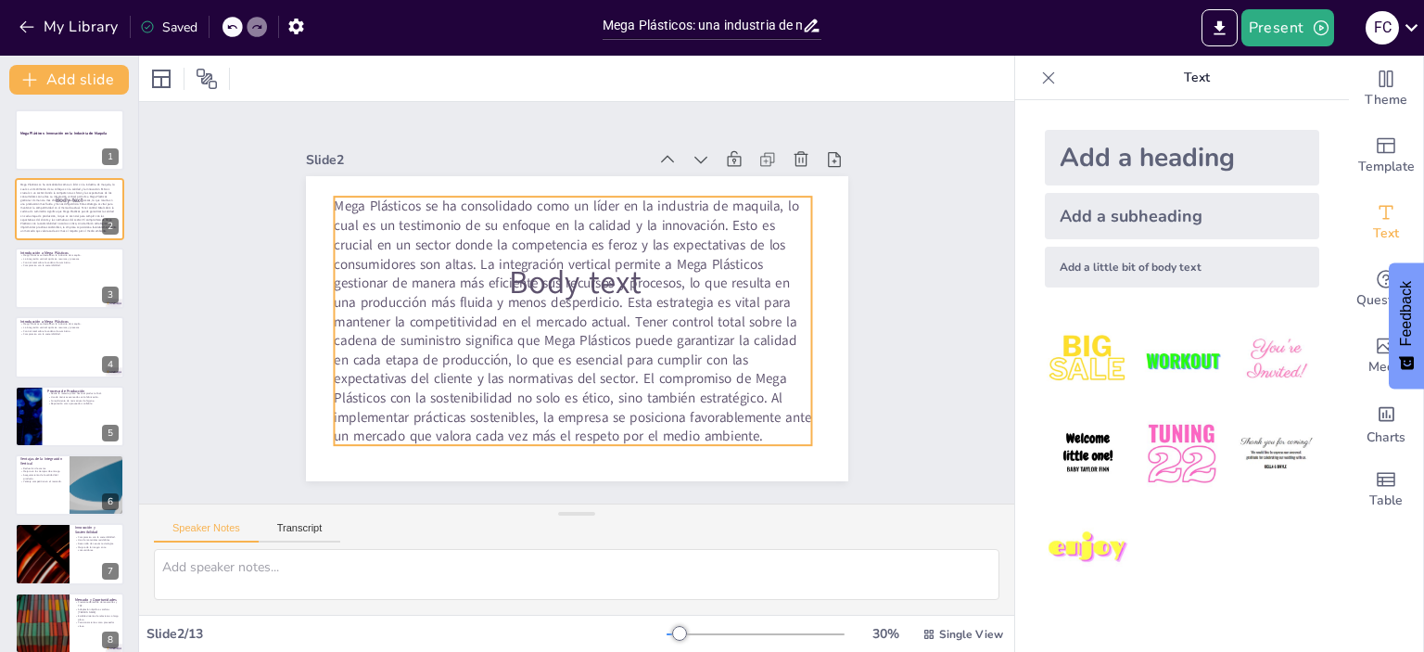
click at [587, 273] on span "Mega Plásticos se ha consolidado como un líder en la industria de maquila, lo c…" at bounding box center [598, 301] width 474 height 521
click at [595, 285] on span "Mega Plásticos se ha consolidado como un líder en la industria de maquila, lo c…" at bounding box center [574, 281] width 508 height 495
click at [595, 285] on span "Mega Plásticos se ha consolidado como un líder en la industria de maquila, lo c…" at bounding box center [558, 308] width 526 height 437
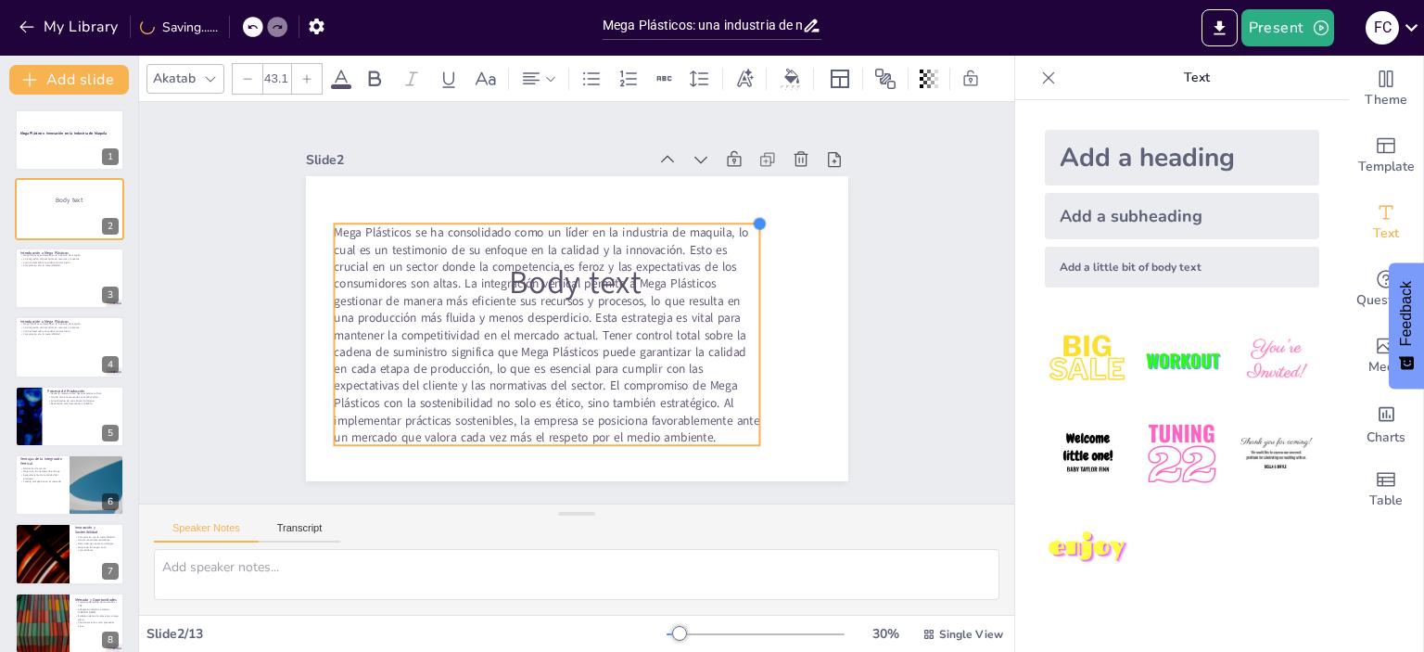
drag, startPoint x: 796, startPoint y: 192, endPoint x: 734, endPoint y: 255, distance: 88.5
click at [744, 309] on div "Body text Mega Plásticos se ha consolidado como un líder en la industria de maq…" at bounding box center [603, 304] width 360 height 571
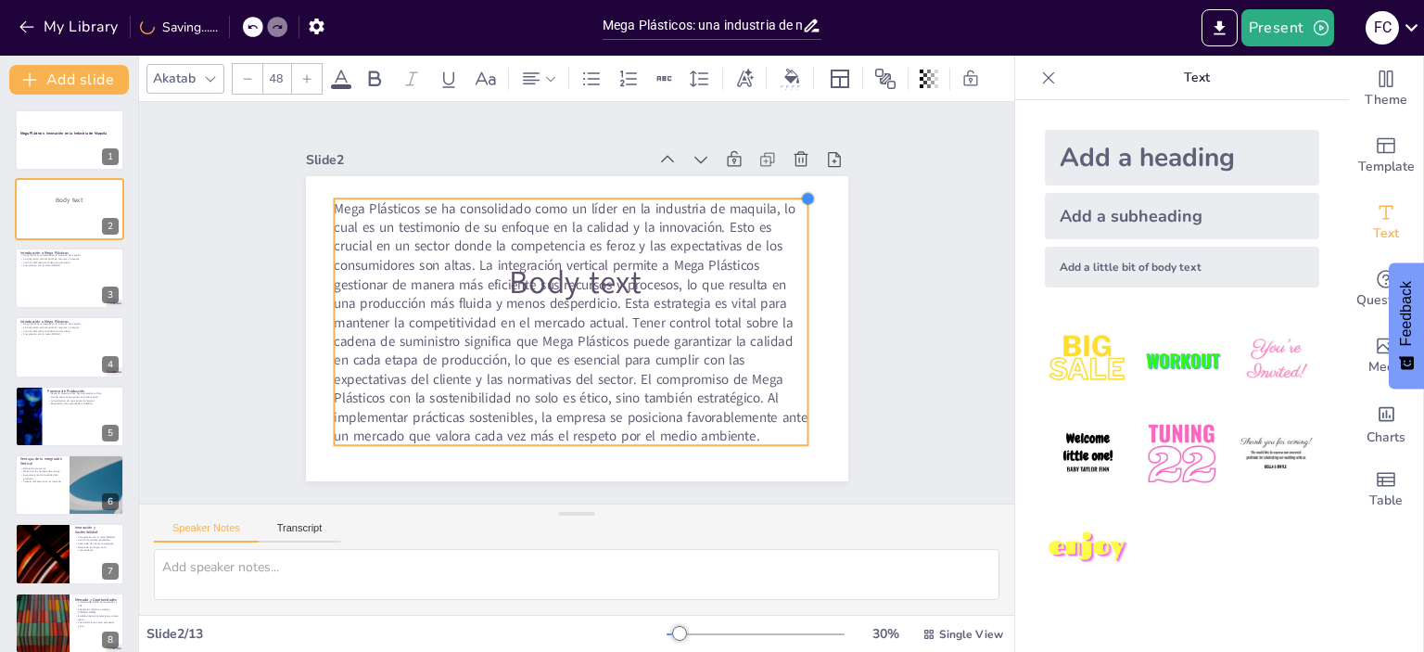
type input "48.2"
drag, startPoint x: 745, startPoint y: 215, endPoint x: 767, endPoint y: 189, distance: 34.2
click at [767, 189] on div "Body text Mega Plásticos se ha consolidado como un líder en la industria de maq…" at bounding box center [577, 328] width 542 height 305
click at [593, 237] on span "Mega Plásticos se ha consolidado como un líder en la industria de maquila, lo c…" at bounding box center [579, 324] width 506 height 493
click at [548, 272] on span "Mega Plásticos se ha consolidado como un líder en la industria de maquila, lo c…" at bounding box center [579, 324] width 506 height 493
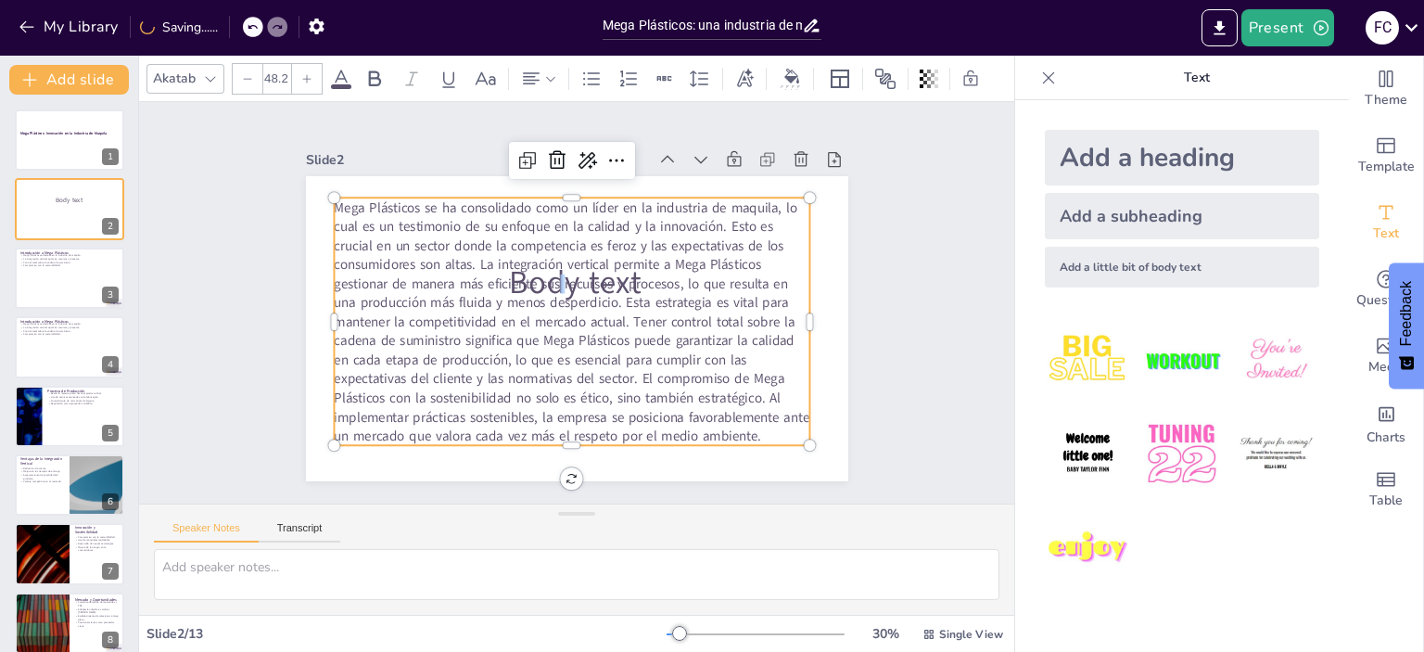
click at [548, 272] on span "Mega Plásticos se ha consolidado como un líder en la industria de maquila, lo c…" at bounding box center [596, 306] width 295 height 497
drag, startPoint x: 511, startPoint y: 275, endPoint x: 625, endPoint y: 277, distance: 114.0
click at [625, 277] on span "Mega Plásticos se ha consolidado como un líder en la industria de maquila, lo c…" at bounding box center [557, 308] width 525 height 435
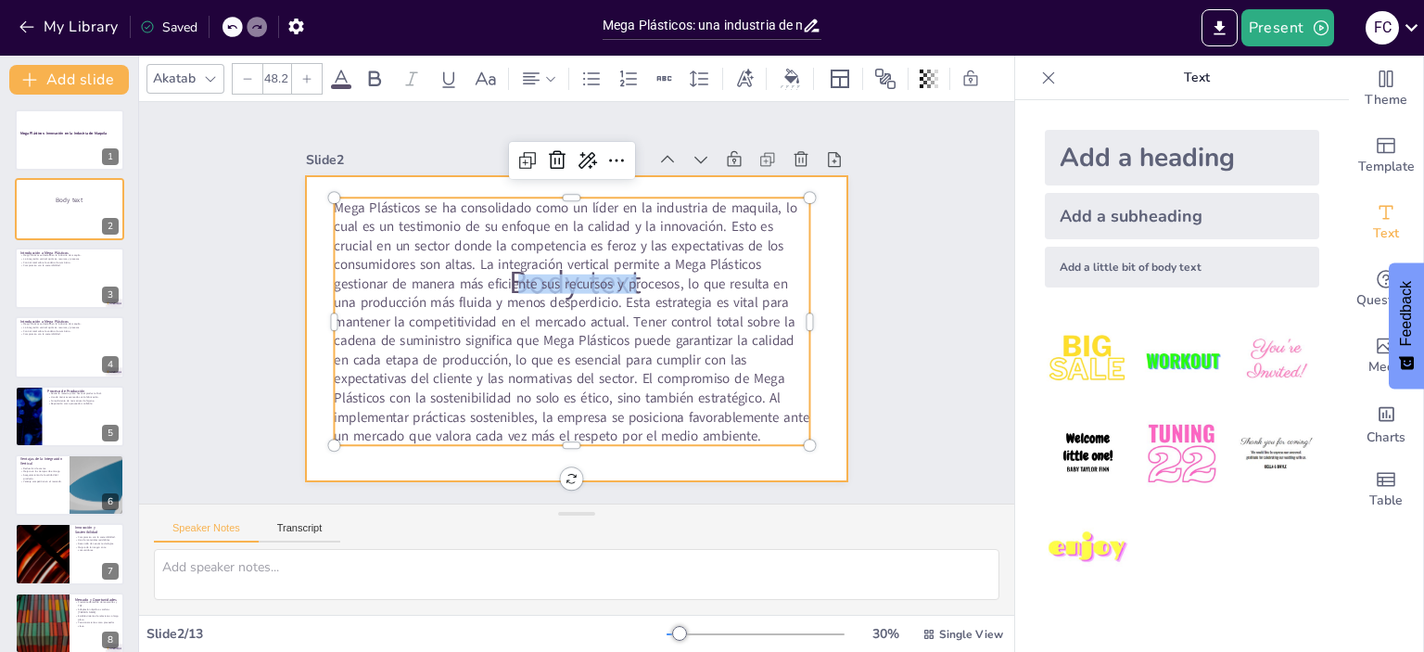
click at [630, 459] on div at bounding box center [552, 295] width 458 height 610
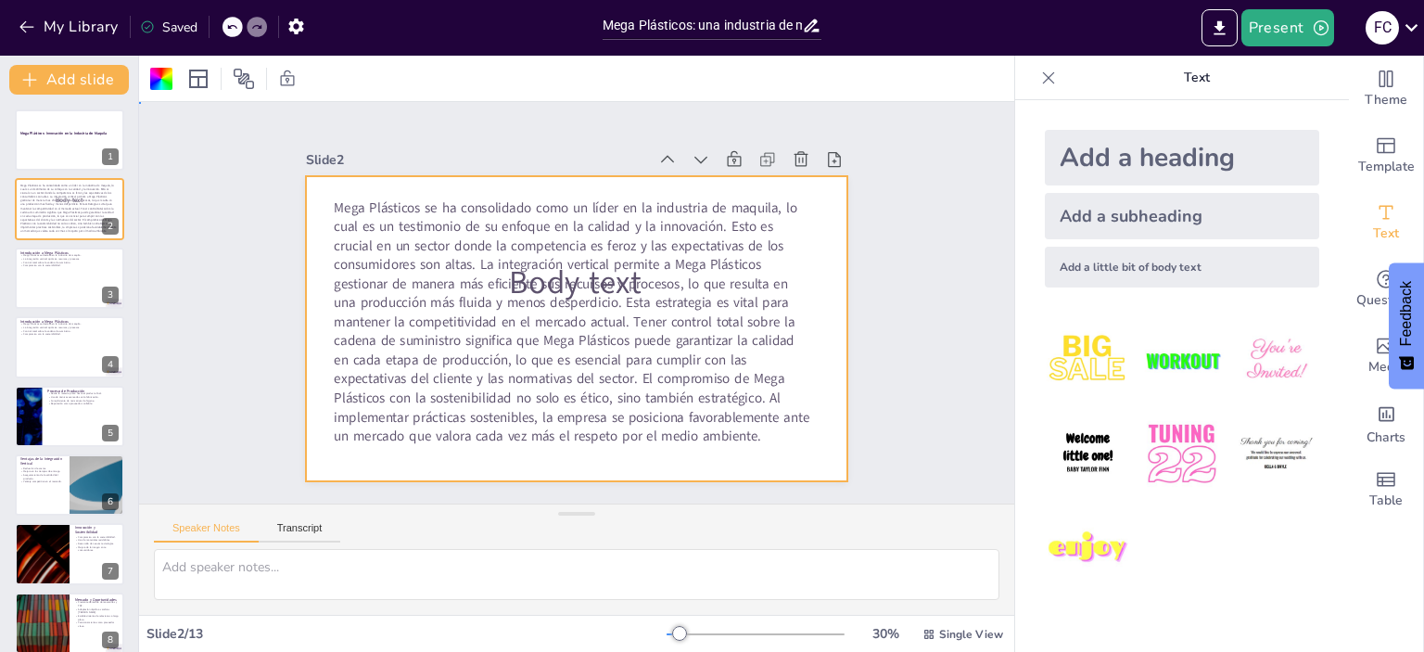
click at [816, 389] on div at bounding box center [566, 326] width 619 height 499
click at [567, 485] on icon at bounding box center [559, 491] width 15 height 13
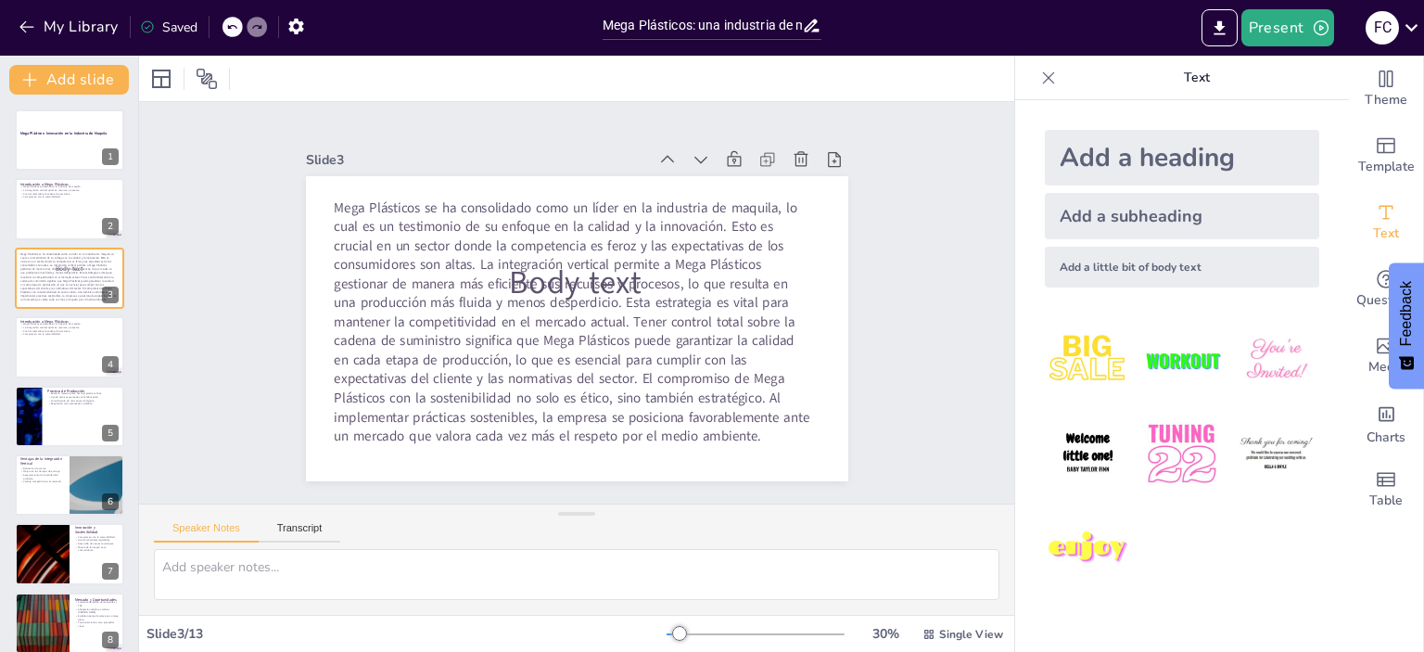
click at [502, 138] on icon at bounding box center [496, 130] width 11 height 15
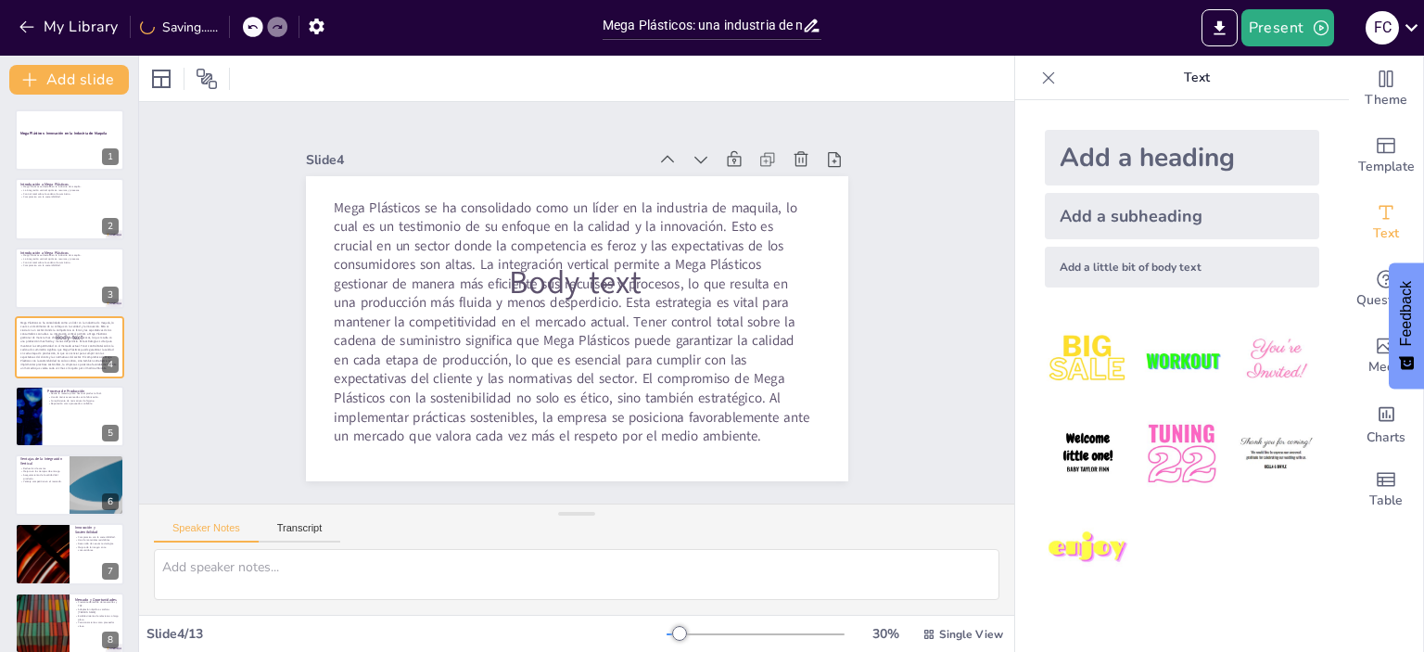
click at [405, 358] on icon at bounding box center [397, 364] width 15 height 12
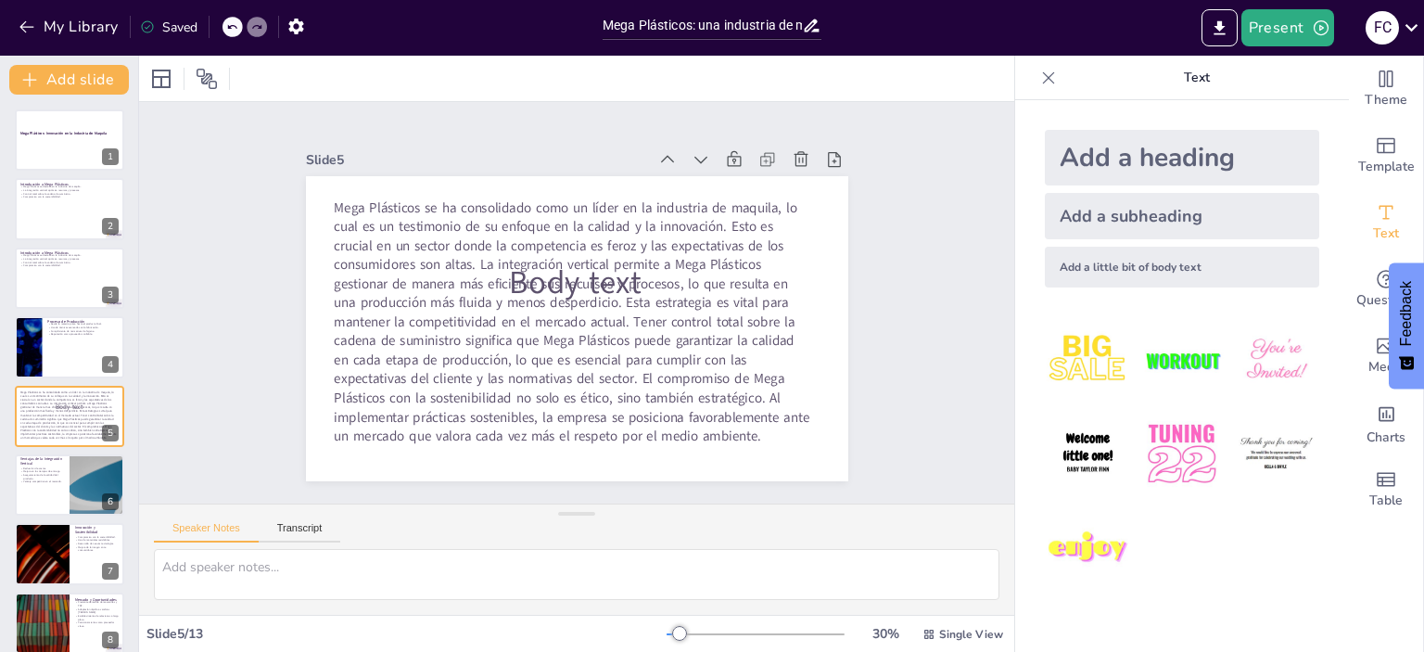
click at [235, 29] on icon at bounding box center [231, 26] width 11 height 11
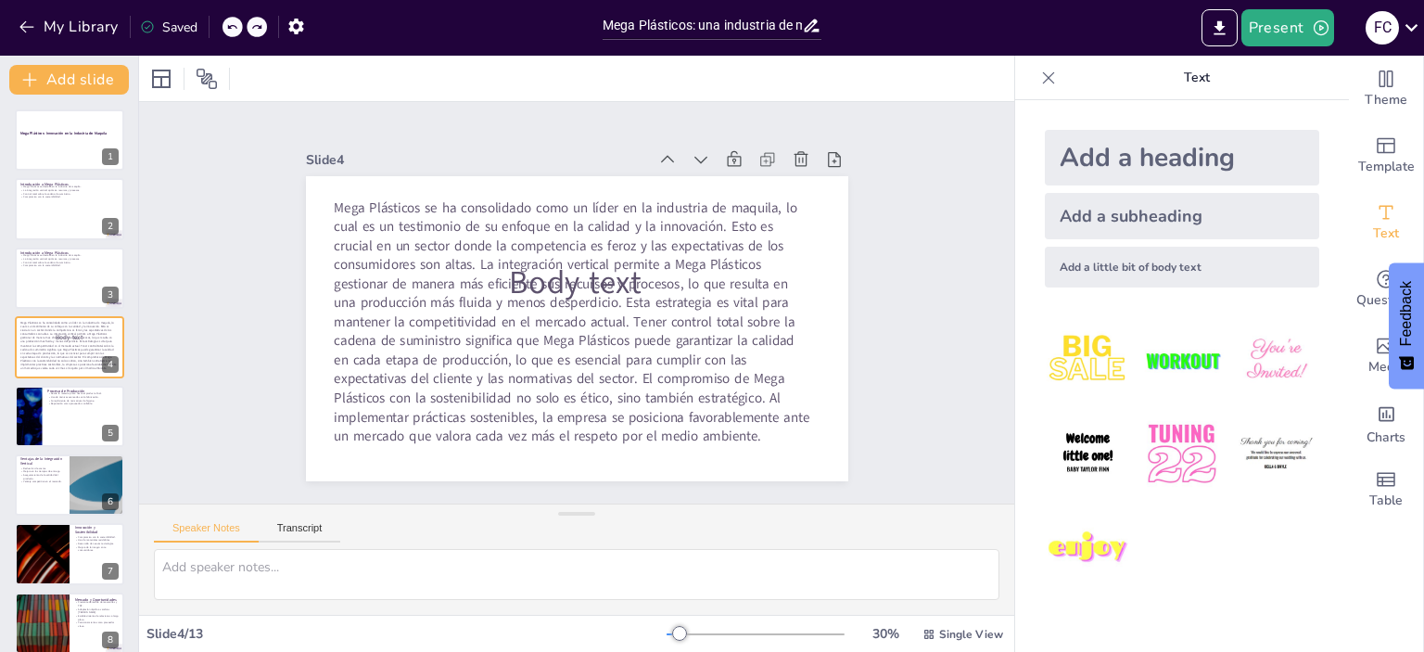
click at [235, 29] on icon at bounding box center [231, 26] width 11 height 11
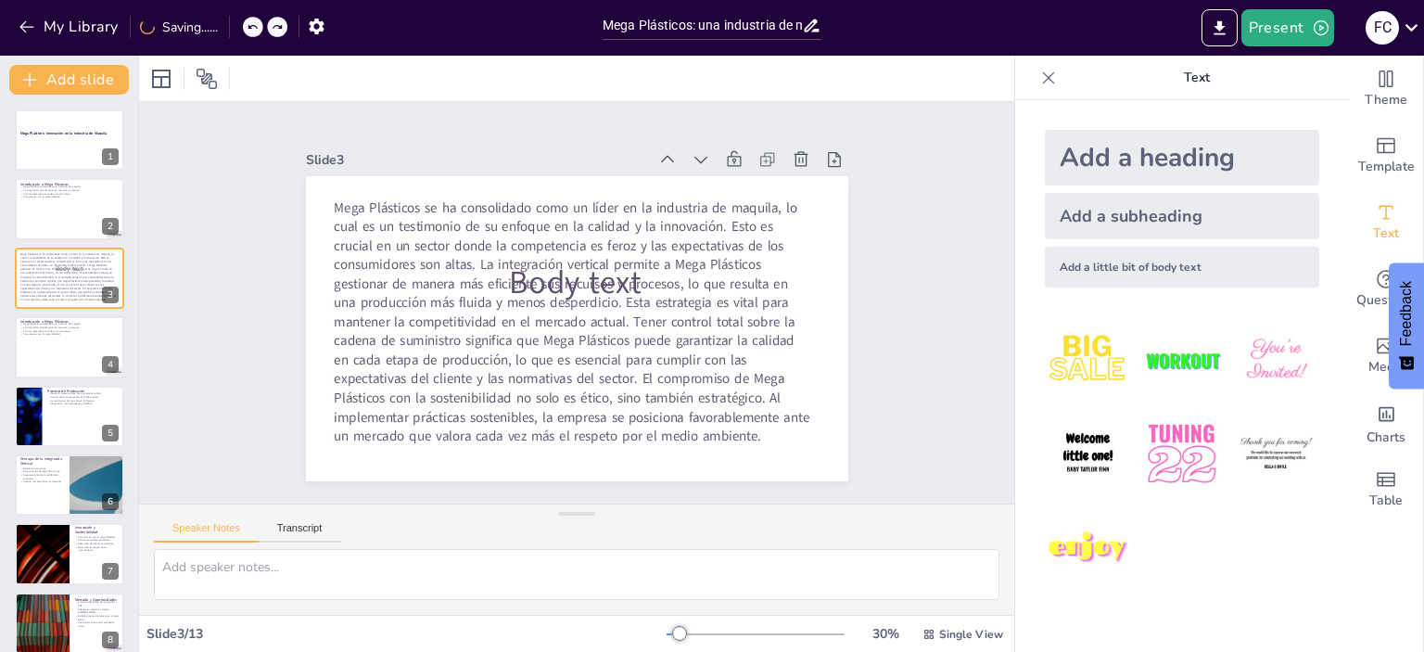
click at [235, 29] on div "My Library Saving......" at bounding box center [167, 25] width 334 height 33
click at [254, 27] on icon at bounding box center [252, 26] width 11 height 11
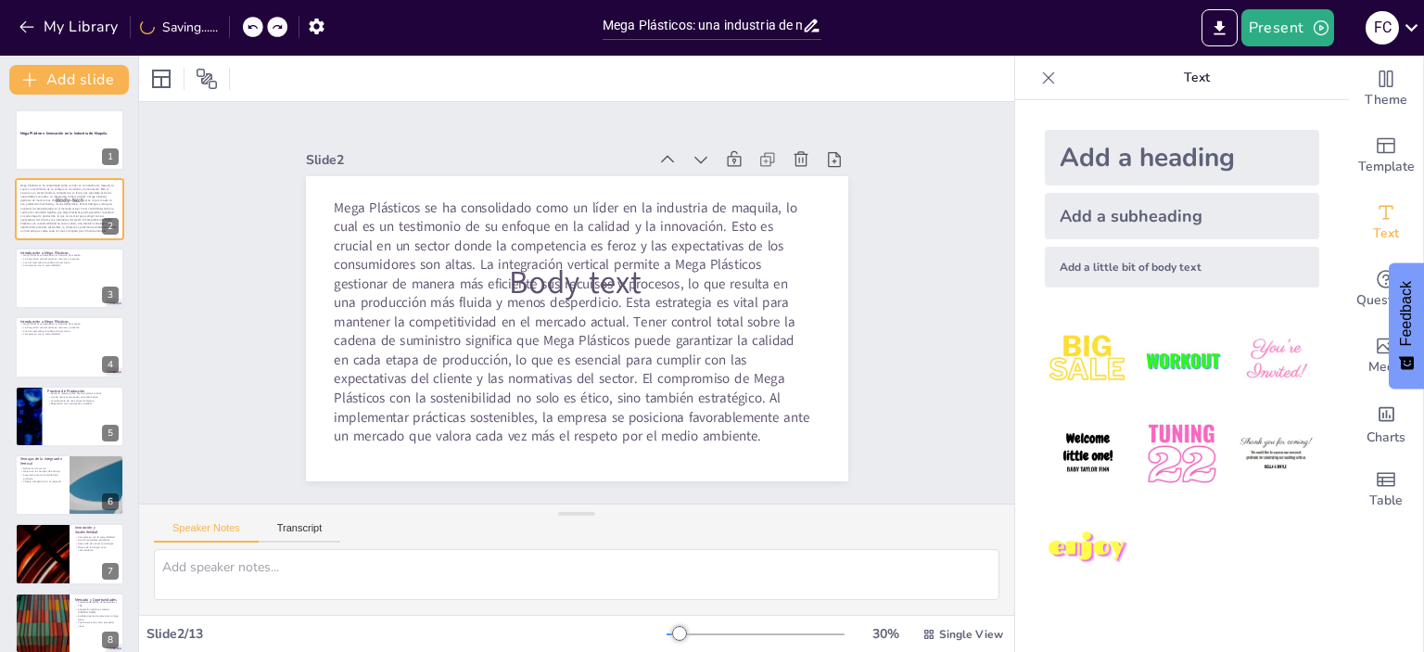
click at [254, 27] on icon at bounding box center [252, 26] width 11 height 11
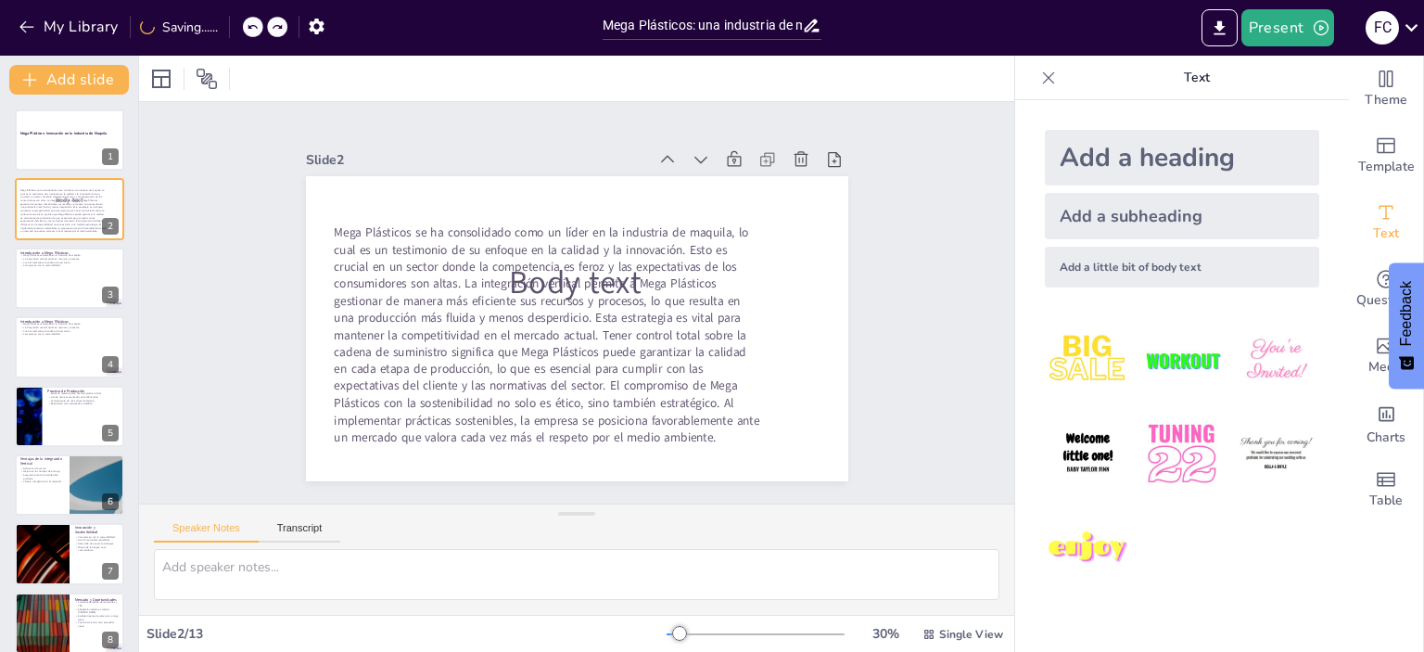
click at [254, 27] on icon at bounding box center [252, 26] width 11 height 11
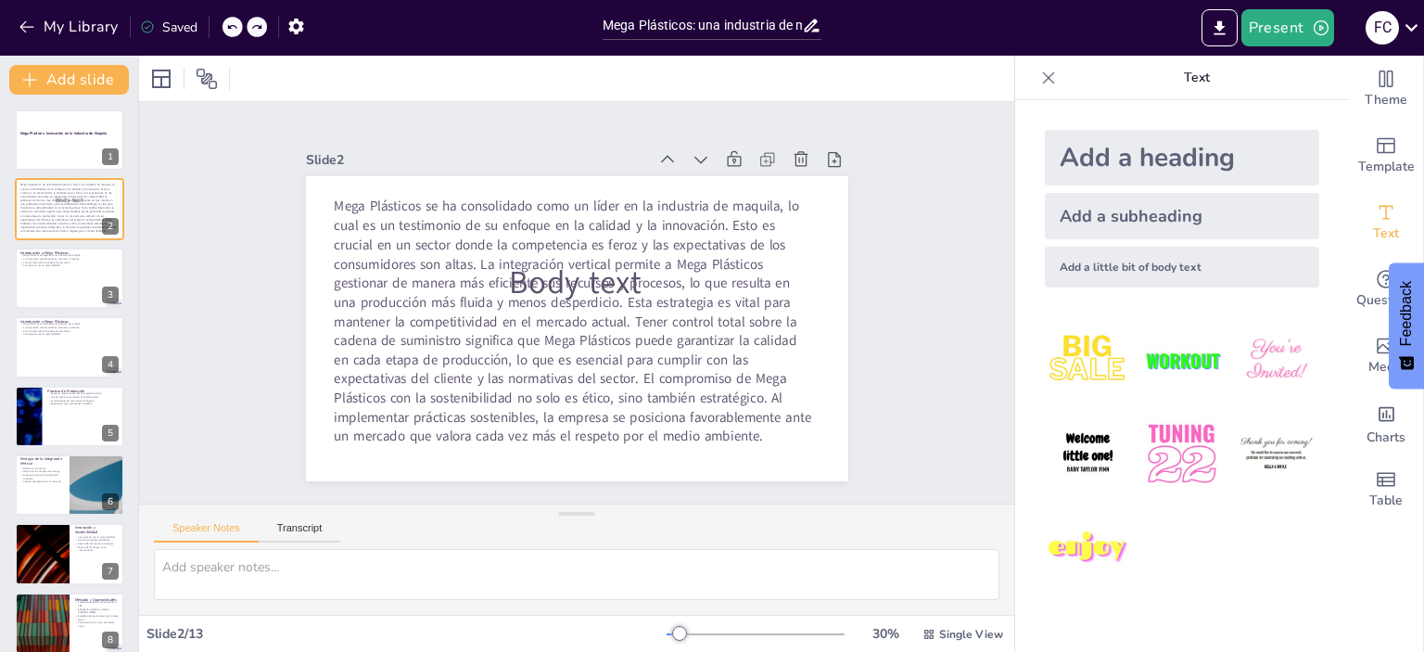
click at [254, 27] on icon at bounding box center [256, 27] width 9 height 5
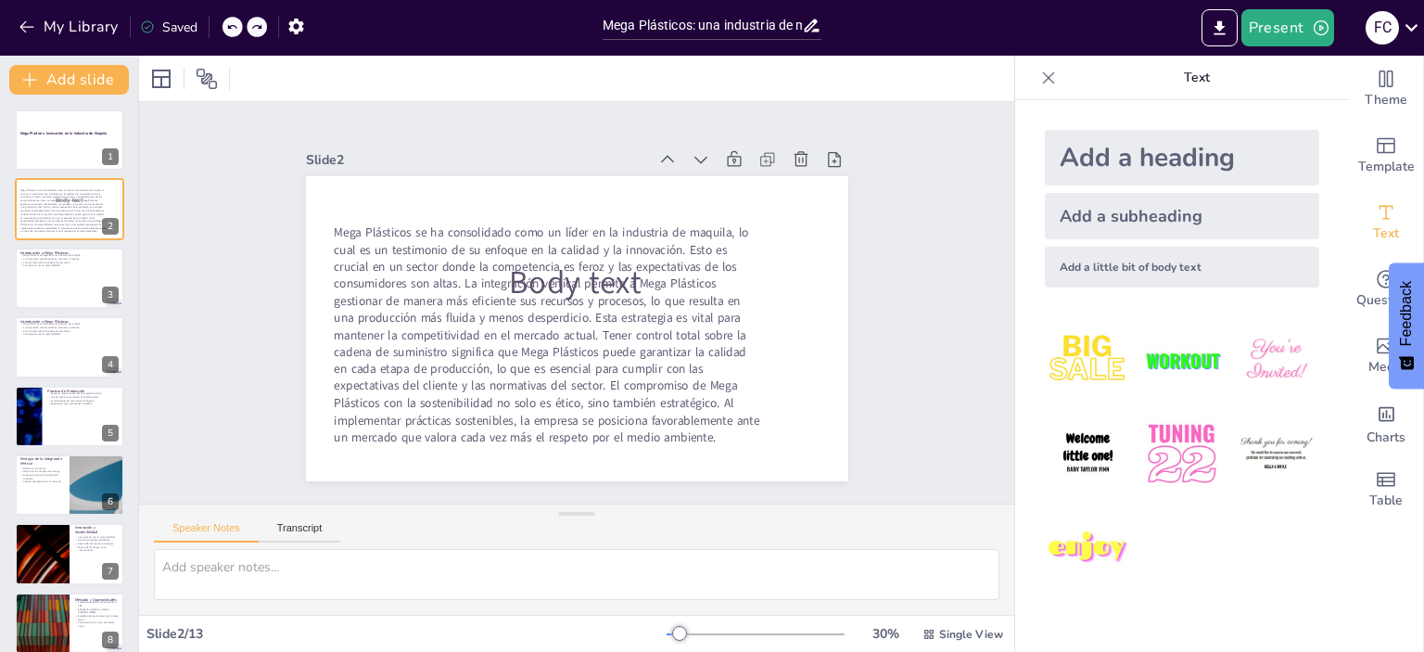
click at [254, 27] on icon at bounding box center [256, 27] width 9 height 5
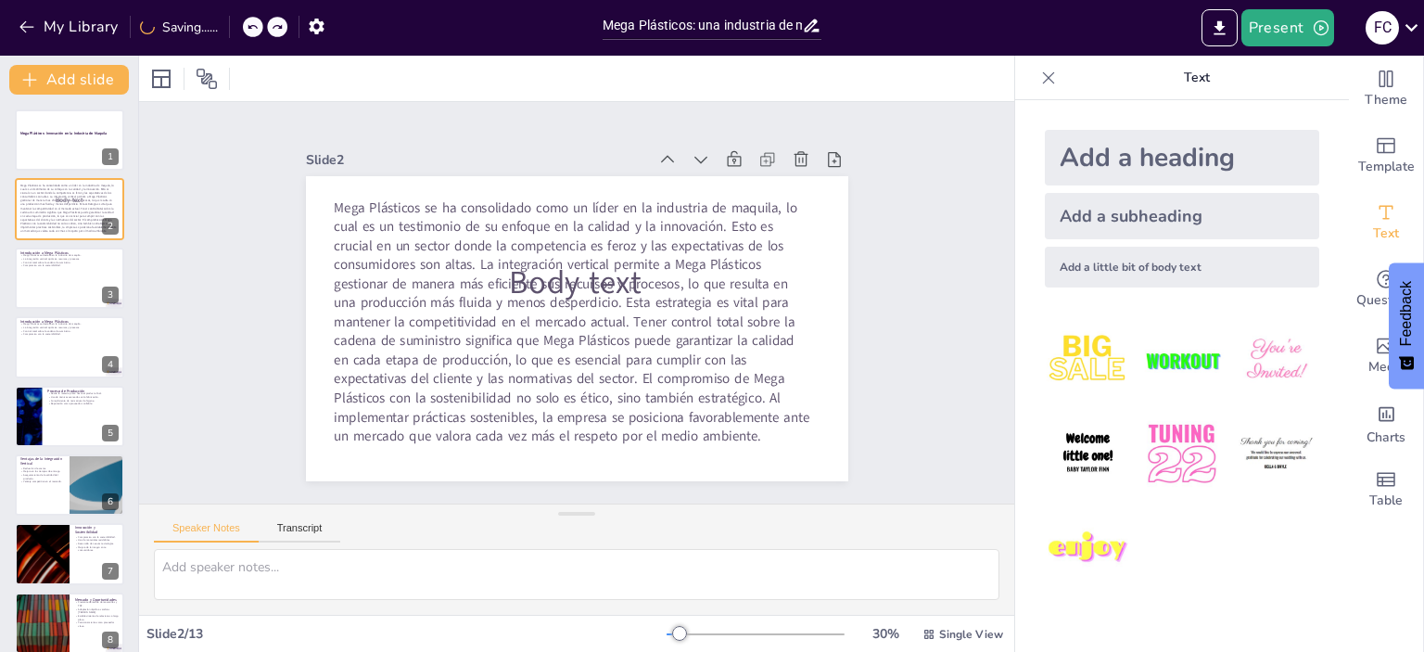
click at [254, 27] on icon at bounding box center [252, 26] width 11 height 11
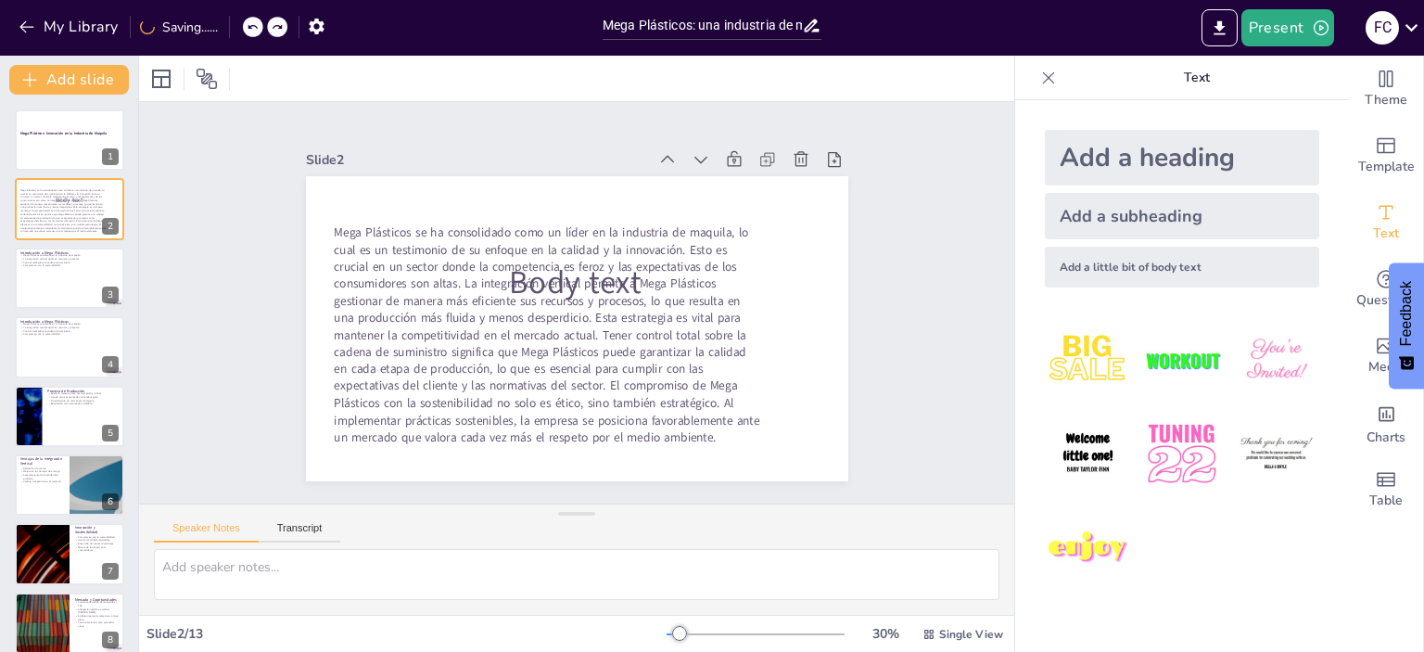
click at [254, 27] on icon at bounding box center [252, 26] width 11 height 11
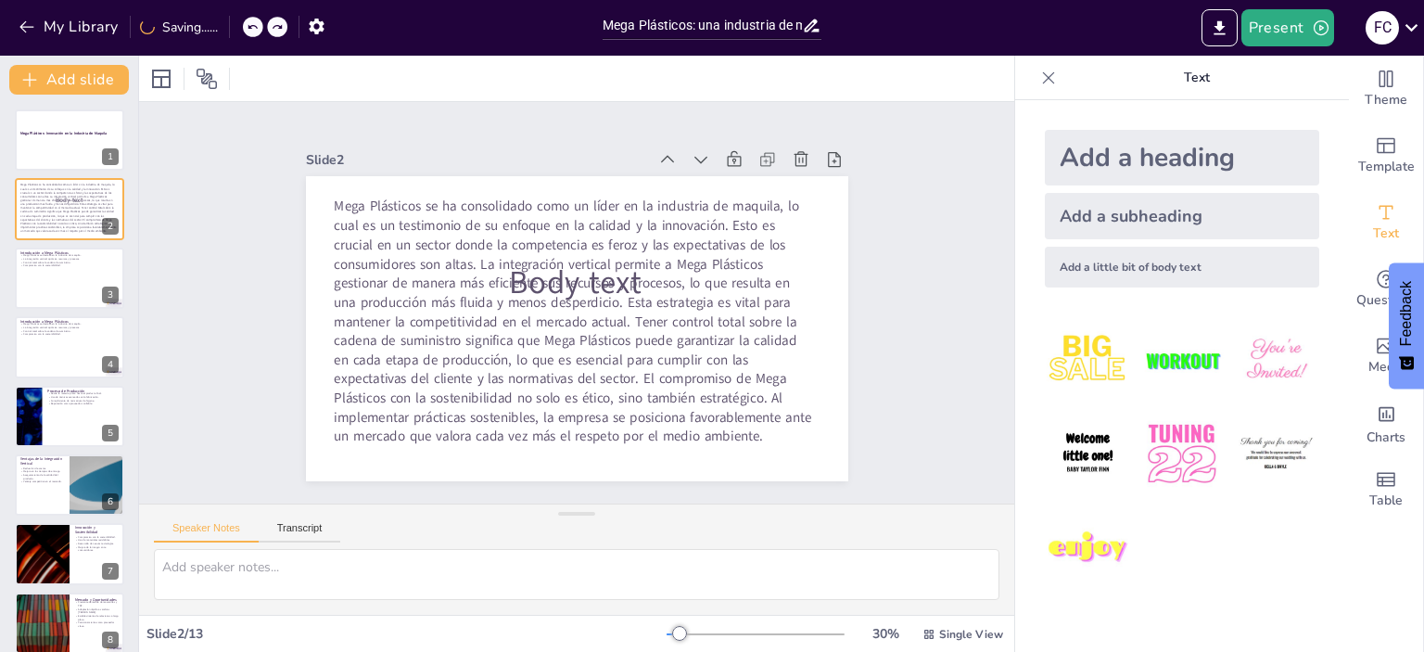
click at [254, 27] on icon at bounding box center [252, 26] width 11 height 11
click at [254, 27] on icon at bounding box center [256, 27] width 9 height 5
click at [234, 29] on icon at bounding box center [231, 26] width 11 height 11
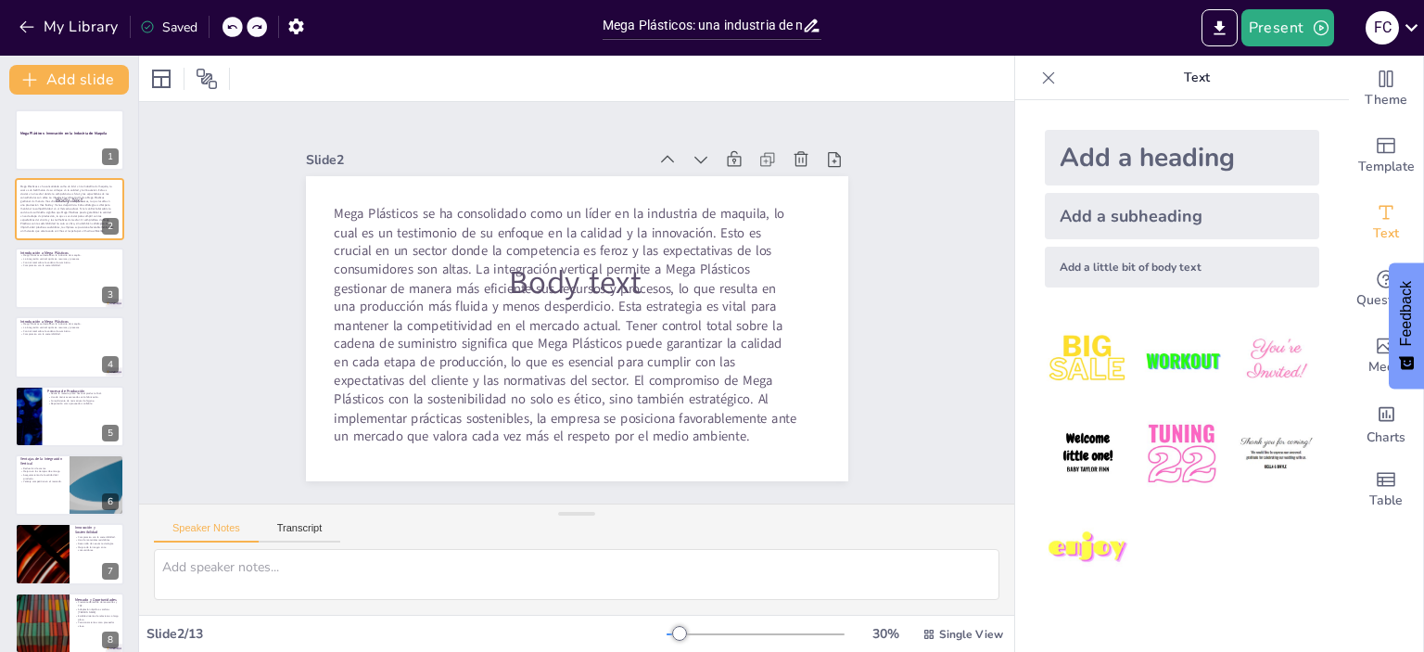
click at [234, 29] on icon at bounding box center [231, 26] width 11 height 11
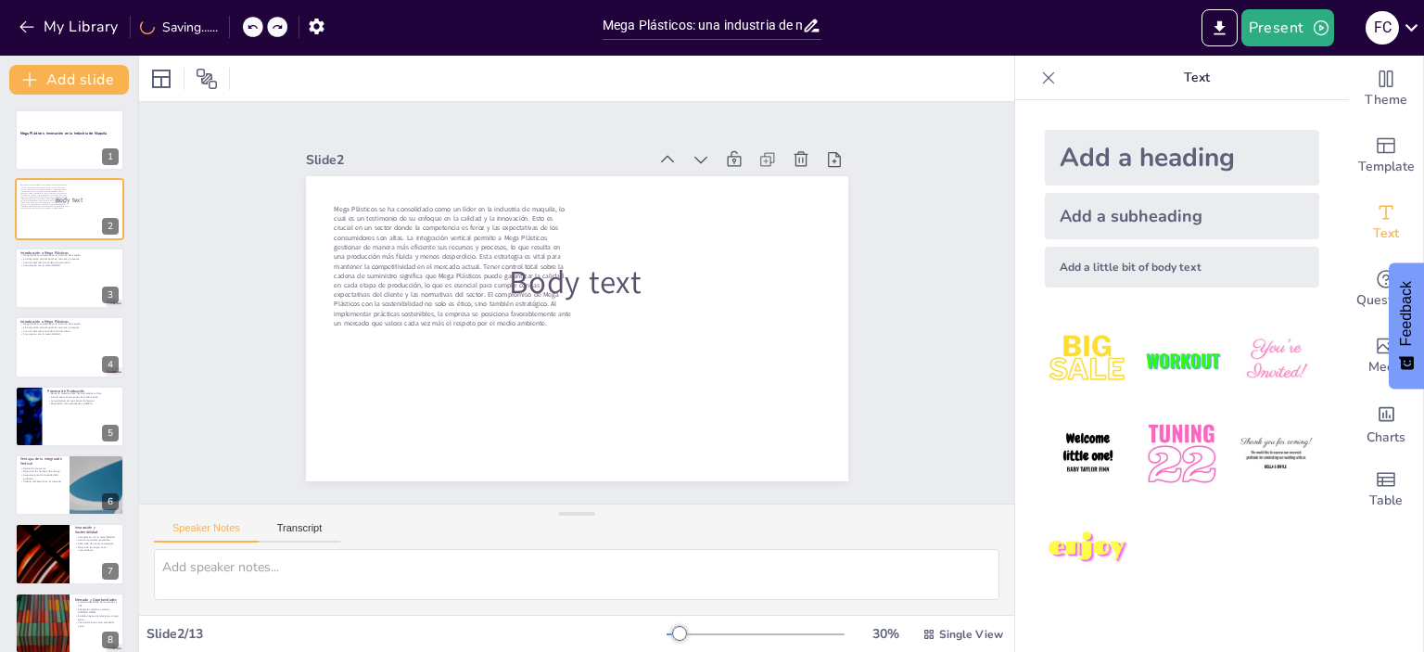
click at [234, 29] on div "My Library Saving......" at bounding box center [167, 25] width 334 height 33
click at [254, 32] on icon at bounding box center [252, 26] width 11 height 11
click at [234, 30] on icon at bounding box center [231, 26] width 11 height 11
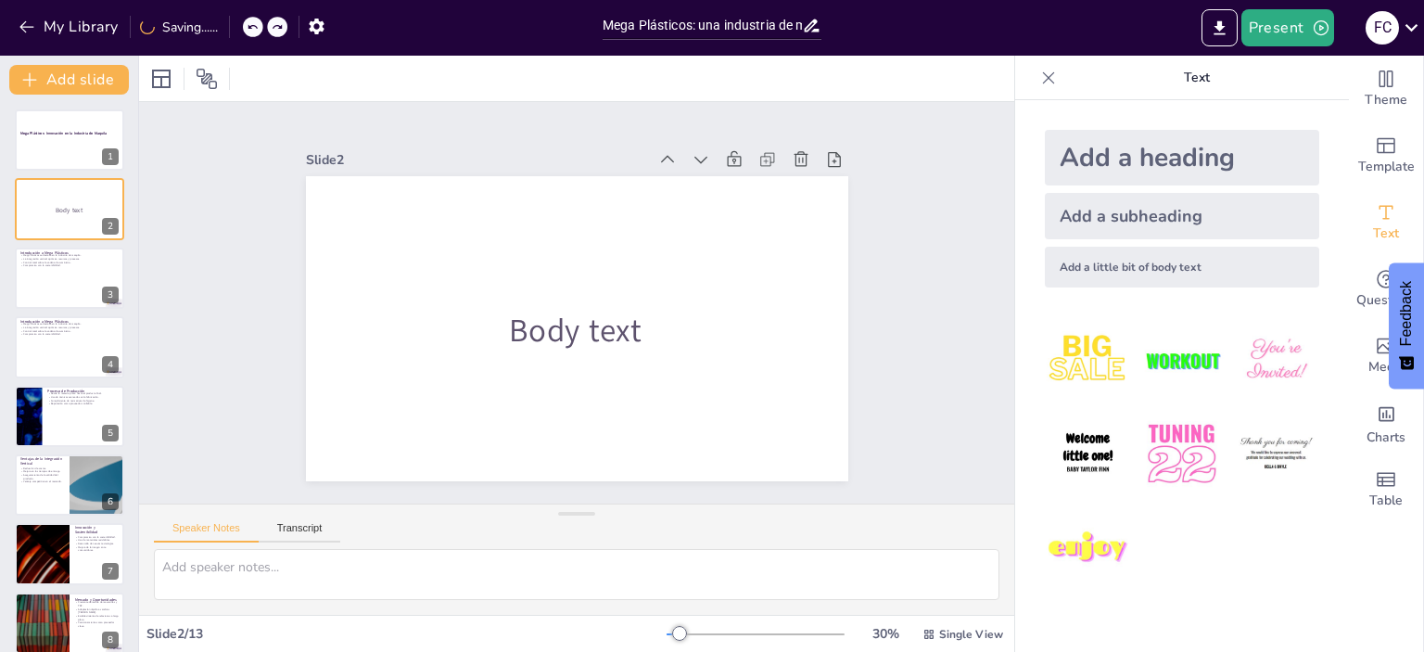
click at [254, 30] on icon at bounding box center [252, 26] width 11 height 11
click at [258, 25] on icon at bounding box center [252, 26] width 11 height 11
click at [258, 31] on icon at bounding box center [252, 26] width 11 height 11
click at [252, 29] on icon at bounding box center [251, 27] width 9 height 5
click at [256, 29] on icon at bounding box center [252, 26] width 11 height 11
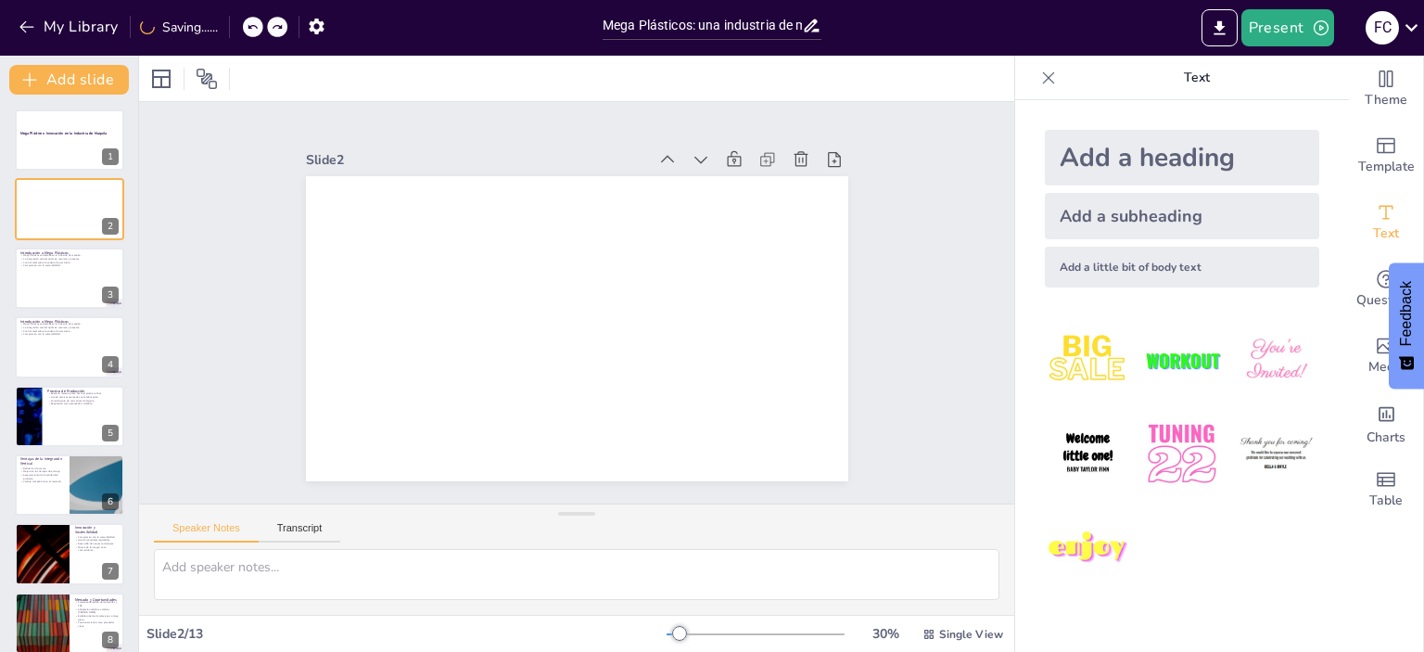
click at [272, 32] on icon at bounding box center [277, 26] width 11 height 11
click at [1082, 447] on img at bounding box center [1087, 454] width 86 height 86
click at [729, 518] on icon at bounding box center [720, 527] width 19 height 19
type textarea "Mega Plásticos se ha consolidado como un líder en la industria de maquila, lo c…"
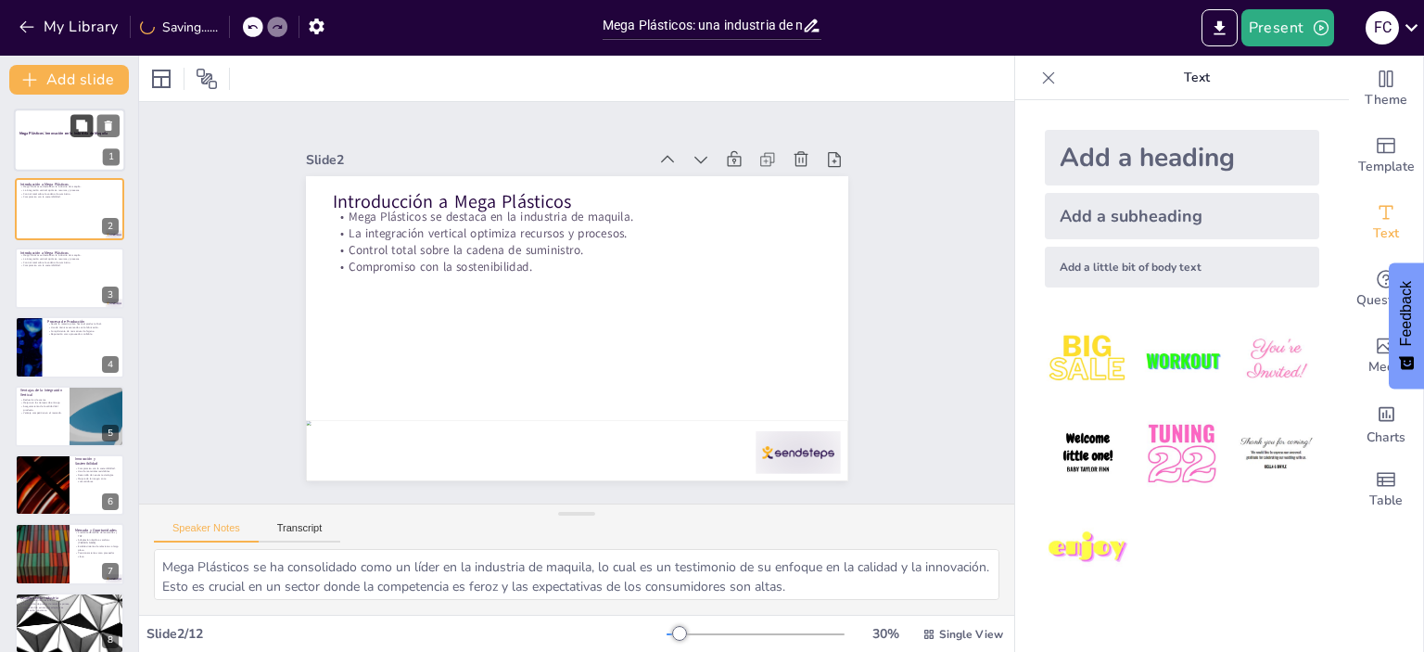
click at [70, 134] on button at bounding box center [81, 125] width 22 height 22
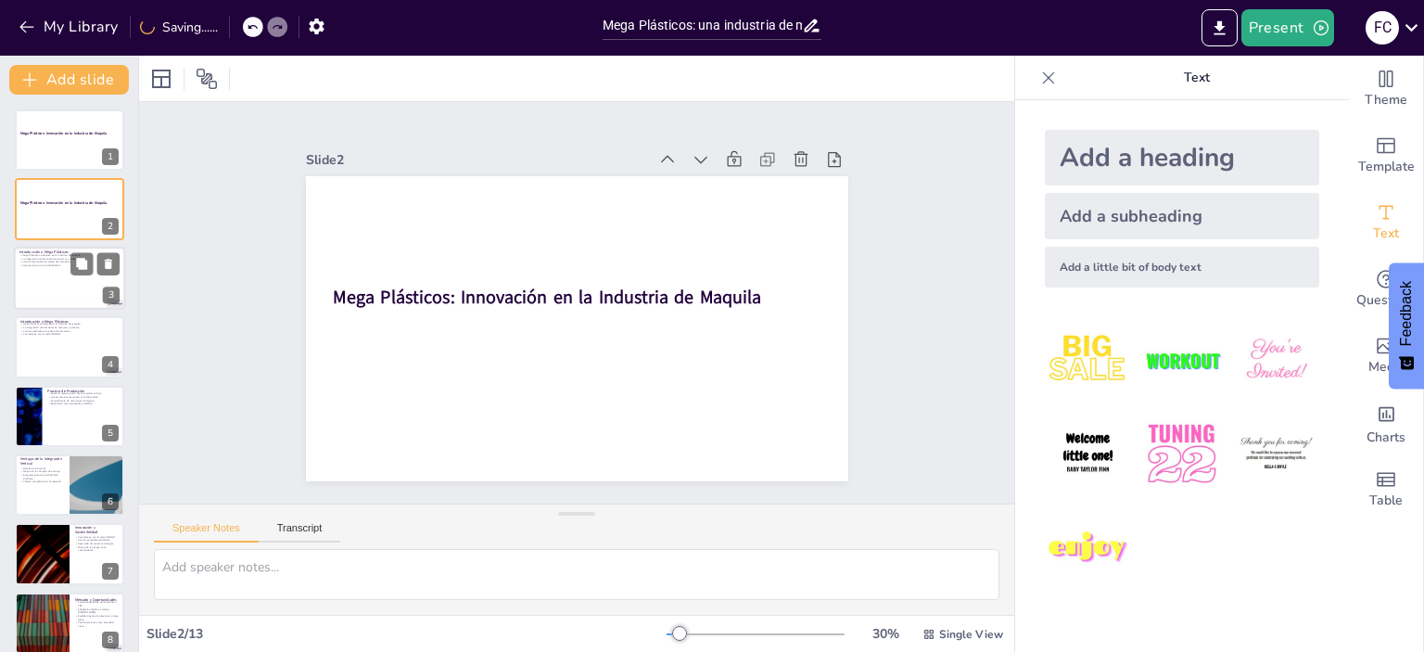
click at [50, 275] on div at bounding box center [69, 278] width 111 height 63
type textarea "Mega Plásticos se ha consolidado como un líder en la industria de maquila, lo c…"
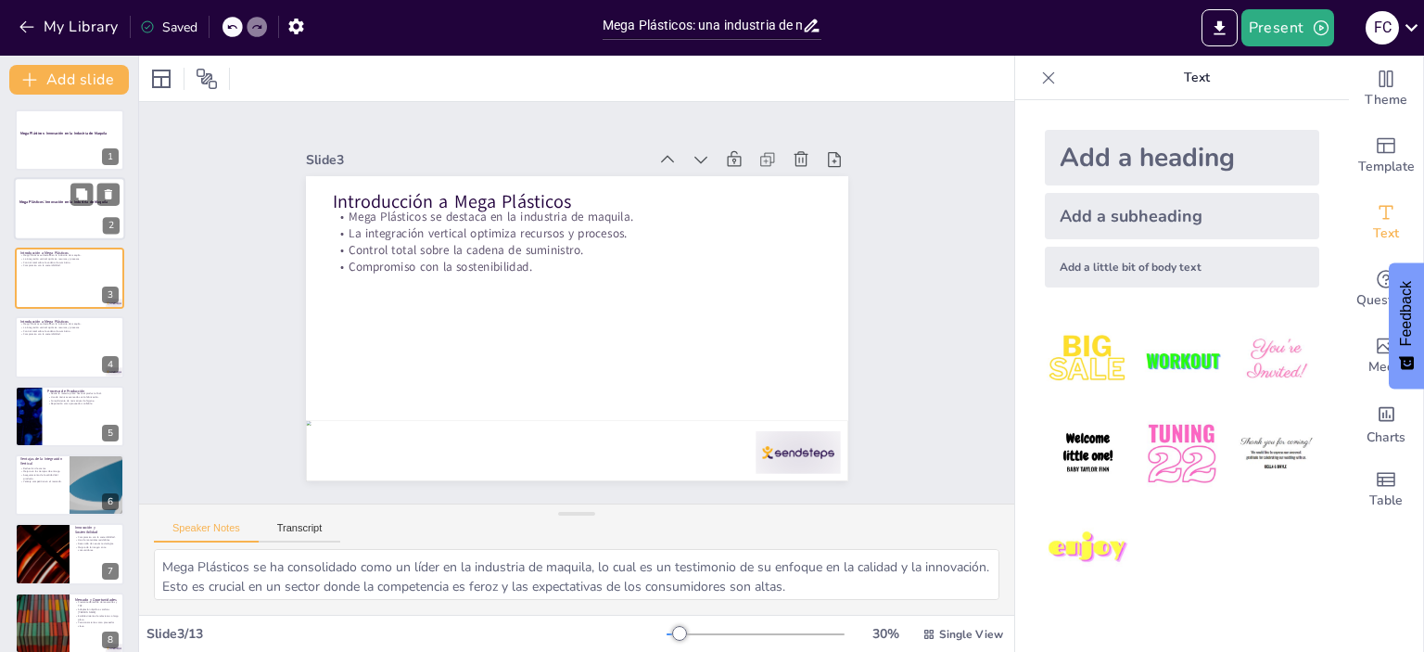
click at [70, 204] on div at bounding box center [94, 195] width 49 height 22
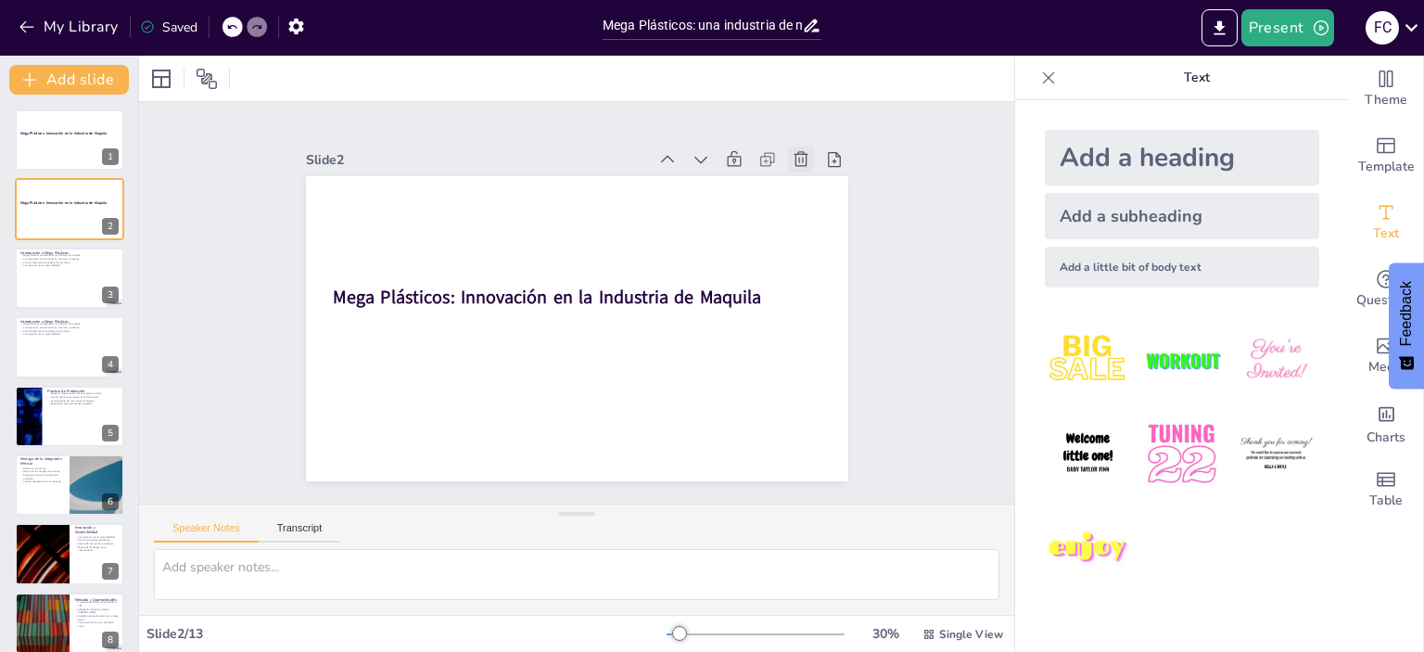
click at [773, 484] on icon at bounding box center [764, 492] width 18 height 17
type textarea "Mega Plásticos se ha consolidado como un líder en la industria de maquila, lo c…"
